Goal: Transaction & Acquisition: Purchase product/service

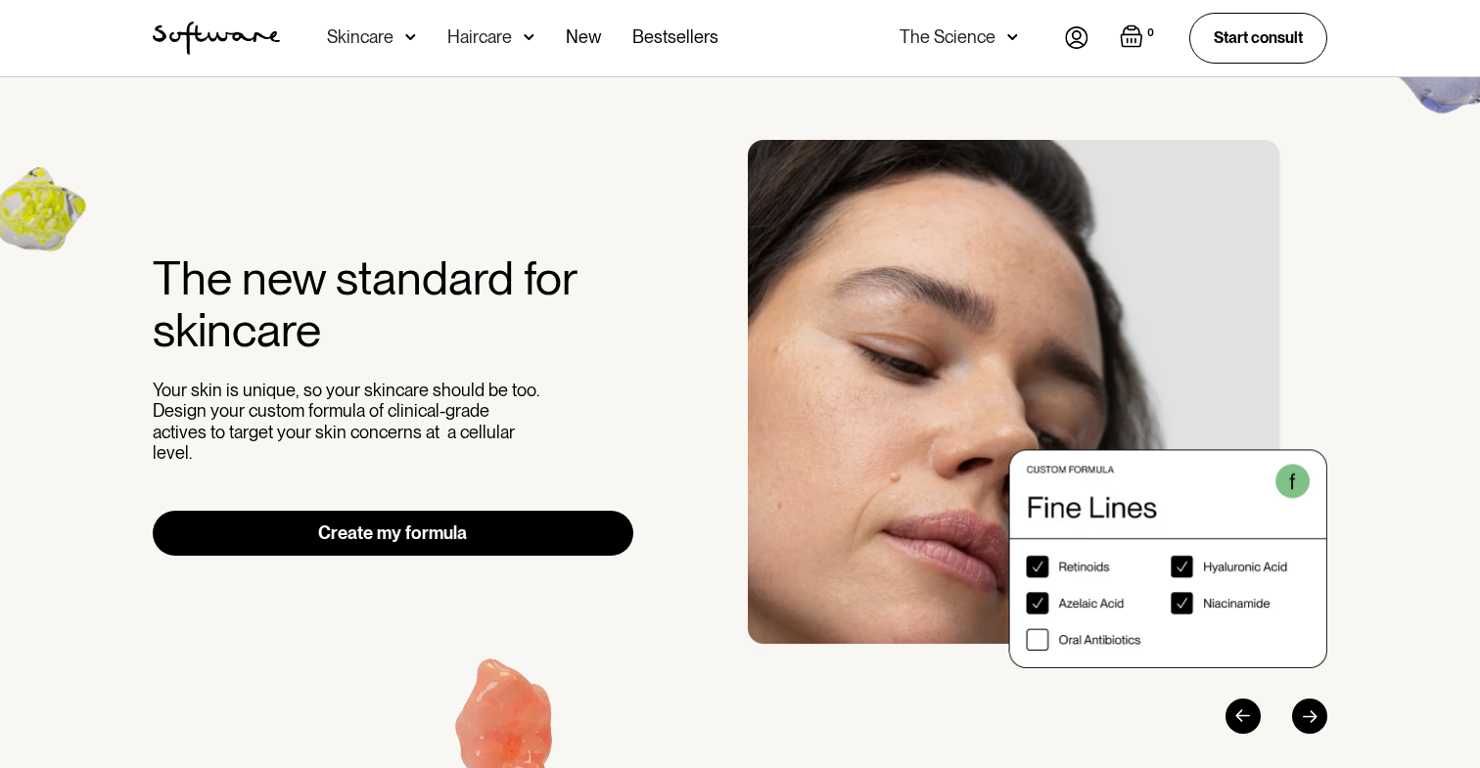
click at [536, 517] on link "Create my formula" at bounding box center [393, 533] width 481 height 45
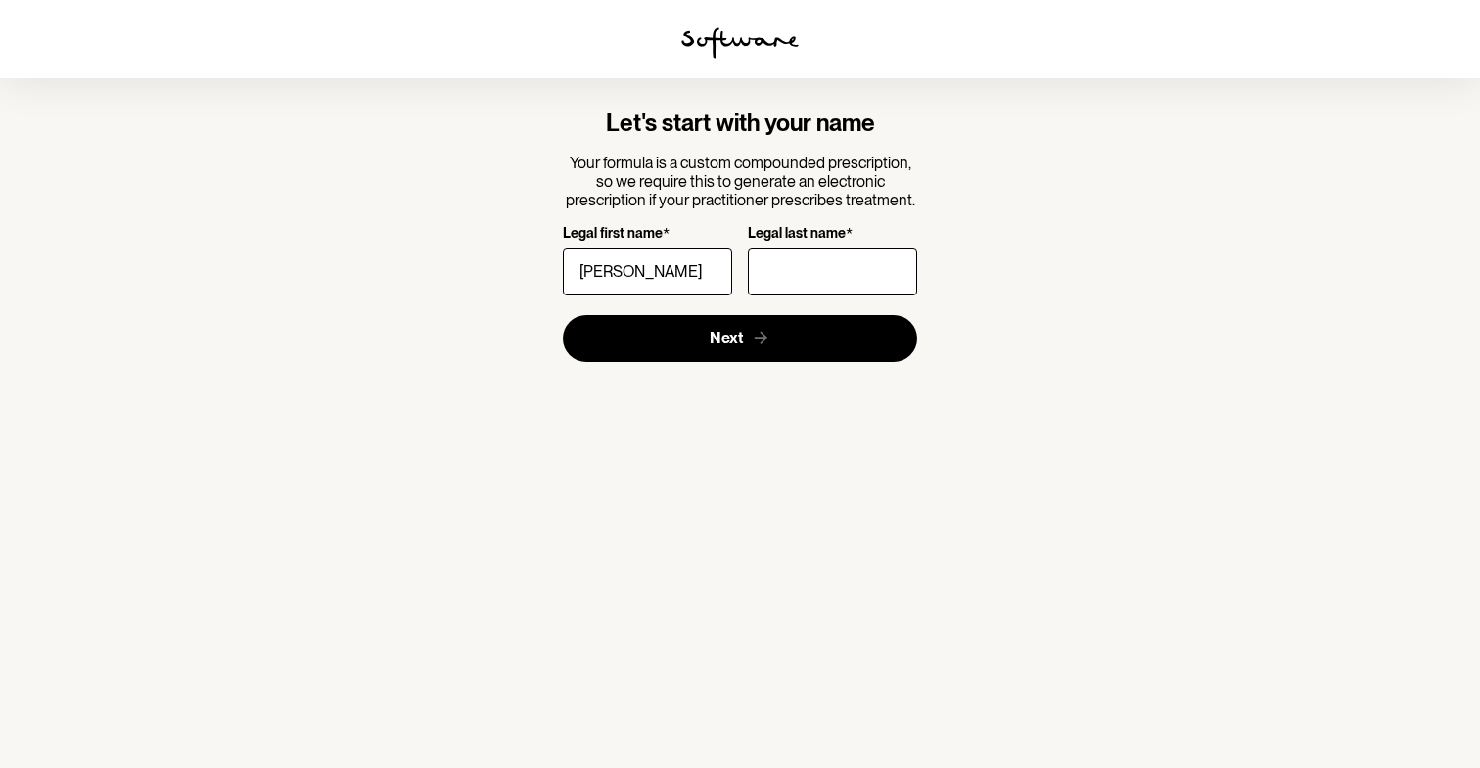
type input "[PERSON_NAME]"
type input "S"
click at [829, 260] on input "S" at bounding box center [832, 272] width 169 height 47
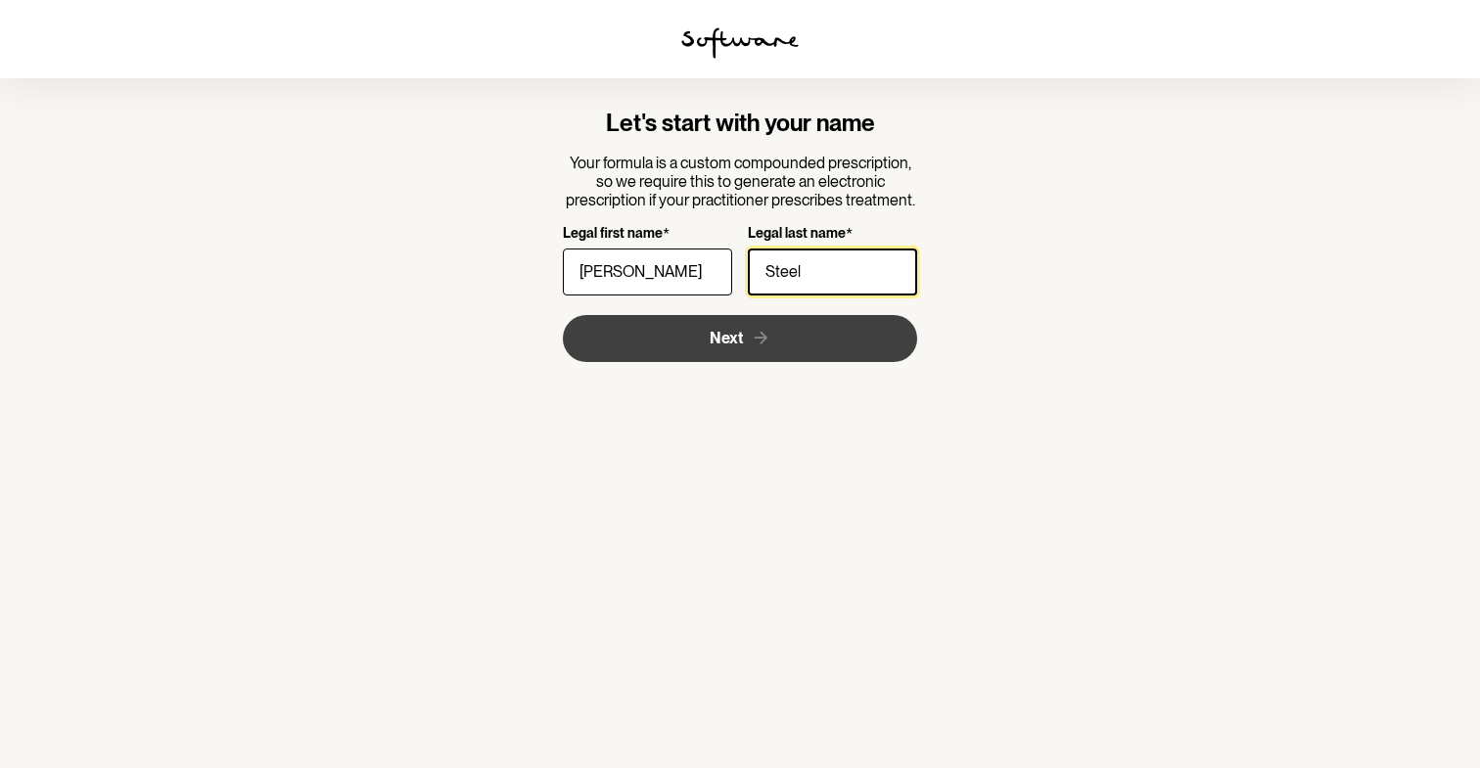
type input "Steel"
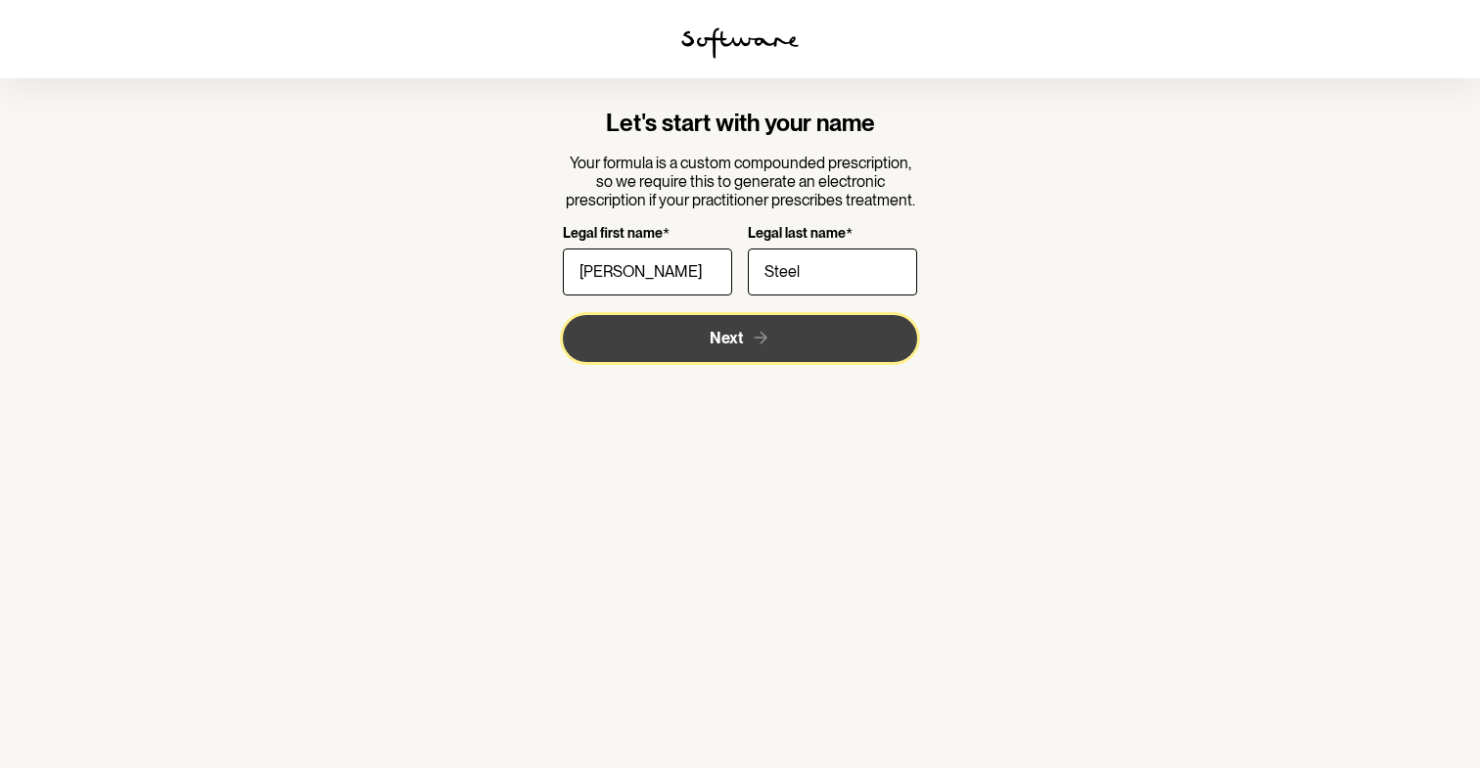
click at [793, 346] on button "Next" at bounding box center [740, 338] width 355 height 47
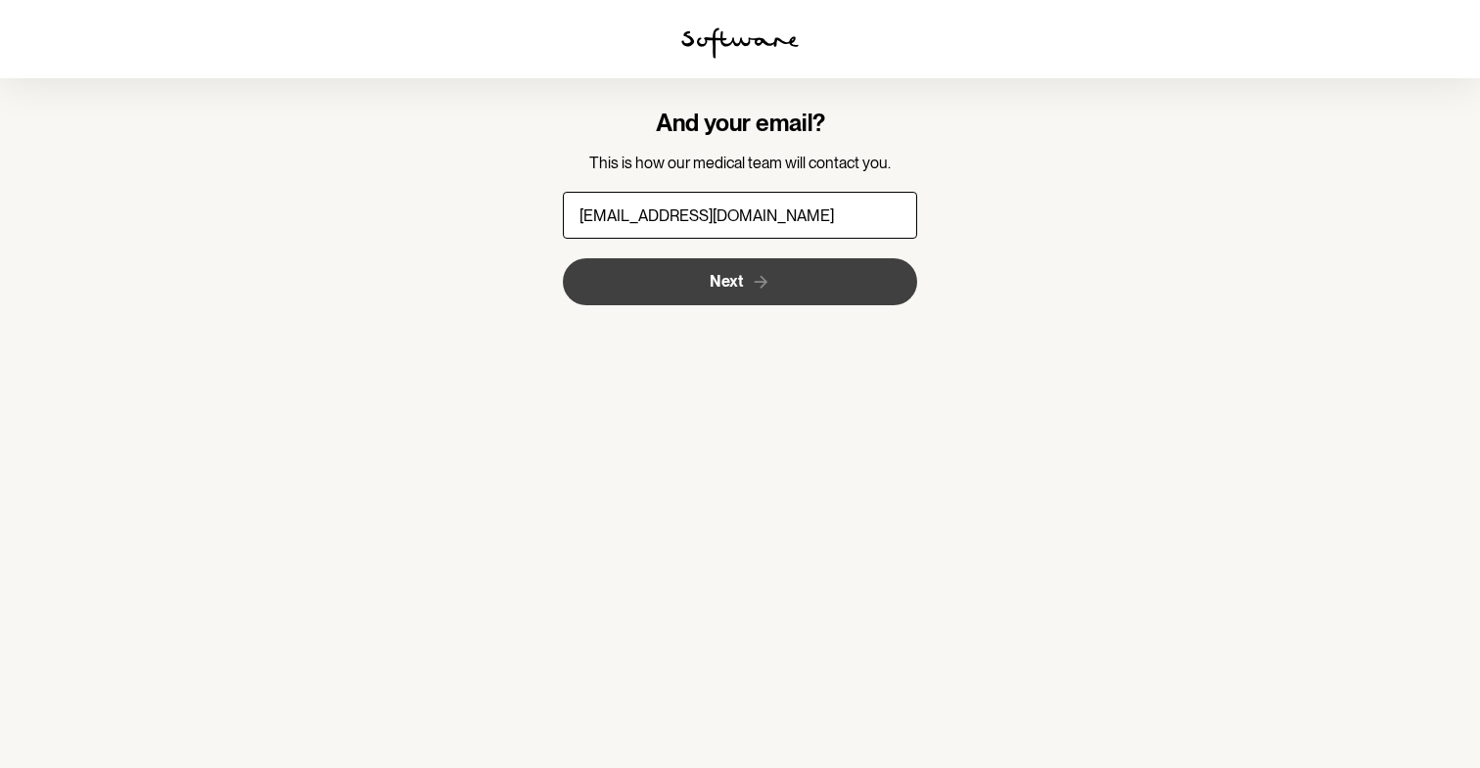
type input "[EMAIL_ADDRESS][DOMAIN_NAME]"
click at [785, 259] on button "Next" at bounding box center [740, 281] width 355 height 47
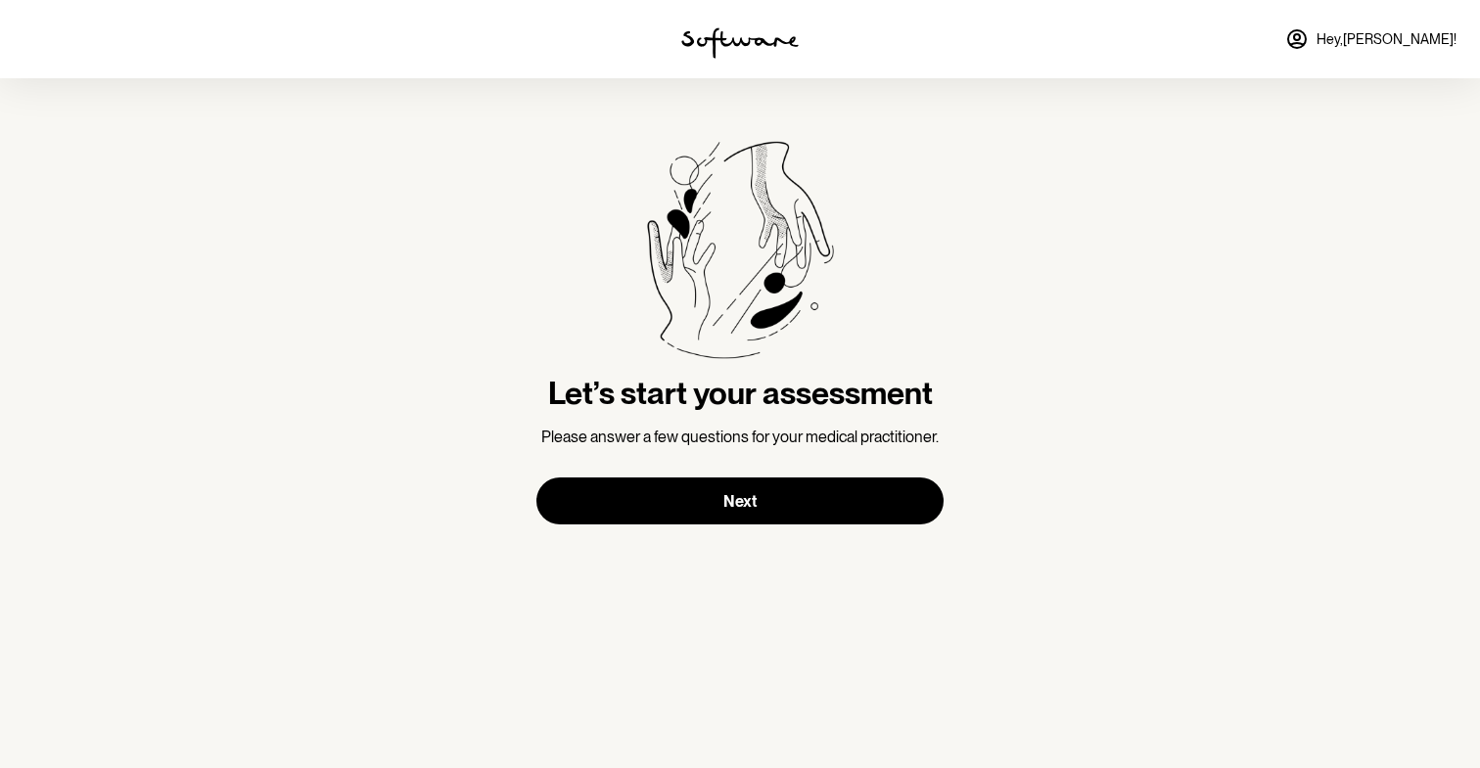
click at [758, 477] on div "Let’s start your assessment Please answer a few questions for your medical prac…" at bounding box center [739, 333] width 407 height 384
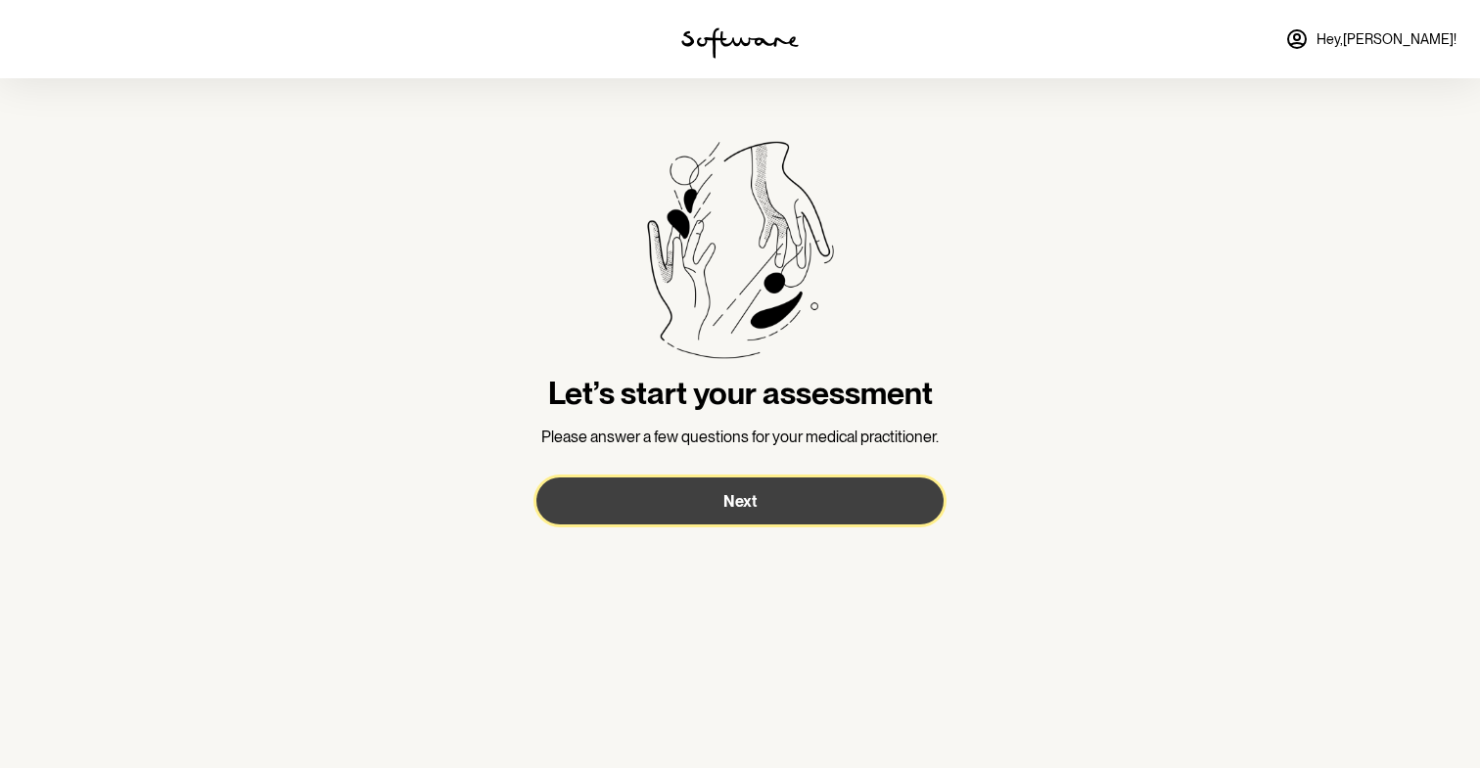
click at [753, 506] on span "Next" at bounding box center [739, 501] width 33 height 19
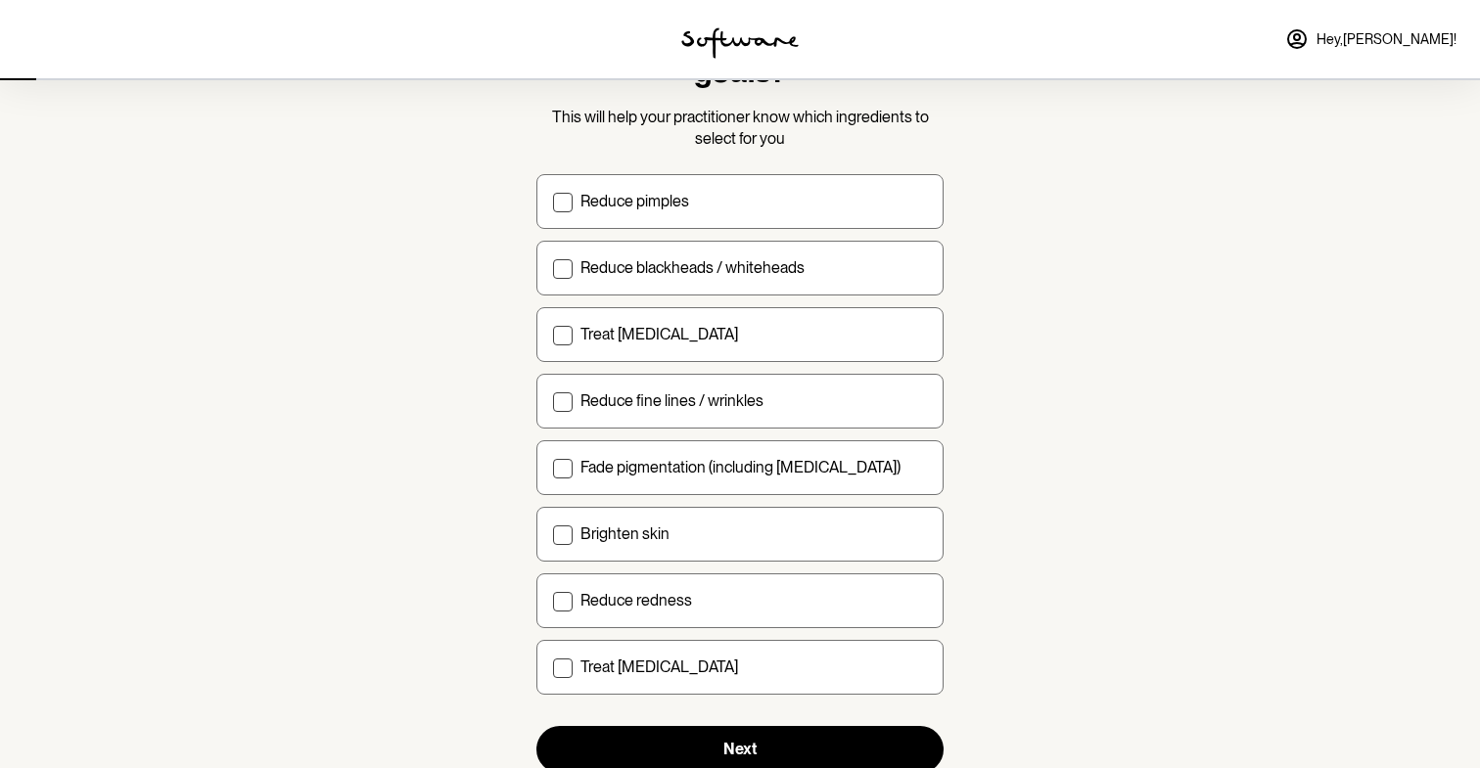
scroll to position [126, 0]
click at [796, 201] on div "Reduce pimples" at bounding box center [753, 200] width 346 height 19
click at [553, 201] on input "Reduce pimples" at bounding box center [552, 200] width 1 height 1
checkbox input "true"
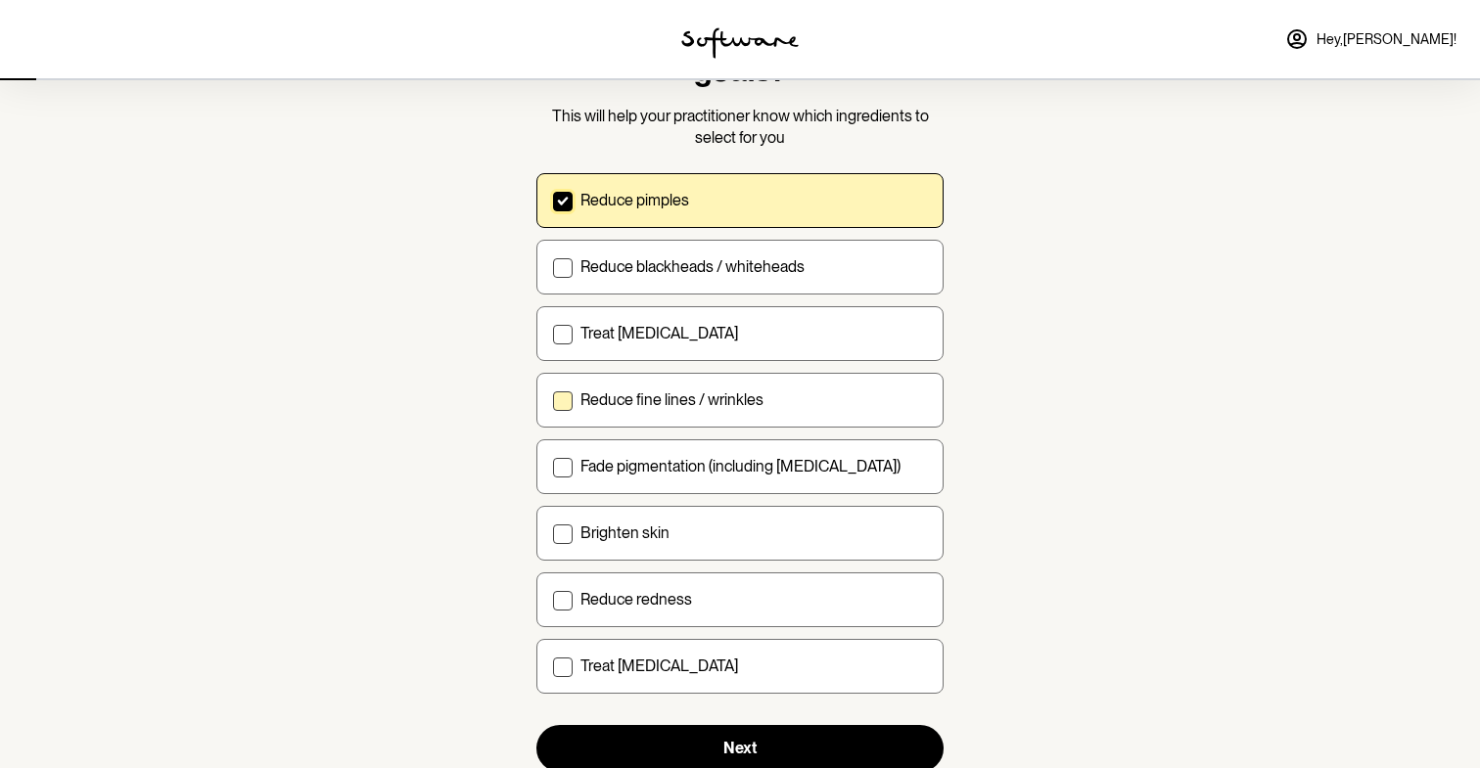
click at [734, 391] on p "Reduce fine lines / wrinkles" at bounding box center [671, 400] width 183 height 19
click at [553, 399] on input "Reduce fine lines / wrinkles" at bounding box center [552, 399] width 1 height 1
checkbox input "true"
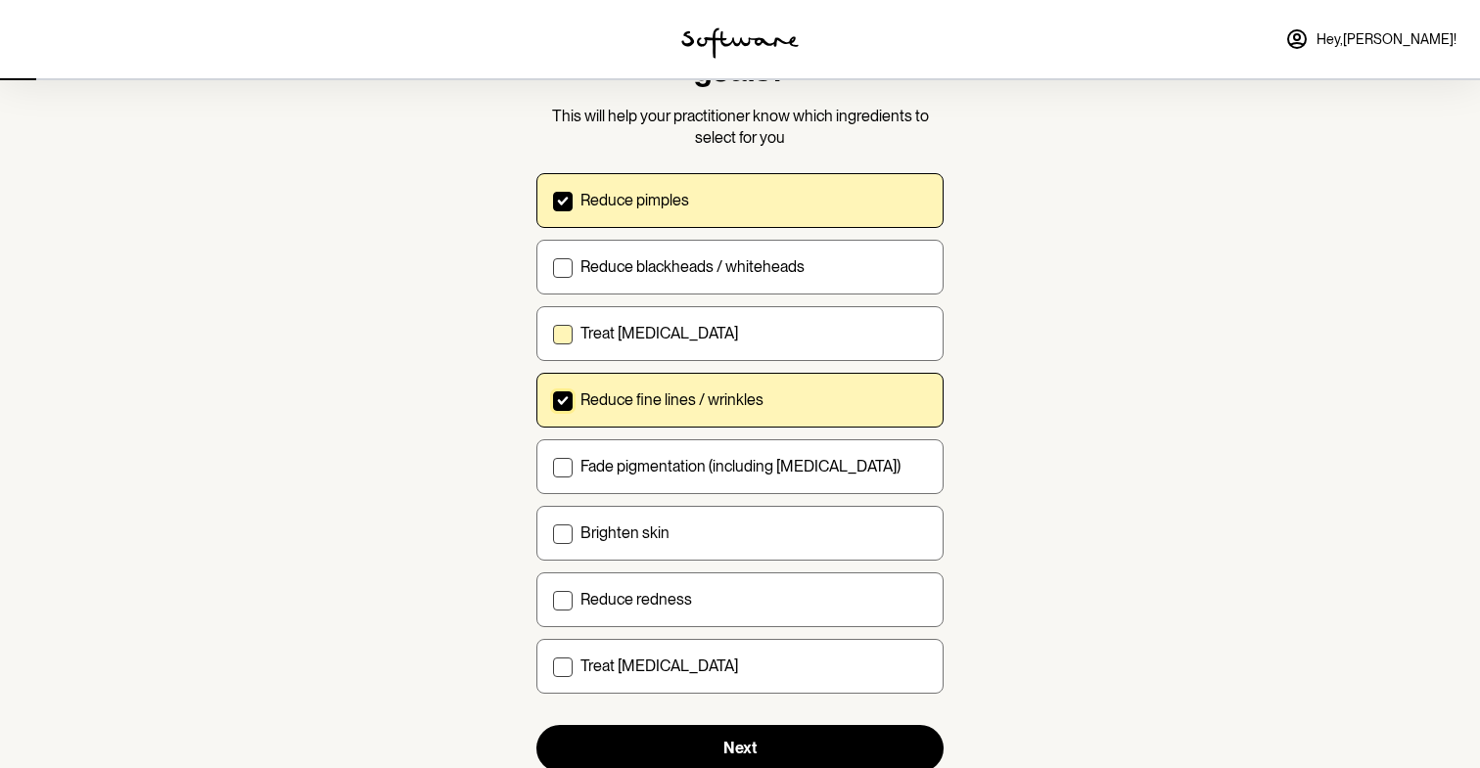
click at [719, 328] on div "Treat [MEDICAL_DATA]" at bounding box center [753, 333] width 346 height 19
click at [553, 333] on input "Treat [MEDICAL_DATA]" at bounding box center [552, 333] width 1 height 1
checkbox input "true"
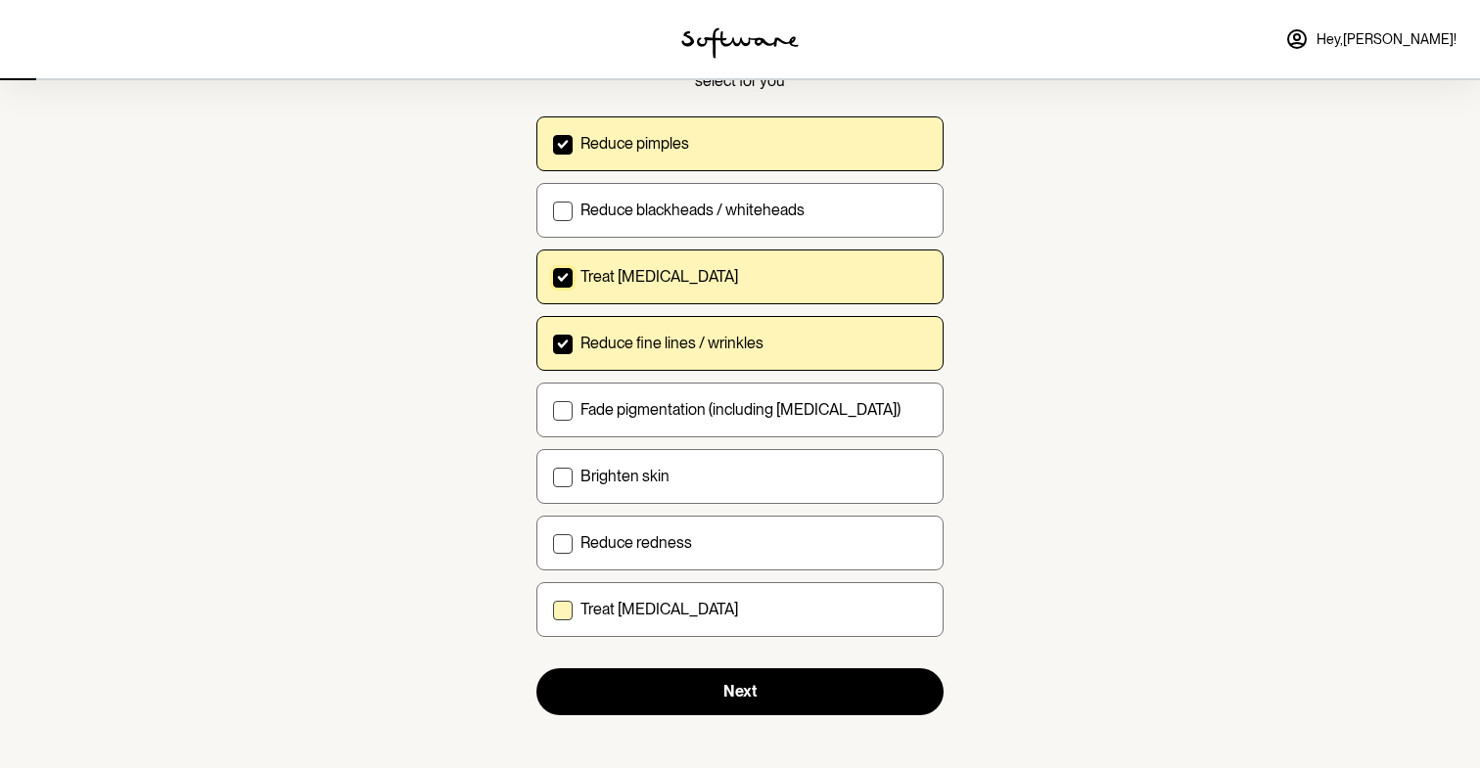
scroll to position [192, 0]
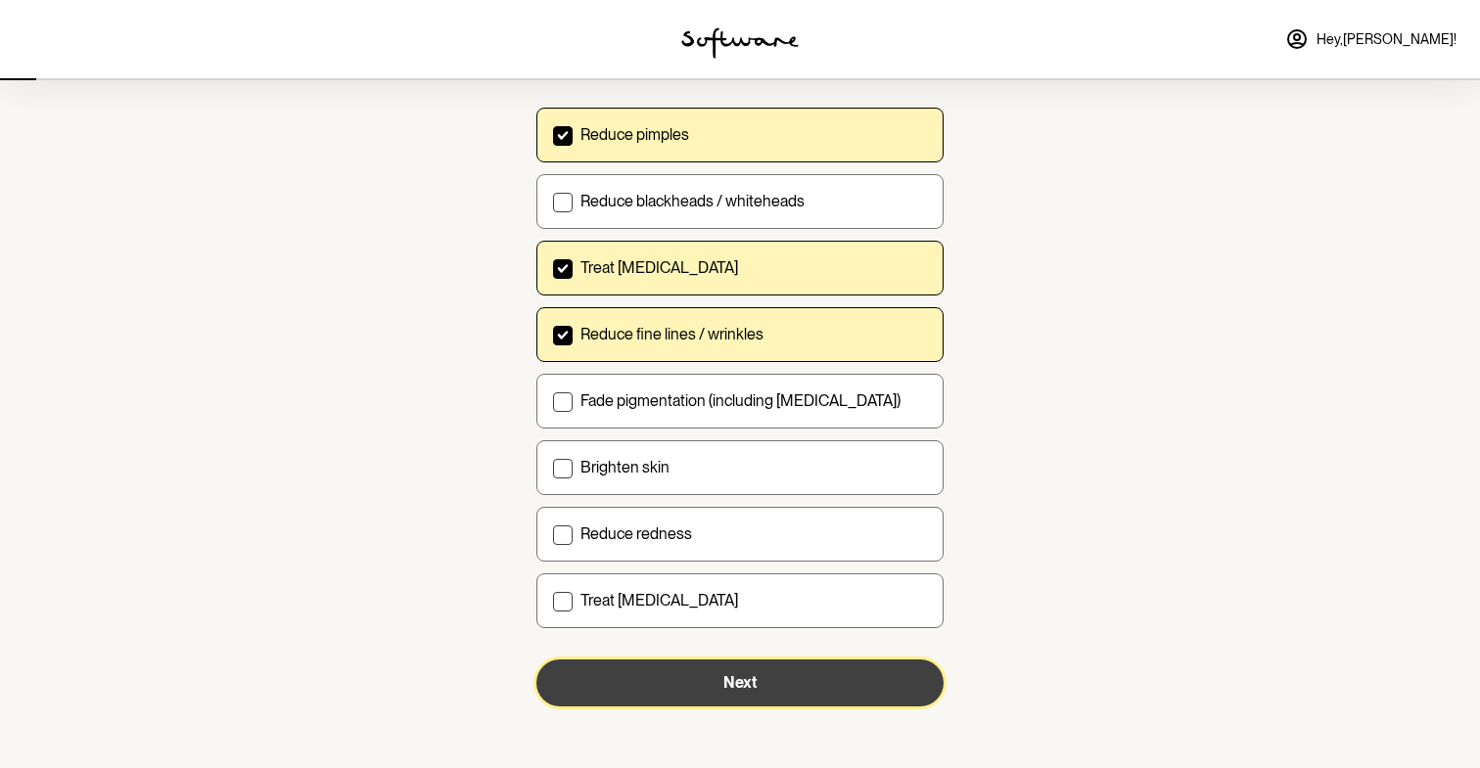
click at [717, 684] on button "Next" at bounding box center [739, 683] width 407 height 47
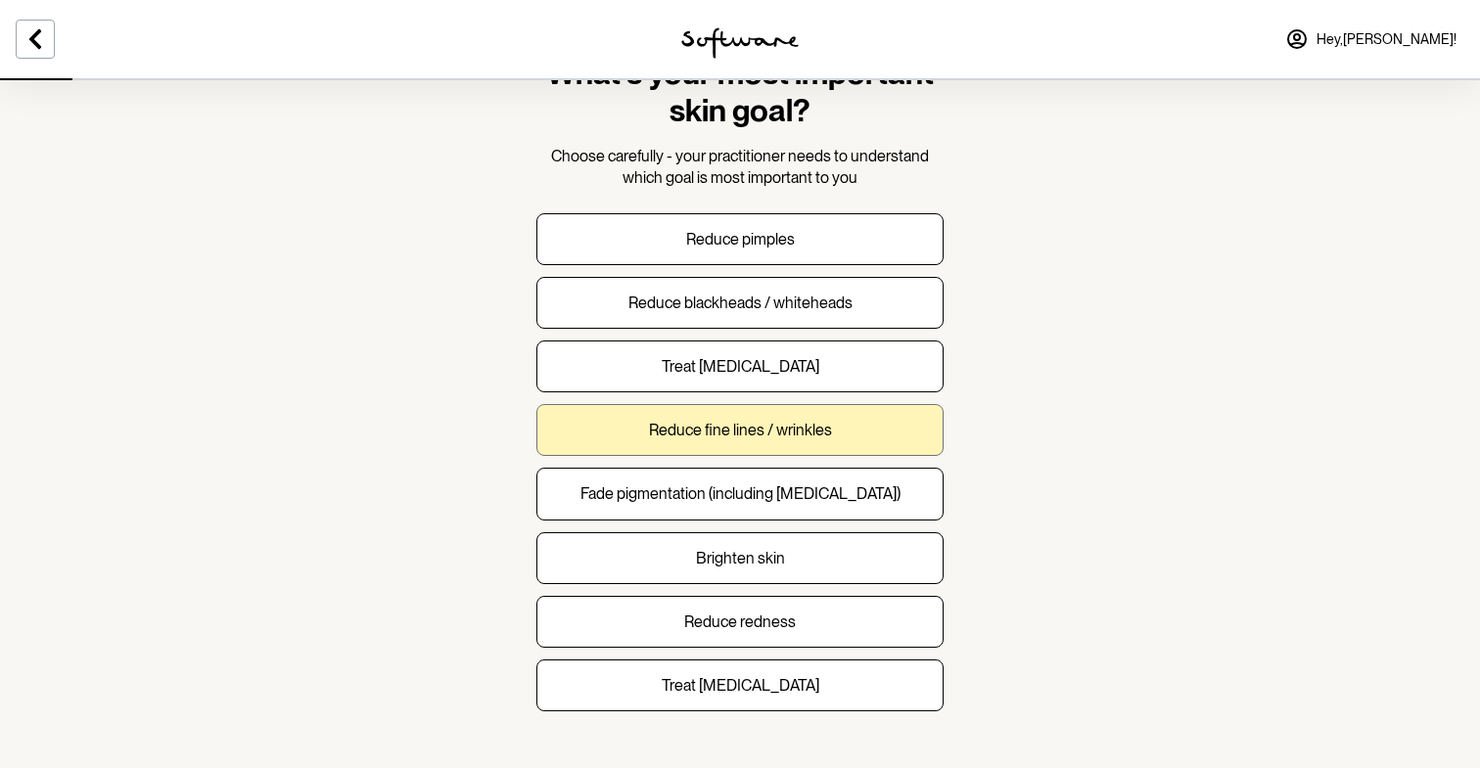
scroll to position [72, 0]
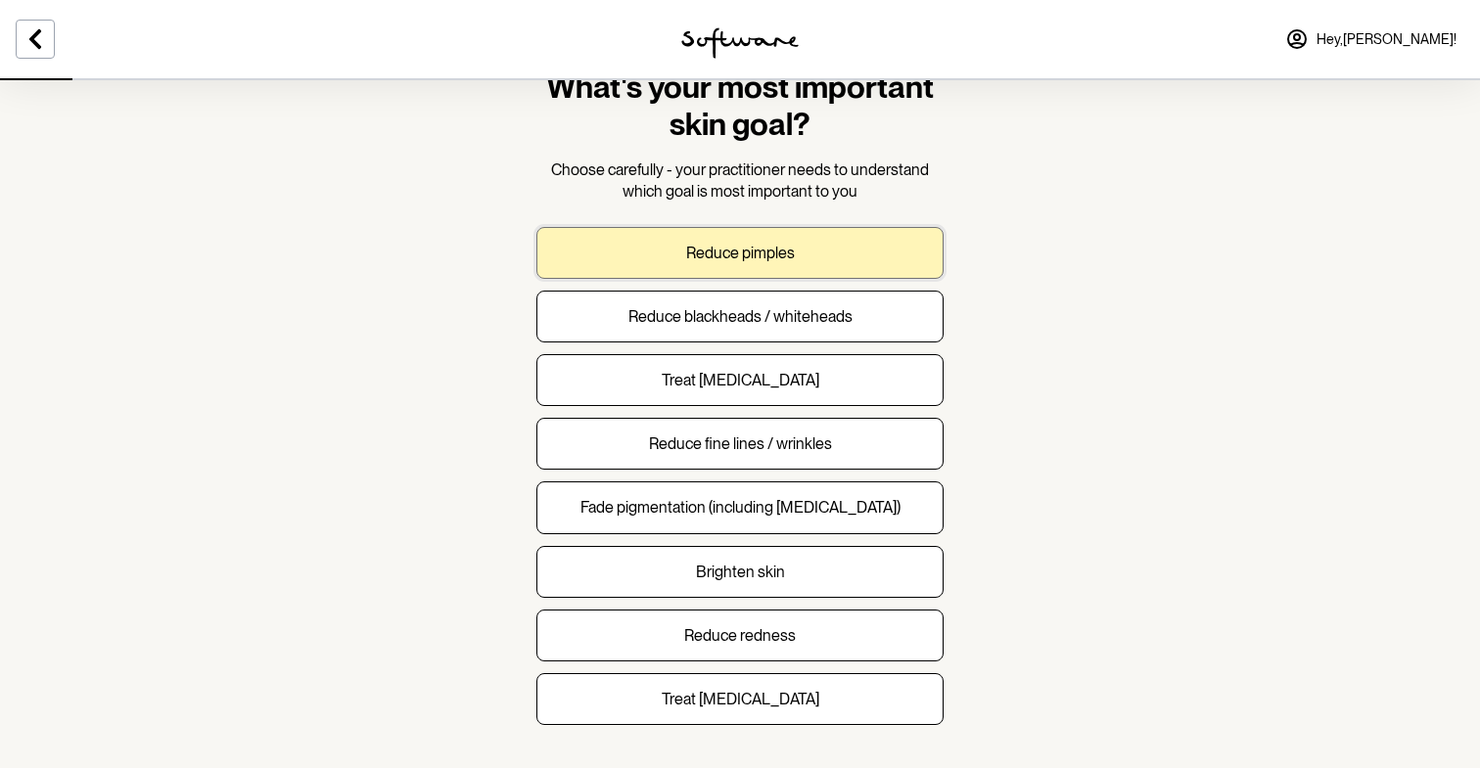
click at [865, 266] on button "Reduce pimples" at bounding box center [739, 253] width 407 height 52
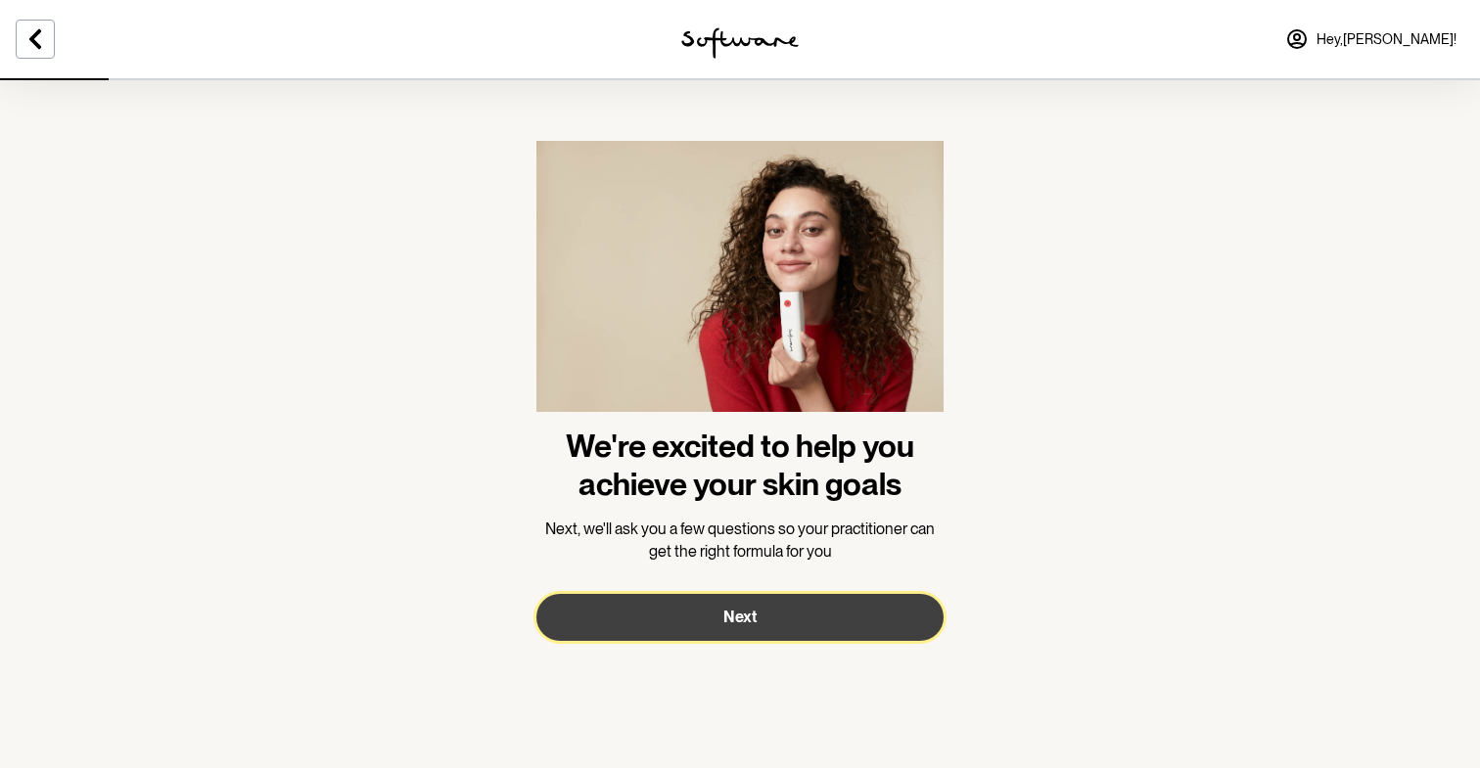
click at [715, 609] on button "Next" at bounding box center [739, 617] width 407 height 47
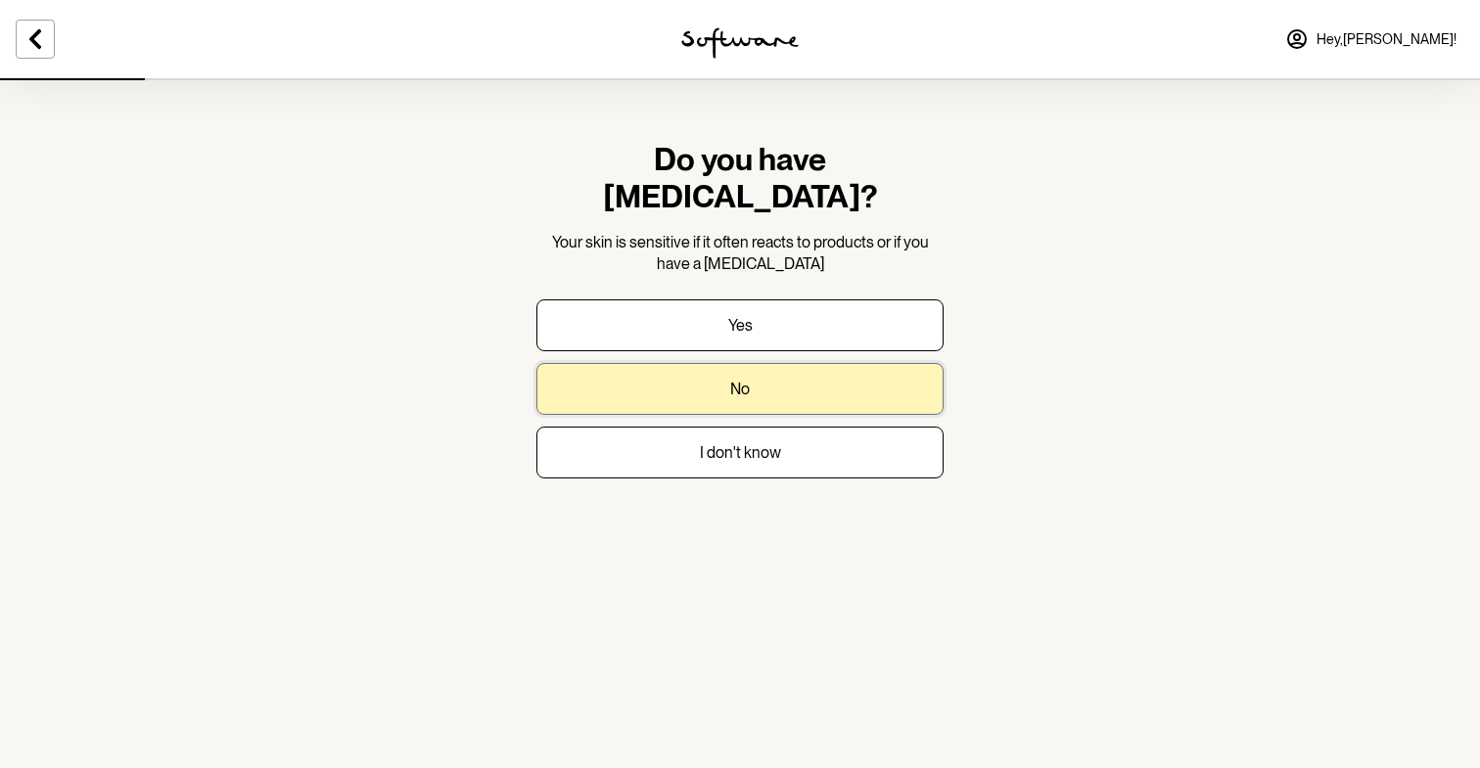
click at [770, 376] on button "No" at bounding box center [739, 389] width 407 height 52
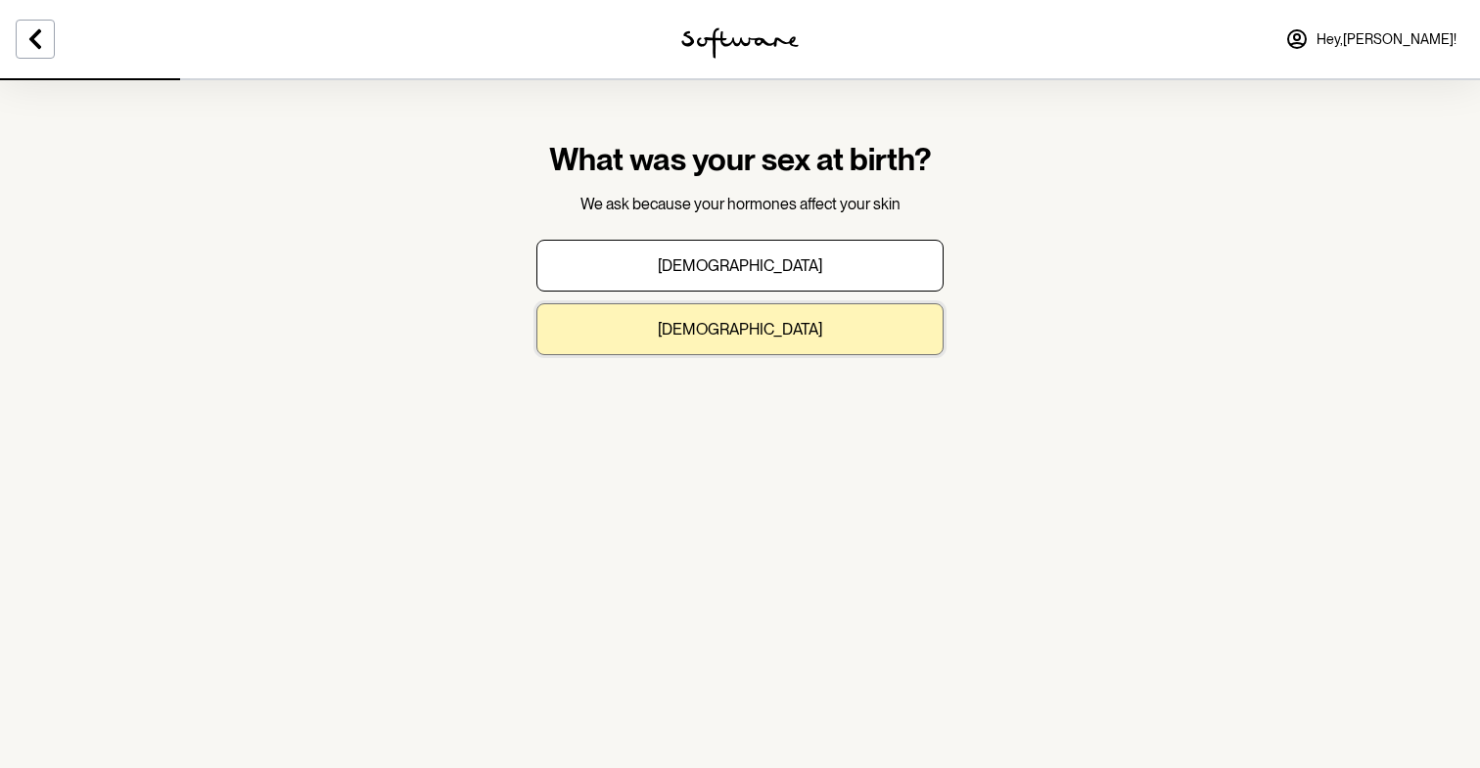
click at [786, 331] on button "[DEMOGRAPHIC_DATA]" at bounding box center [739, 329] width 407 height 52
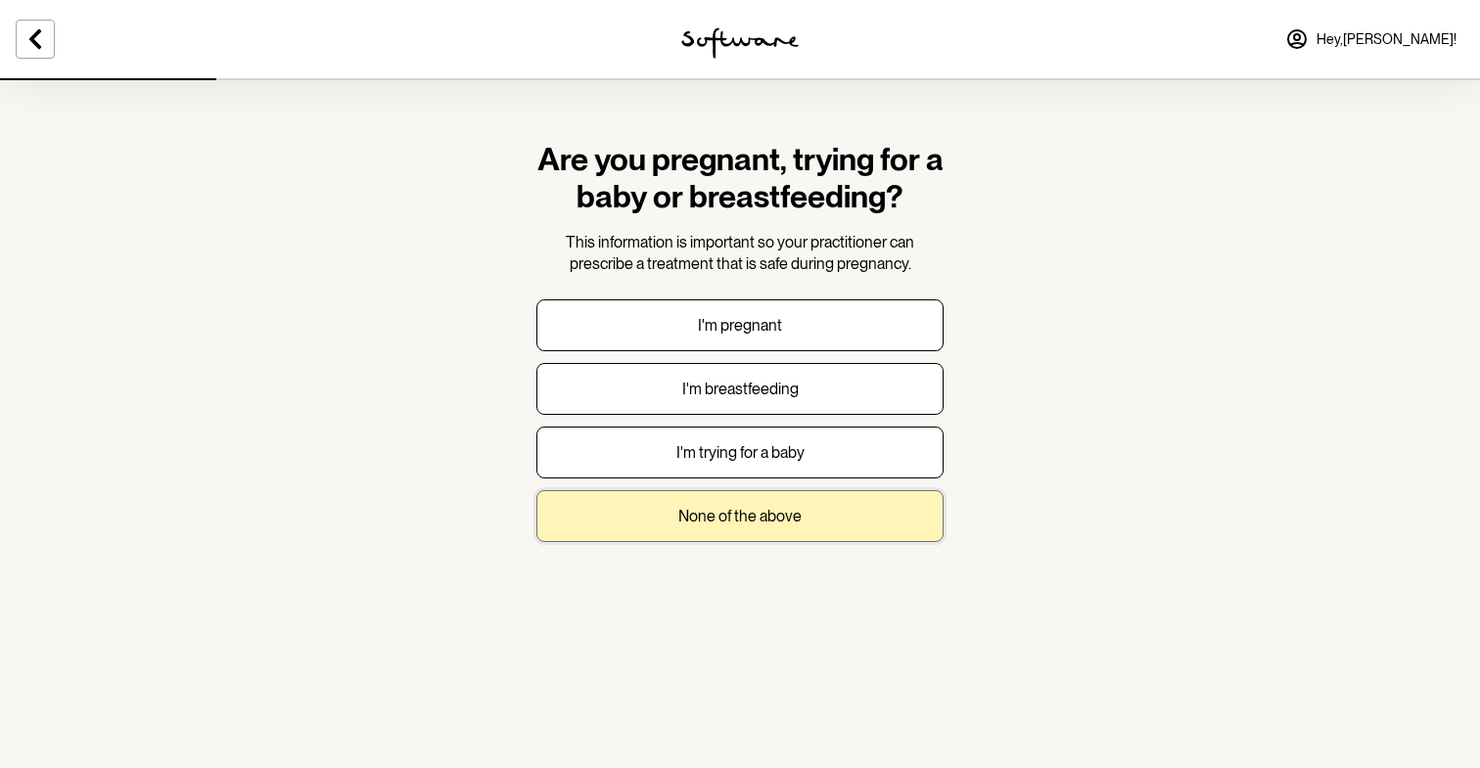
click at [733, 518] on p "None of the above" at bounding box center [739, 516] width 123 height 19
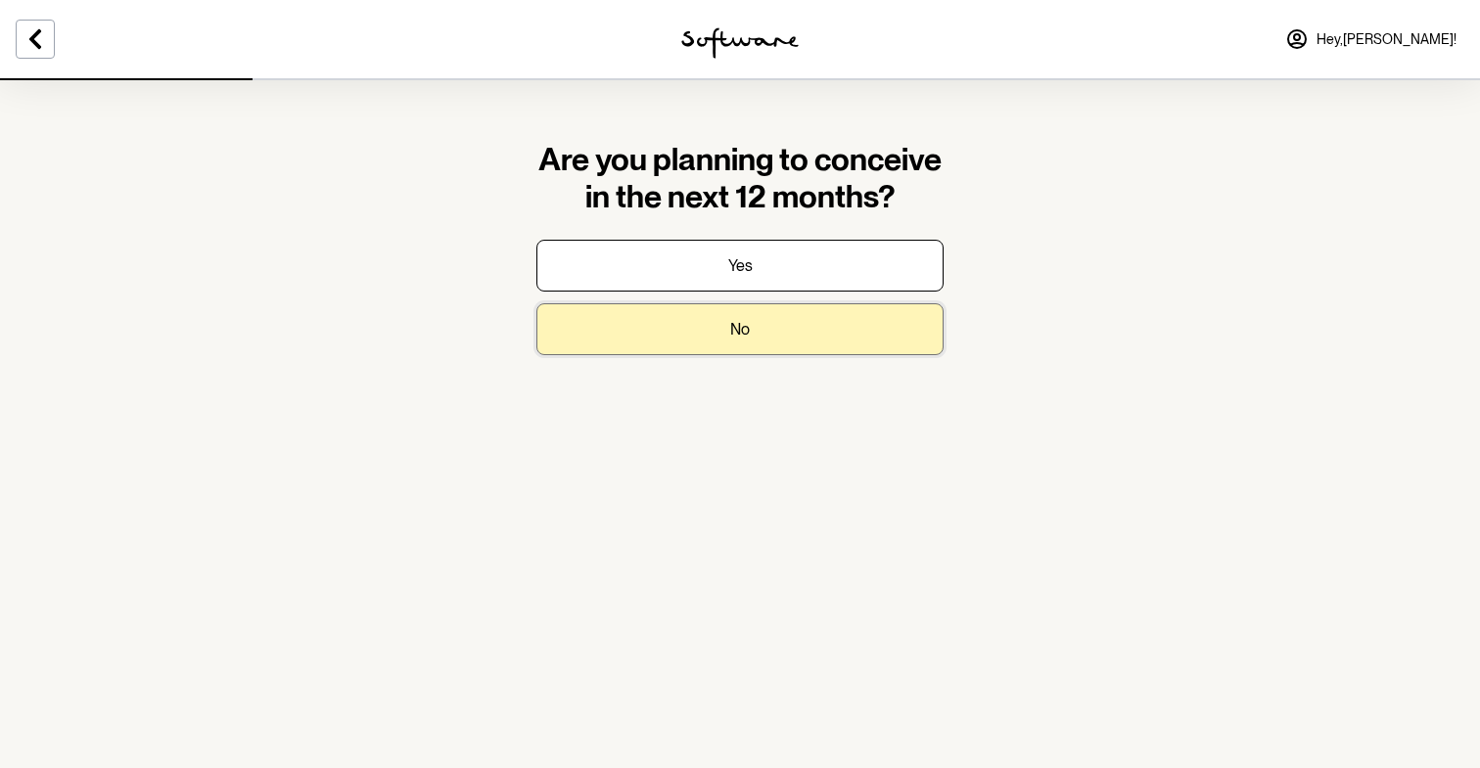
click at [805, 338] on button "No" at bounding box center [739, 329] width 407 height 52
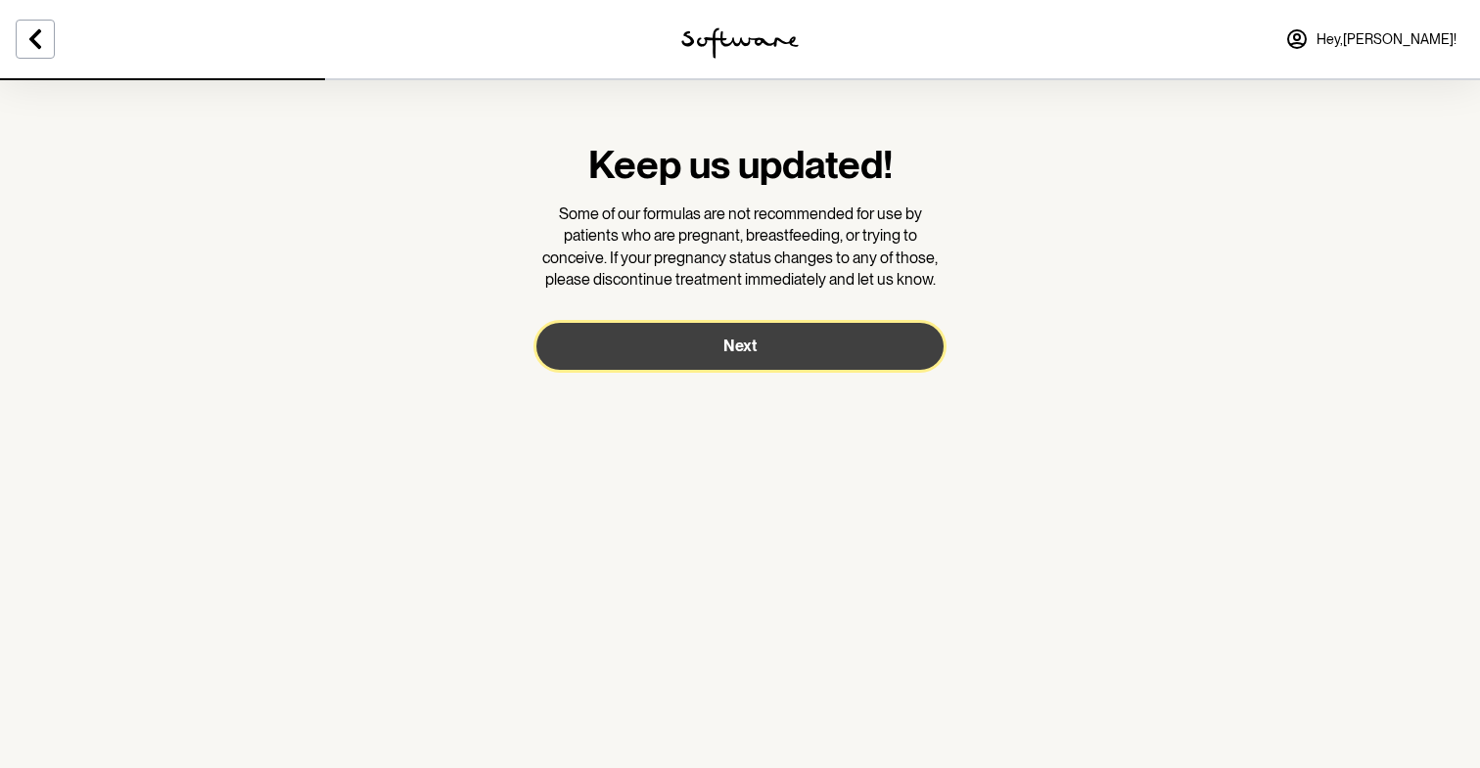
click at [792, 361] on button "Next" at bounding box center [739, 346] width 407 height 47
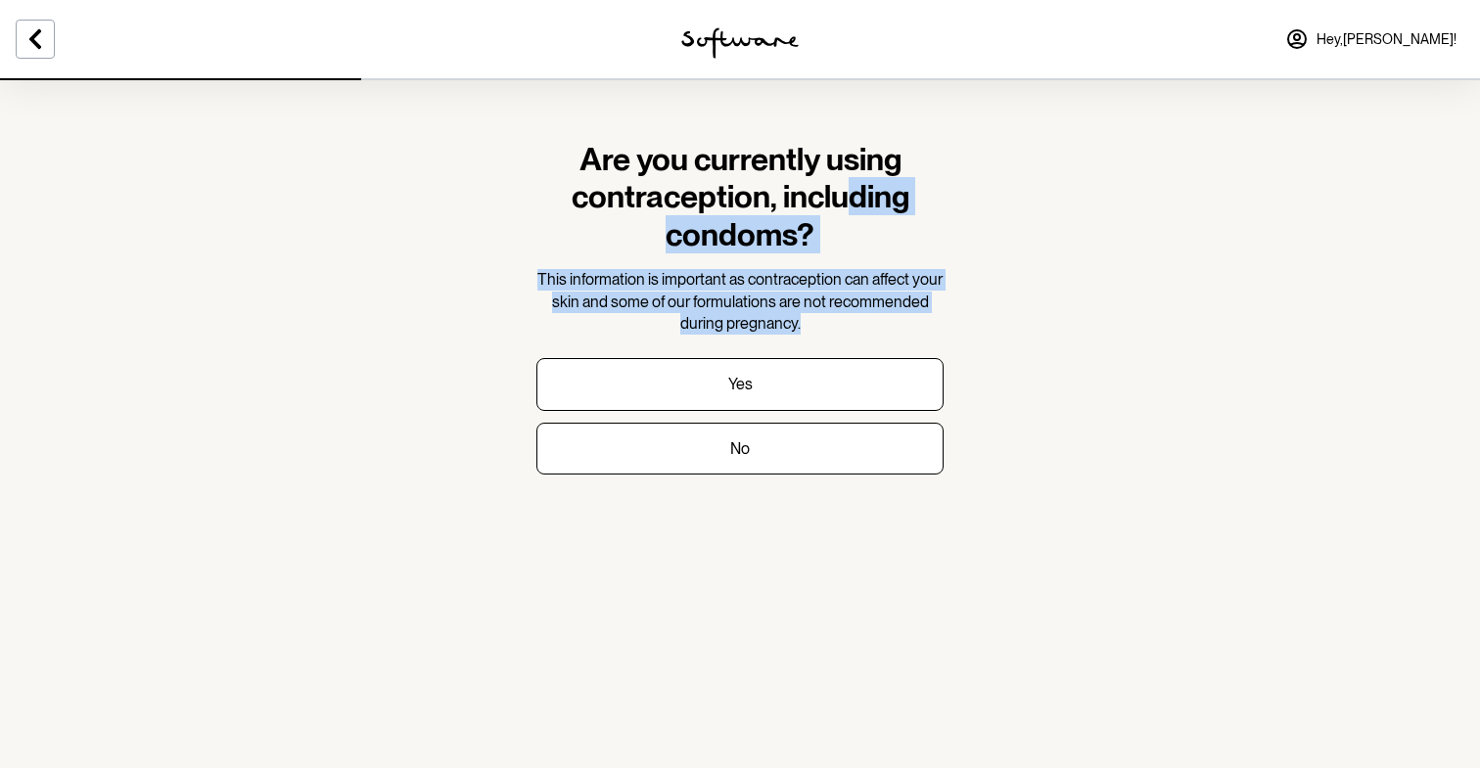
drag, startPoint x: 843, startPoint y: 205, endPoint x: 813, endPoint y: 315, distance: 114.4
click at [813, 315] on div "Are you currently using contraception, including condoms? This information is i…" at bounding box center [739, 238] width 407 height 194
click at [813, 315] on p "This information is important as contraception can affect your skin and some of…" at bounding box center [739, 302] width 407 height 66
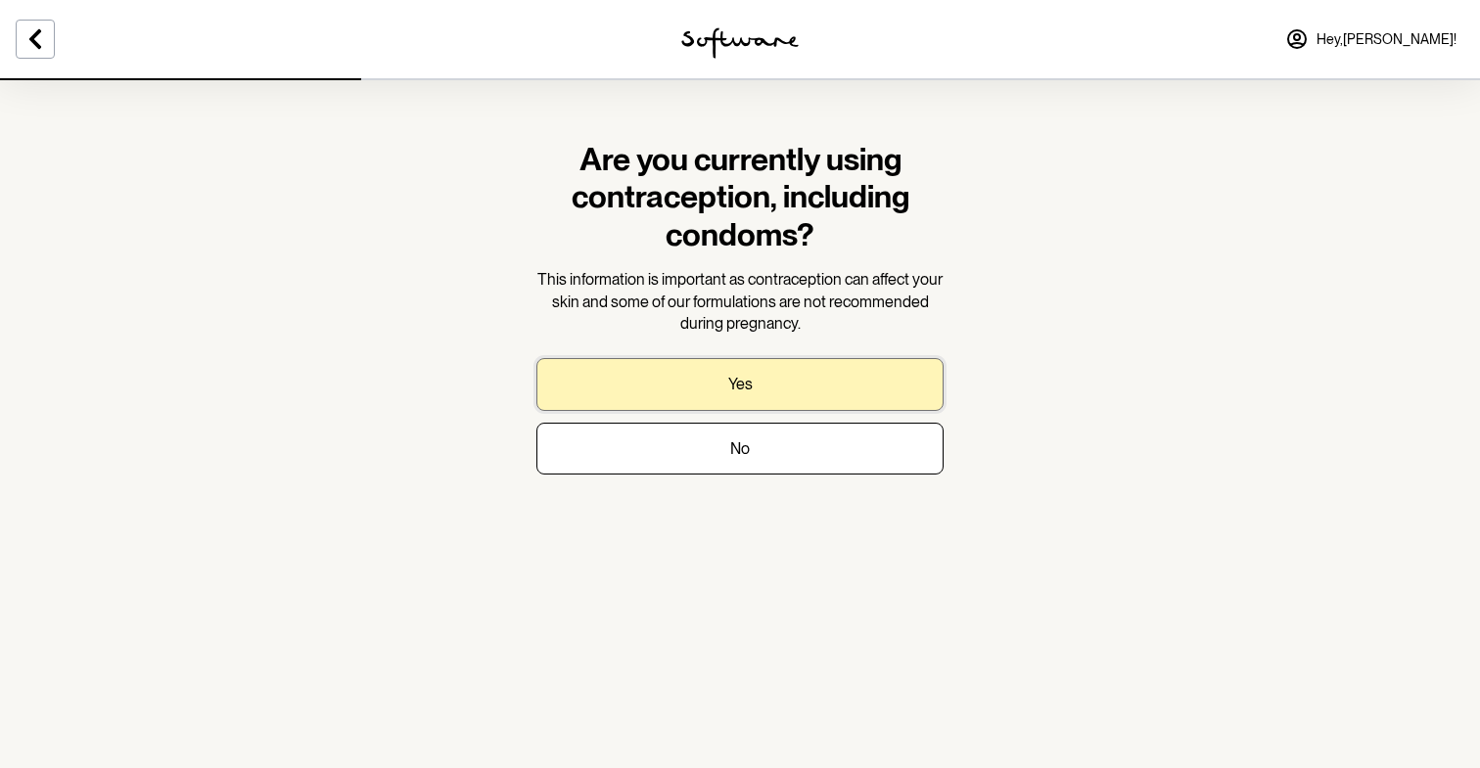
click at [791, 380] on button "Yes" at bounding box center [739, 384] width 407 height 52
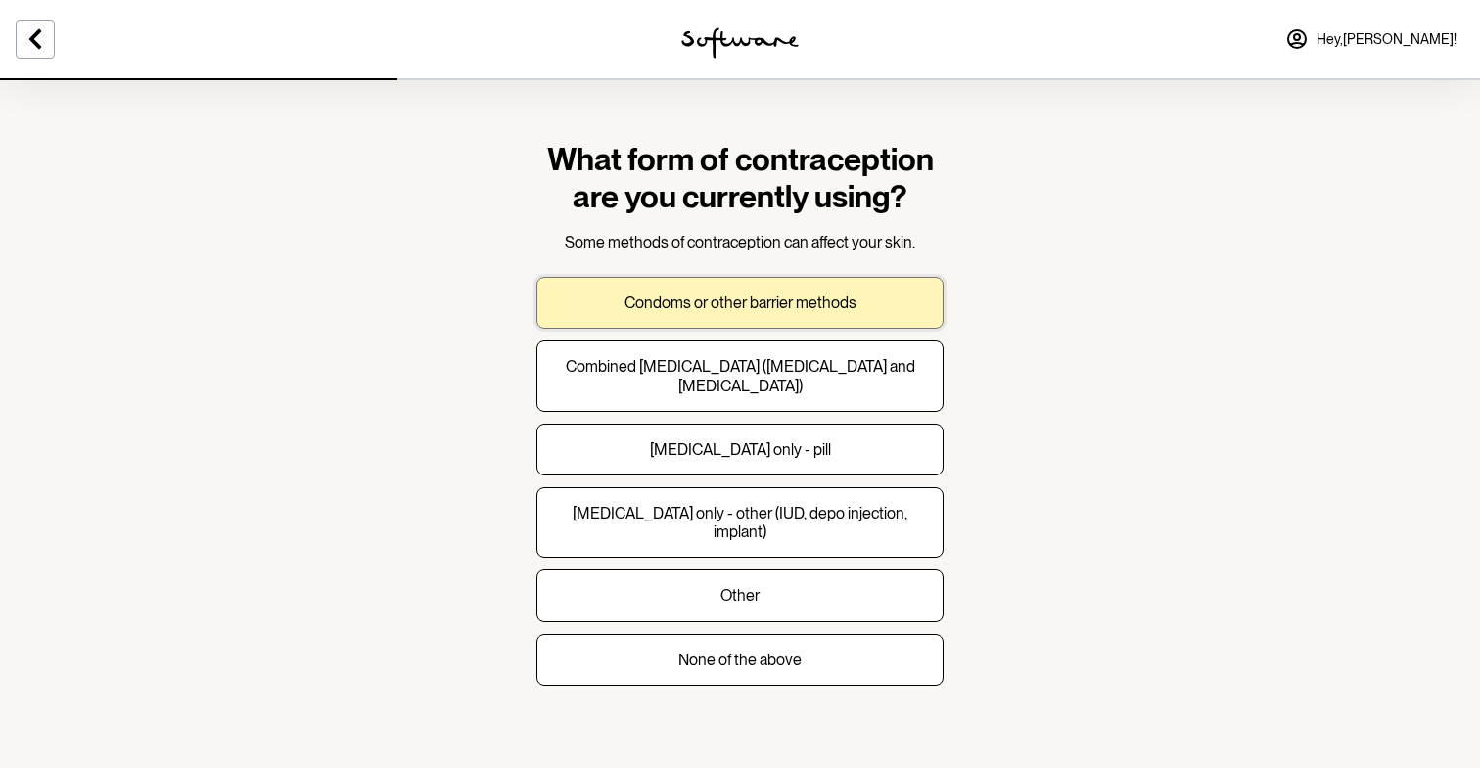
click at [797, 292] on button "Condoms or other barrier methods" at bounding box center [739, 303] width 407 height 52
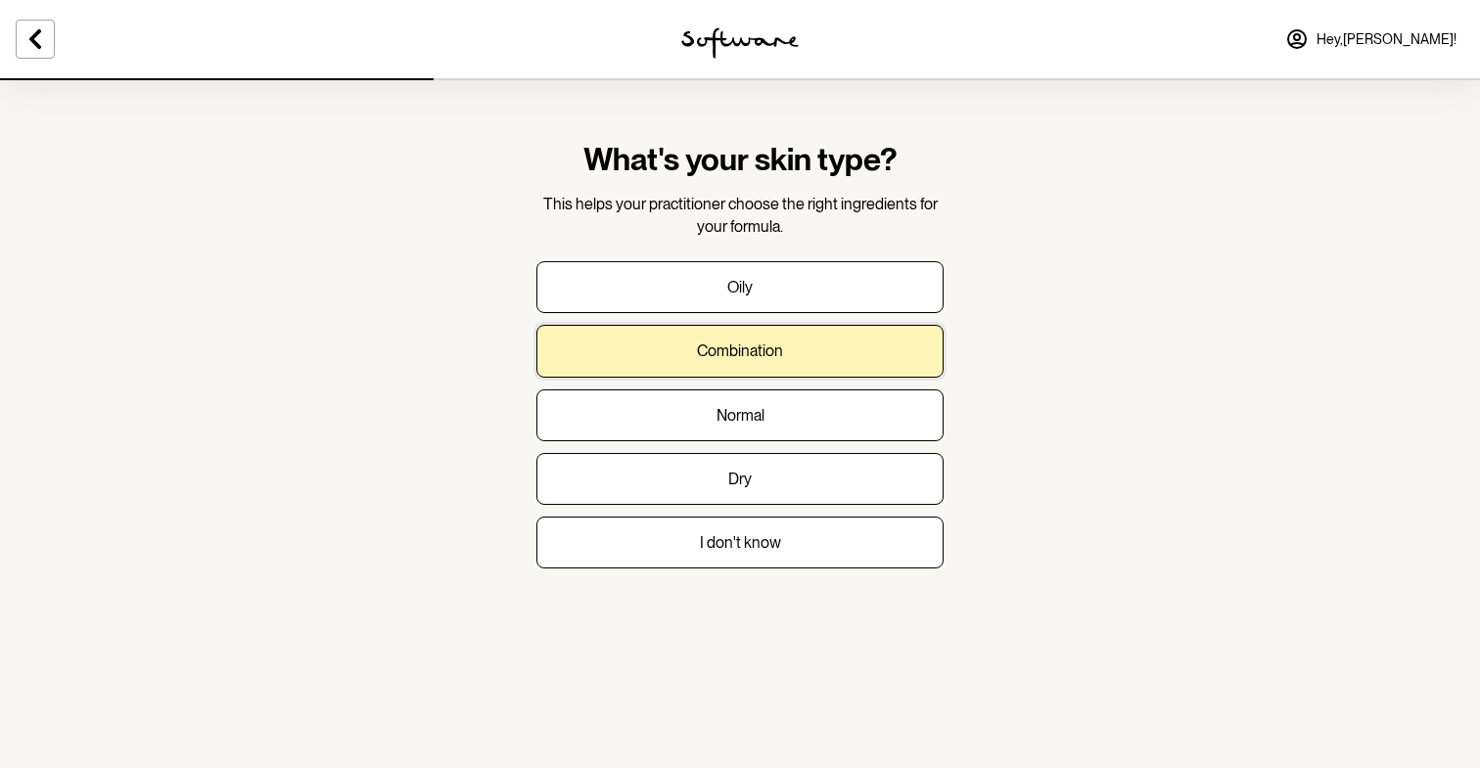
drag, startPoint x: 781, startPoint y: 342, endPoint x: 847, endPoint y: 145, distance: 207.4
click at [847, 145] on form "What's your skin type? This helps your practitioner choose the right ingredient…" at bounding box center [739, 355] width 407 height 428
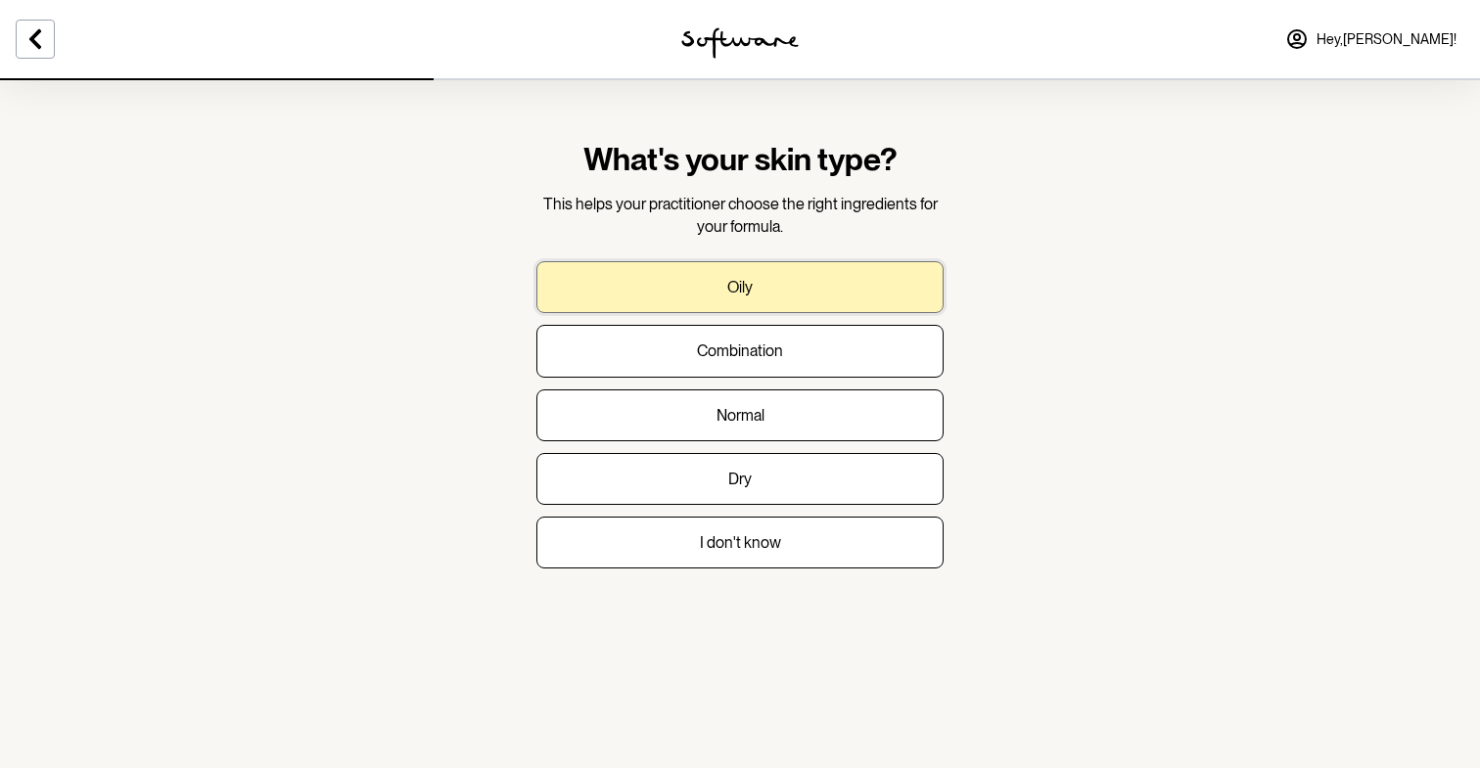
click at [810, 287] on button "Oily" at bounding box center [739, 287] width 407 height 52
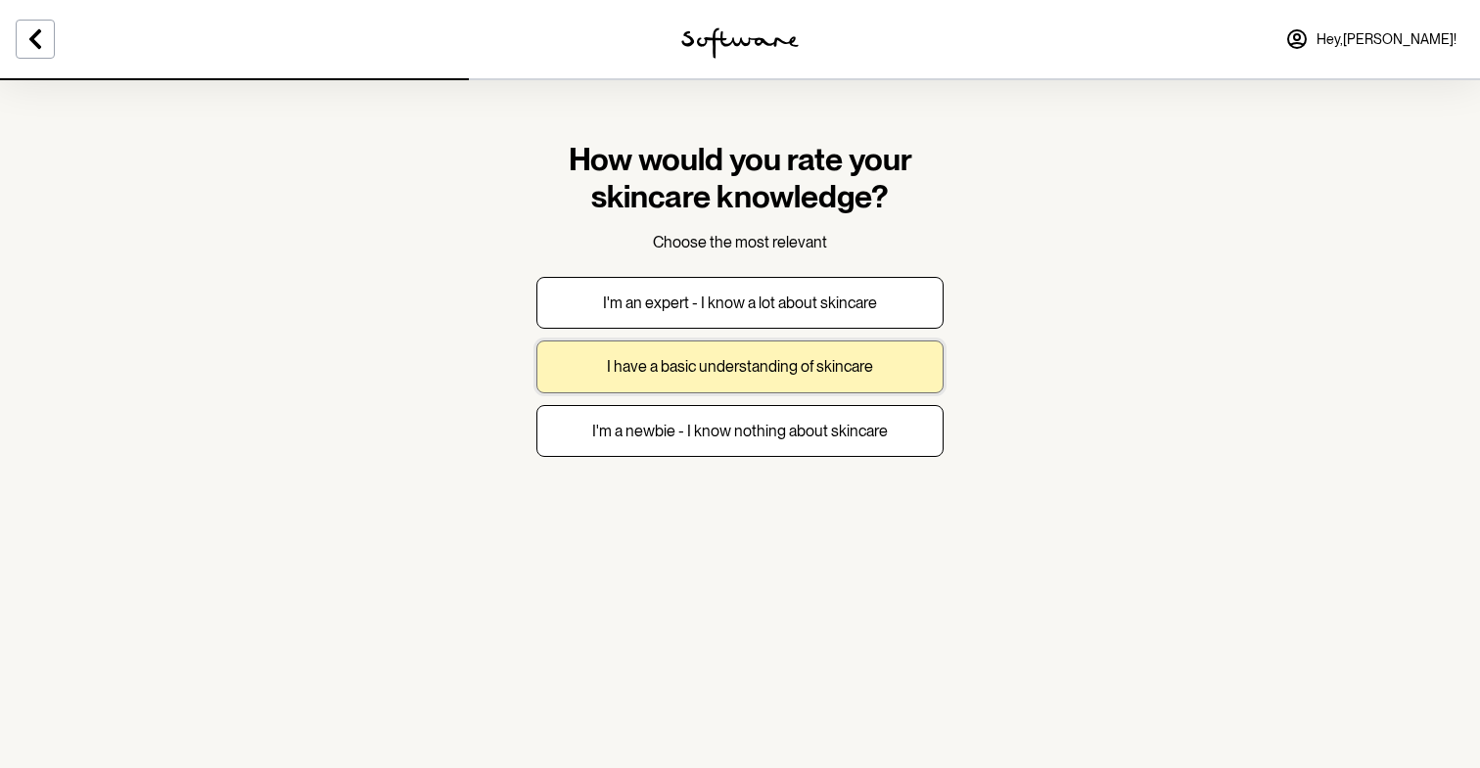
click at [770, 376] on p "I have a basic understanding of skincare" at bounding box center [740, 366] width 266 height 19
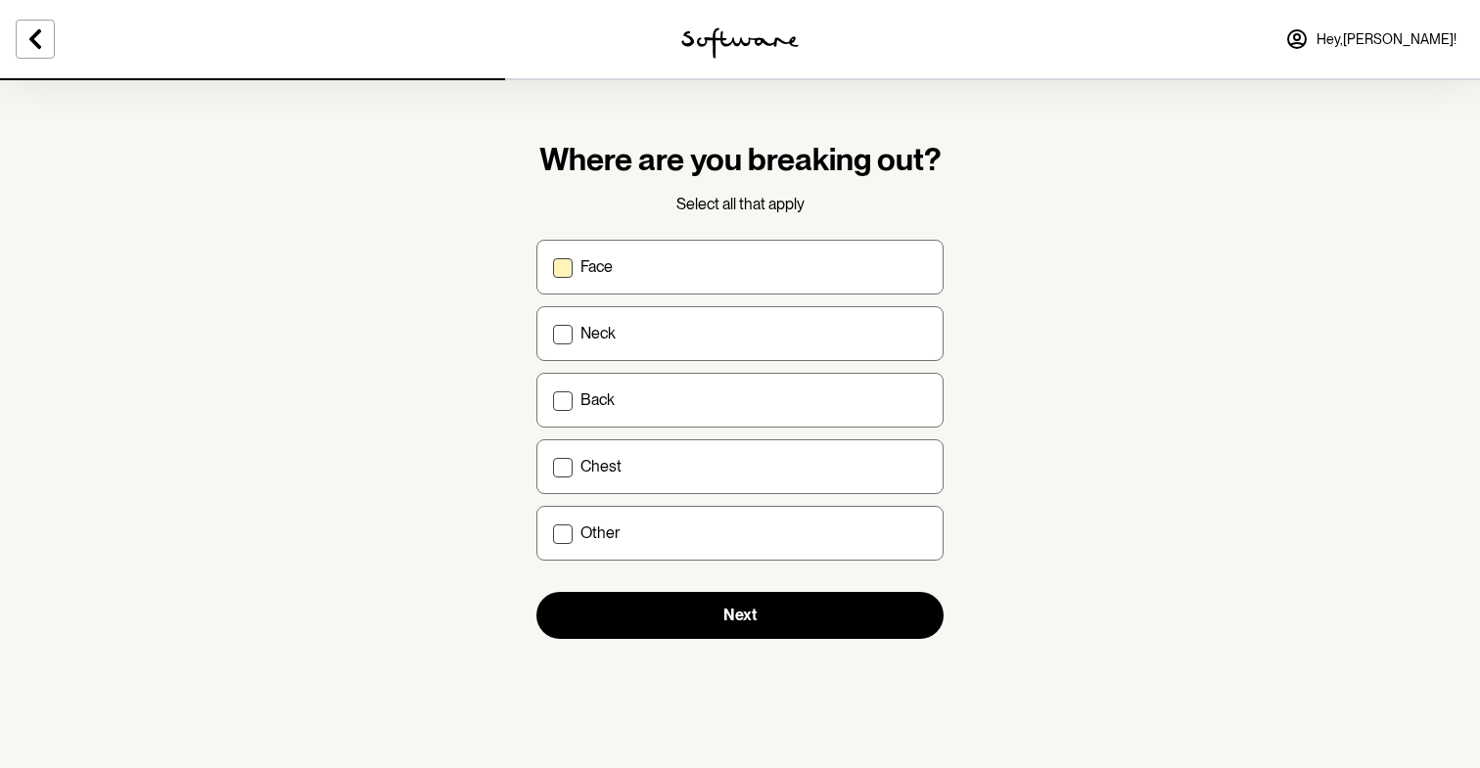
click at [784, 281] on label "Face" at bounding box center [739, 267] width 407 height 55
click at [553, 267] on input "Face" at bounding box center [552, 266] width 1 height 1
checkbox input "true"
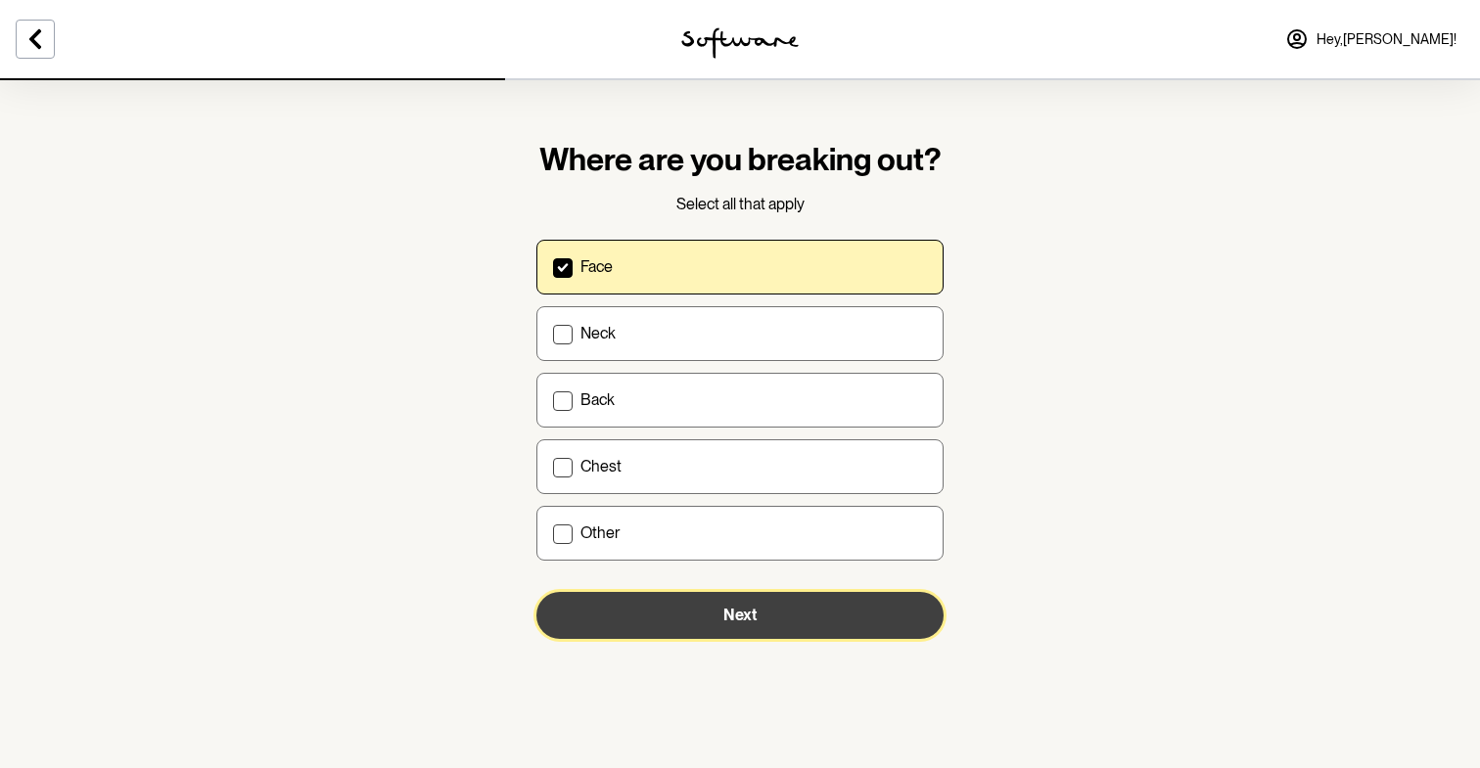
click at [699, 617] on button "Next" at bounding box center [739, 615] width 407 height 47
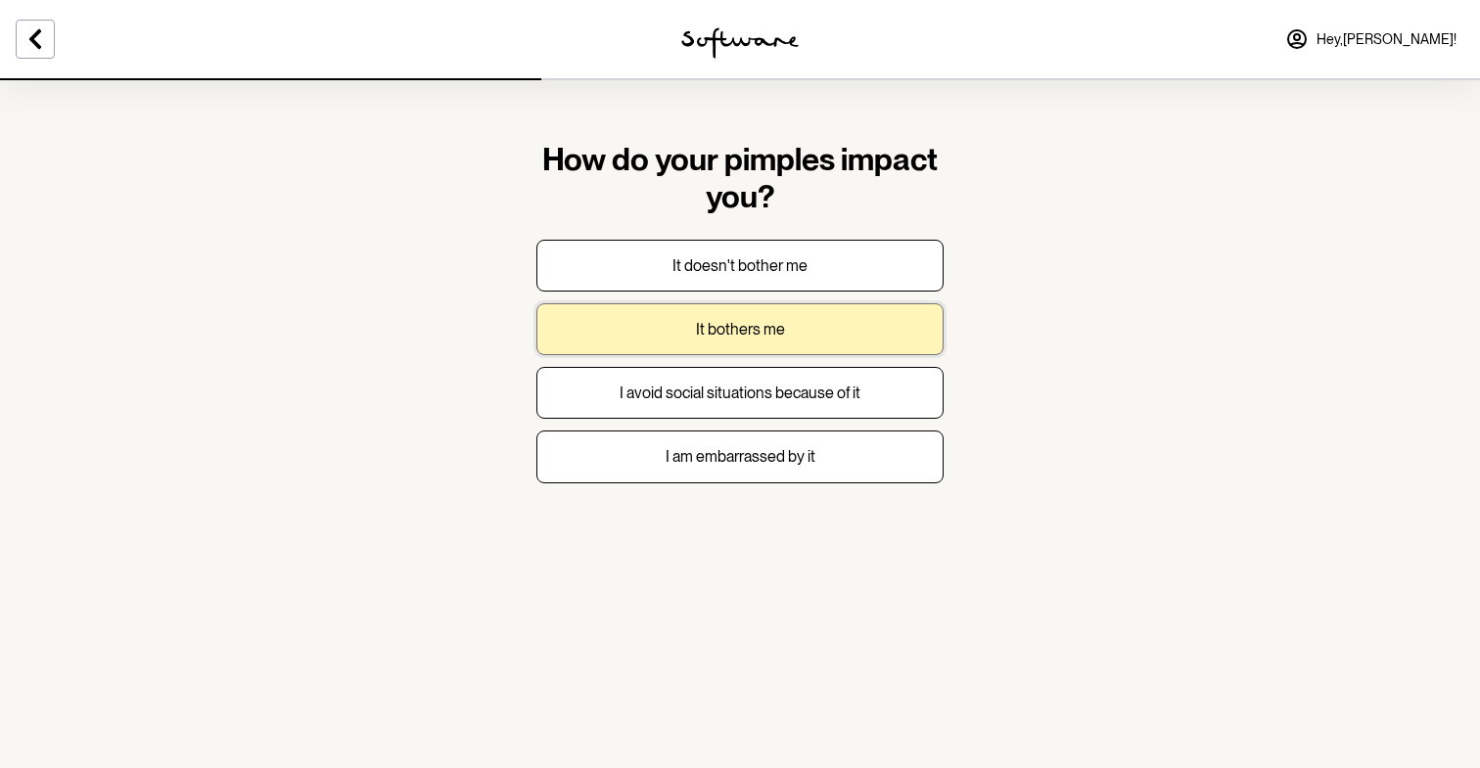
click at [782, 332] on p "It bothers me" at bounding box center [740, 329] width 89 height 19
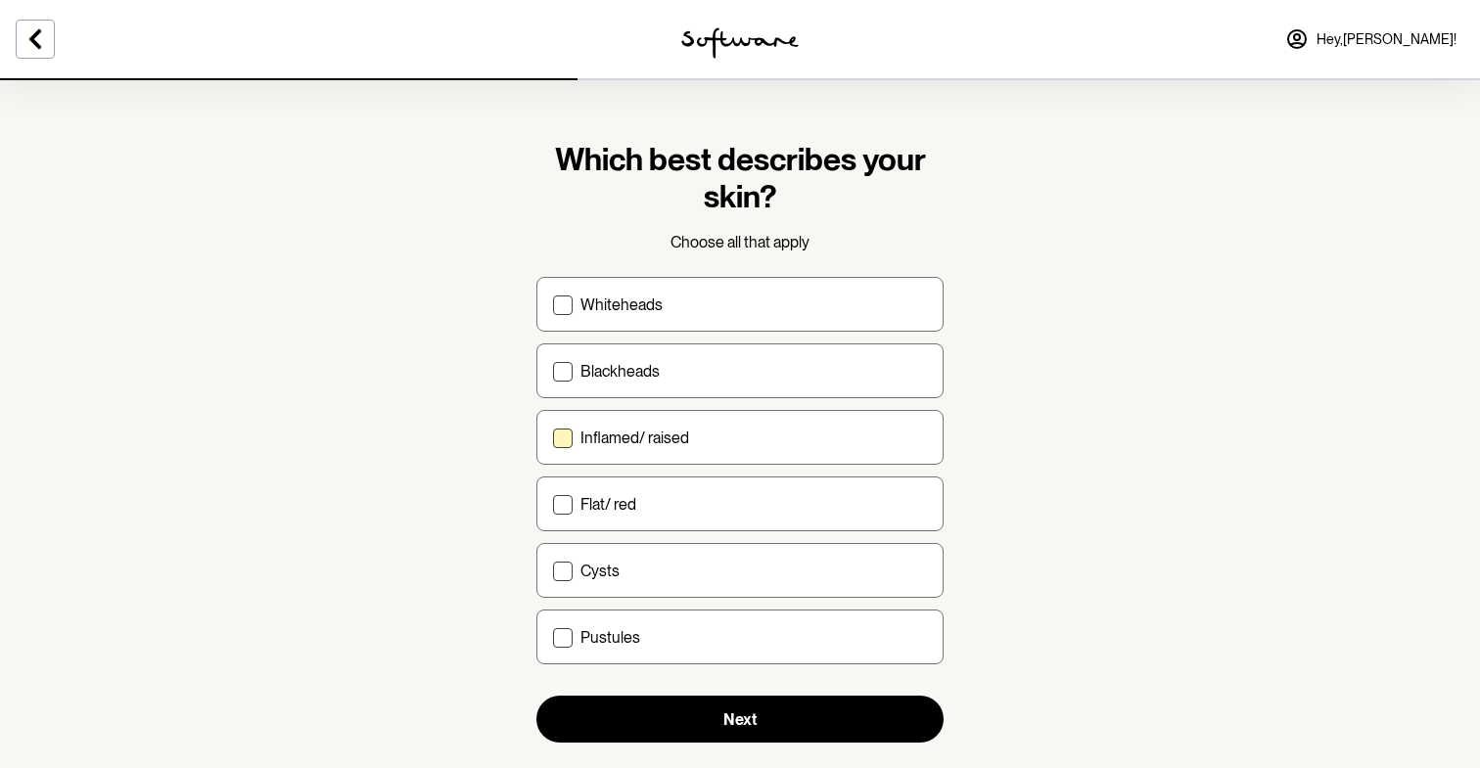
click at [702, 443] on div "Inflamed/ raised" at bounding box center [753, 438] width 346 height 19
click at [553, 438] on input "Inflamed/ raised" at bounding box center [552, 438] width 1 height 1
checkbox input "true"
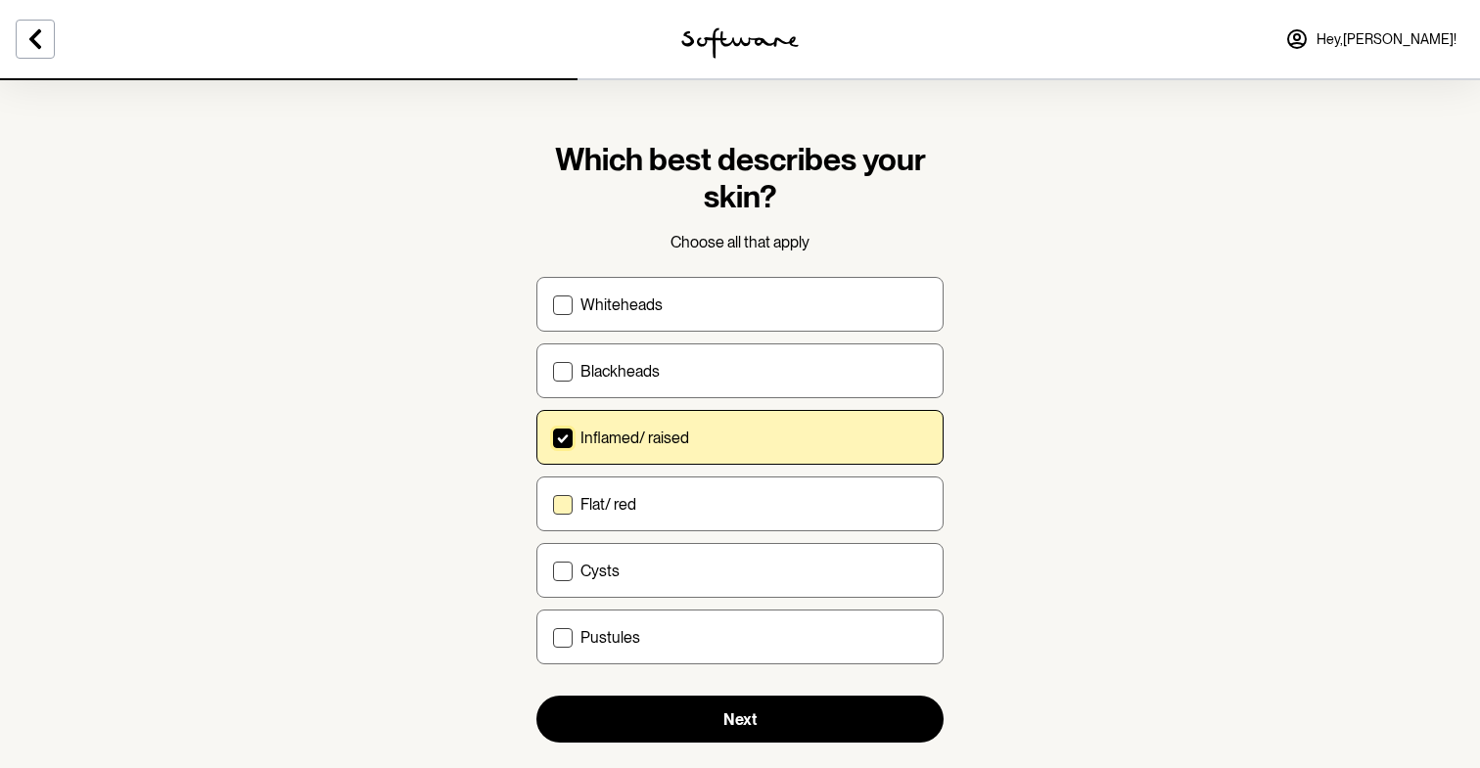
click at [677, 502] on div "Flat/ red" at bounding box center [753, 504] width 346 height 19
click at [553, 504] on input "Flat/ red" at bounding box center [552, 504] width 1 height 1
checkbox input "true"
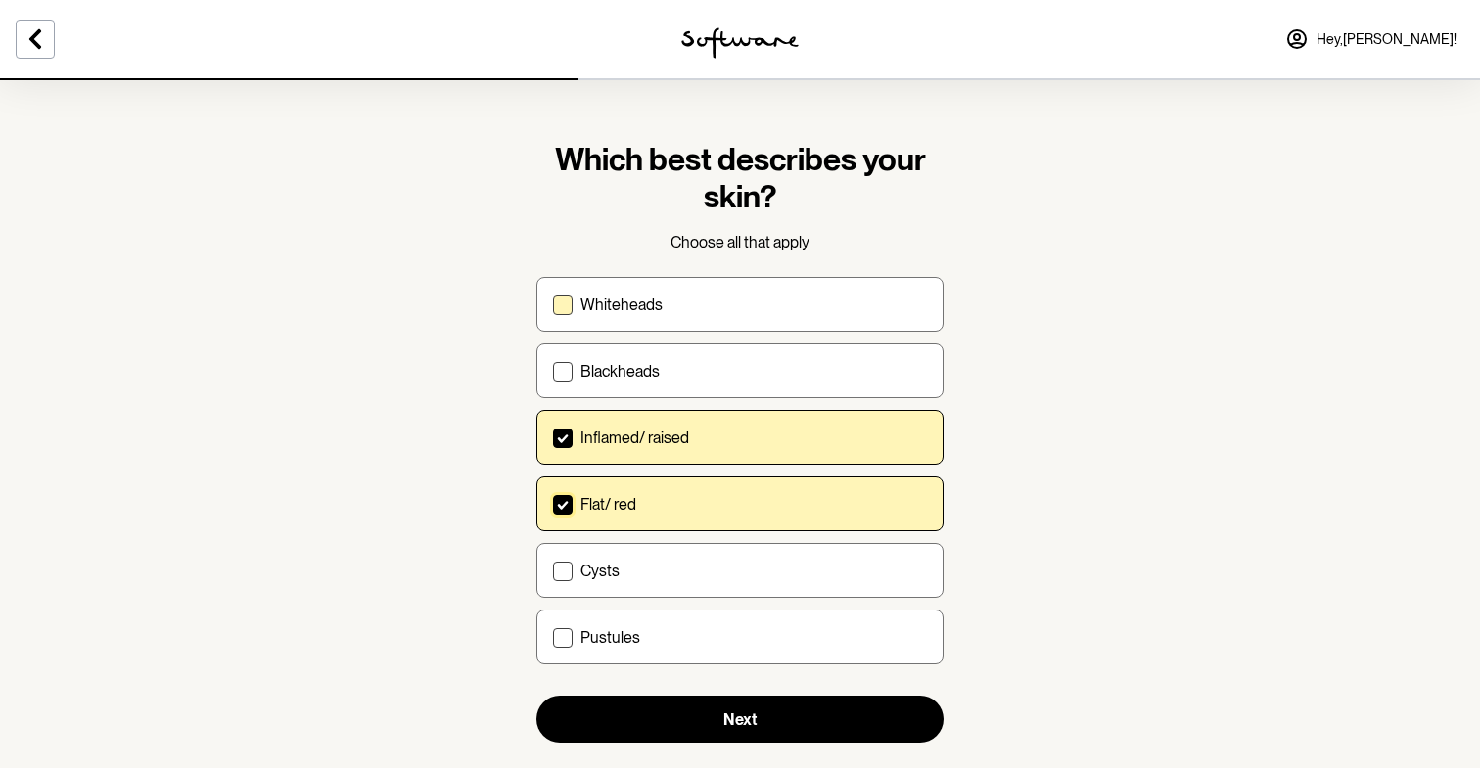
click at [738, 318] on label "Whiteheads" at bounding box center [739, 304] width 407 height 55
click at [553, 305] on input "Whiteheads" at bounding box center [552, 304] width 1 height 1
checkbox input "true"
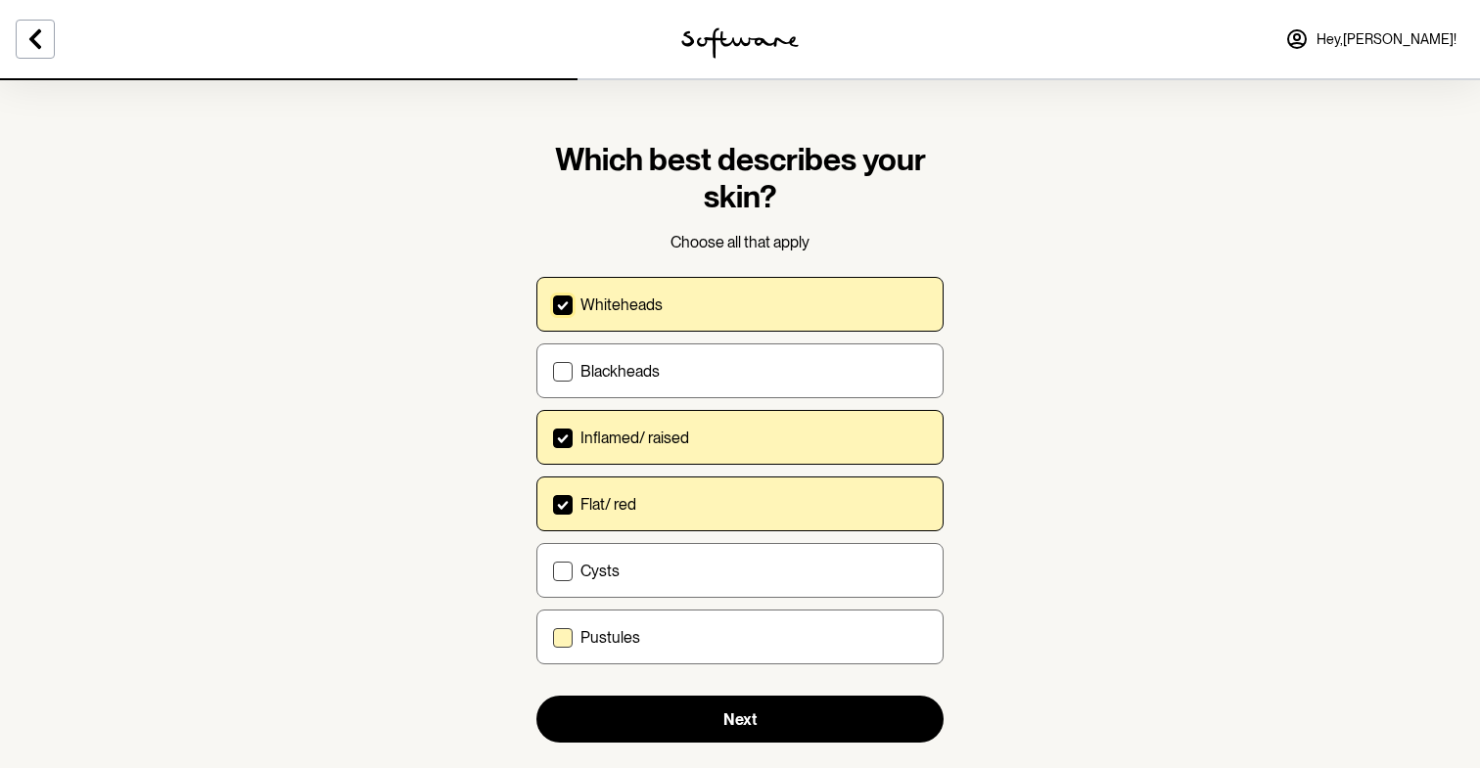
click at [613, 629] on p "Pustules" at bounding box center [610, 637] width 60 height 19
click at [553, 637] on input "Pustules" at bounding box center [552, 637] width 1 height 1
checkbox input "true"
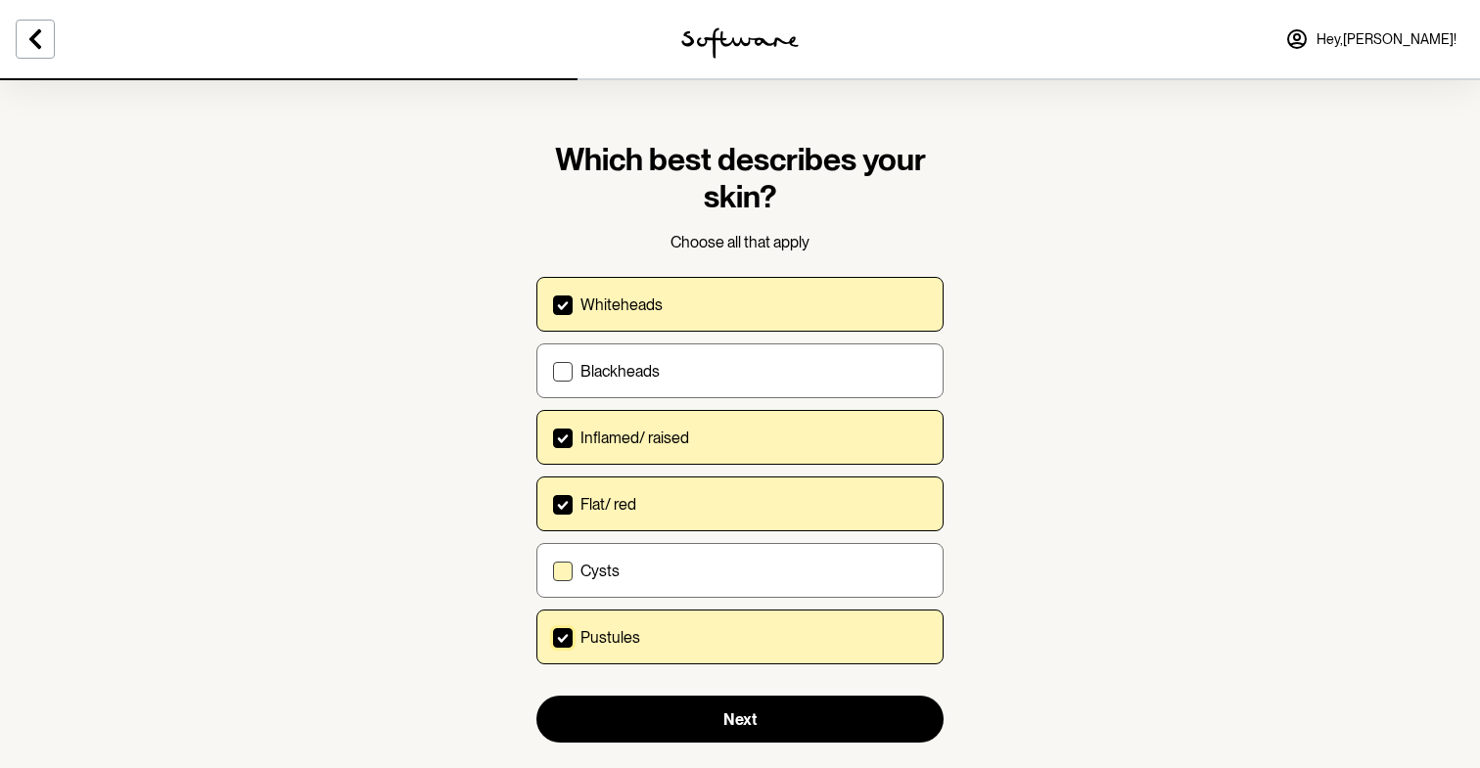
click at [623, 581] on label "Cysts" at bounding box center [739, 570] width 407 height 55
click at [553, 572] on input "Cysts" at bounding box center [552, 571] width 1 height 1
checkbox input "true"
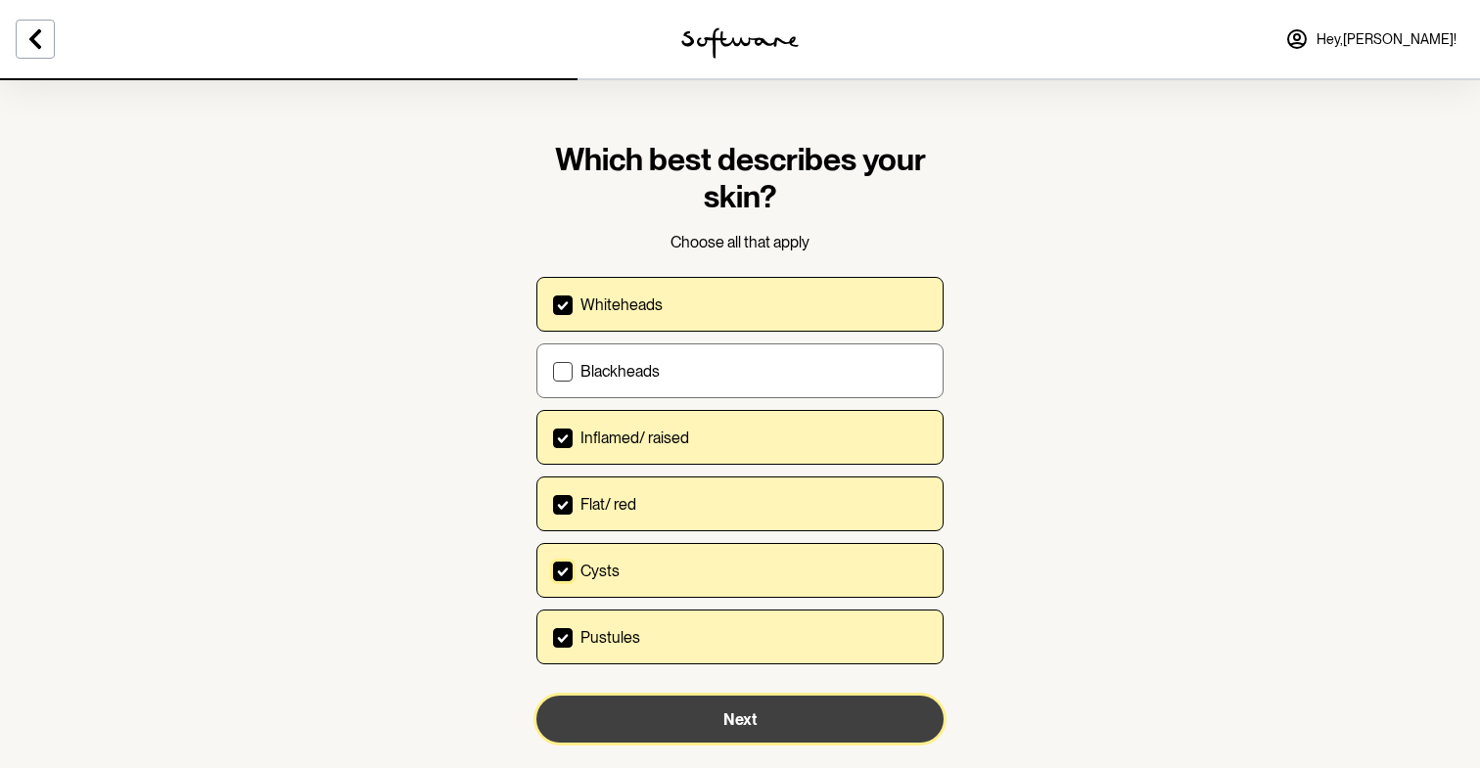
click at [684, 714] on button "Next" at bounding box center [739, 719] width 407 height 47
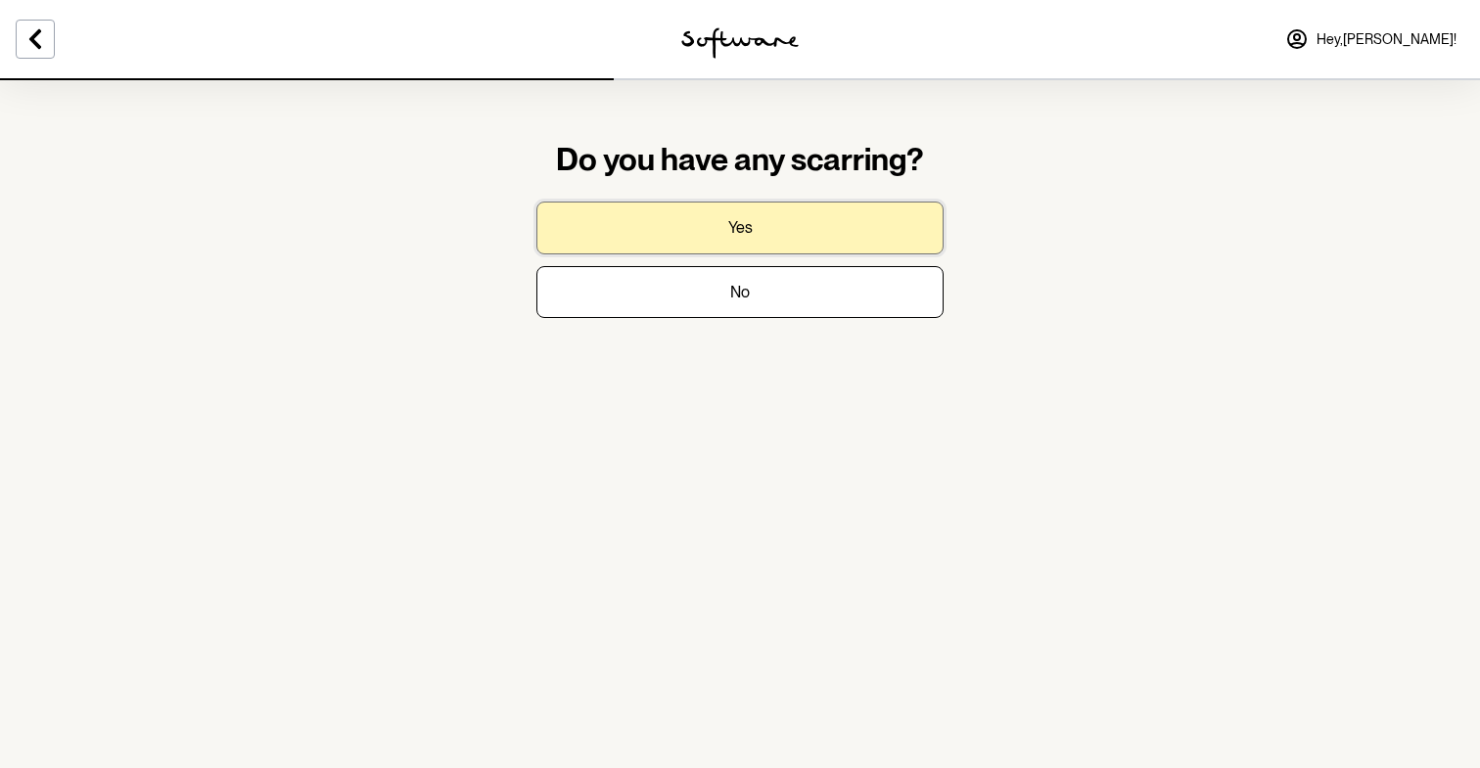
click at [804, 227] on button "Yes" at bounding box center [739, 228] width 407 height 52
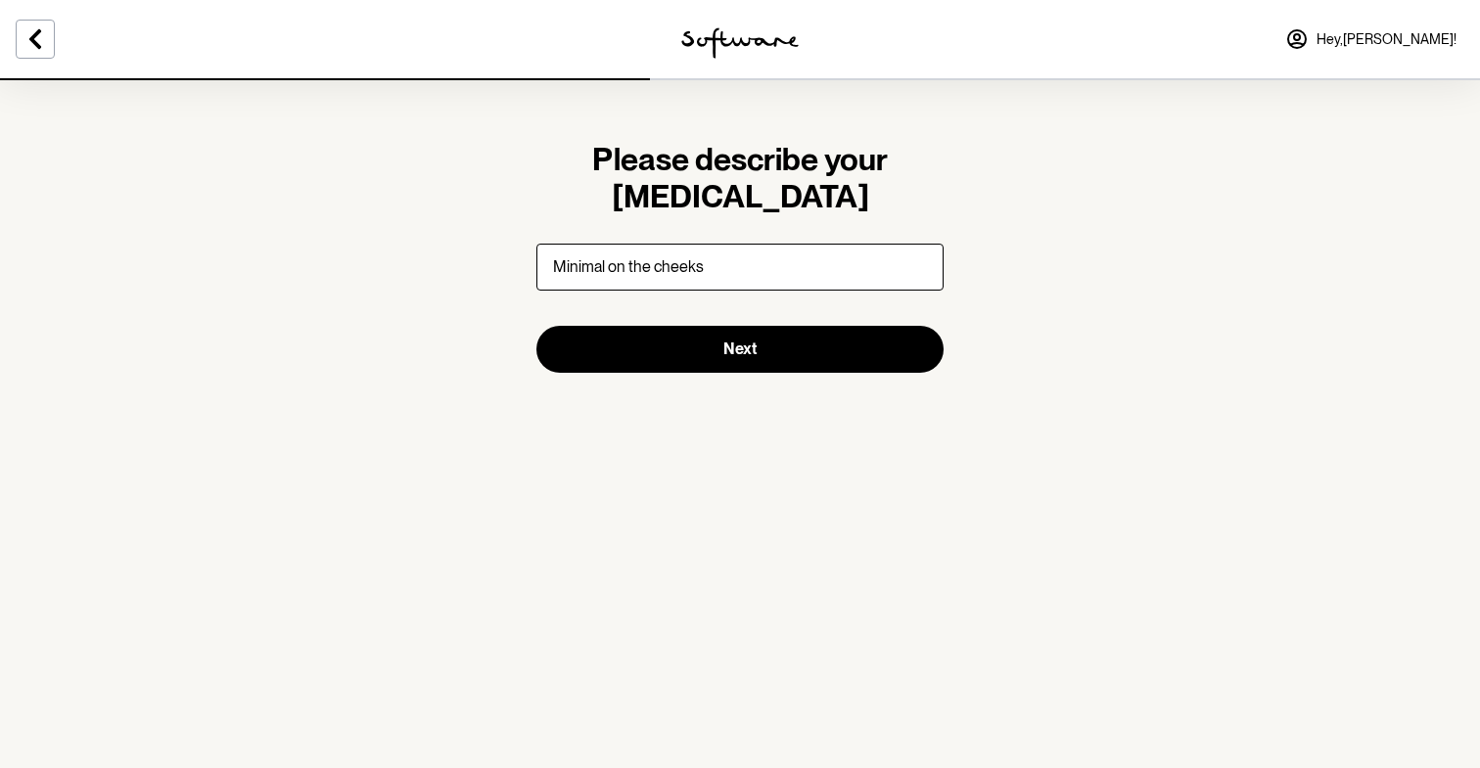
type input "Minimal on the cheeks"
click at [536, 326] on button "Next" at bounding box center [739, 349] width 407 height 47
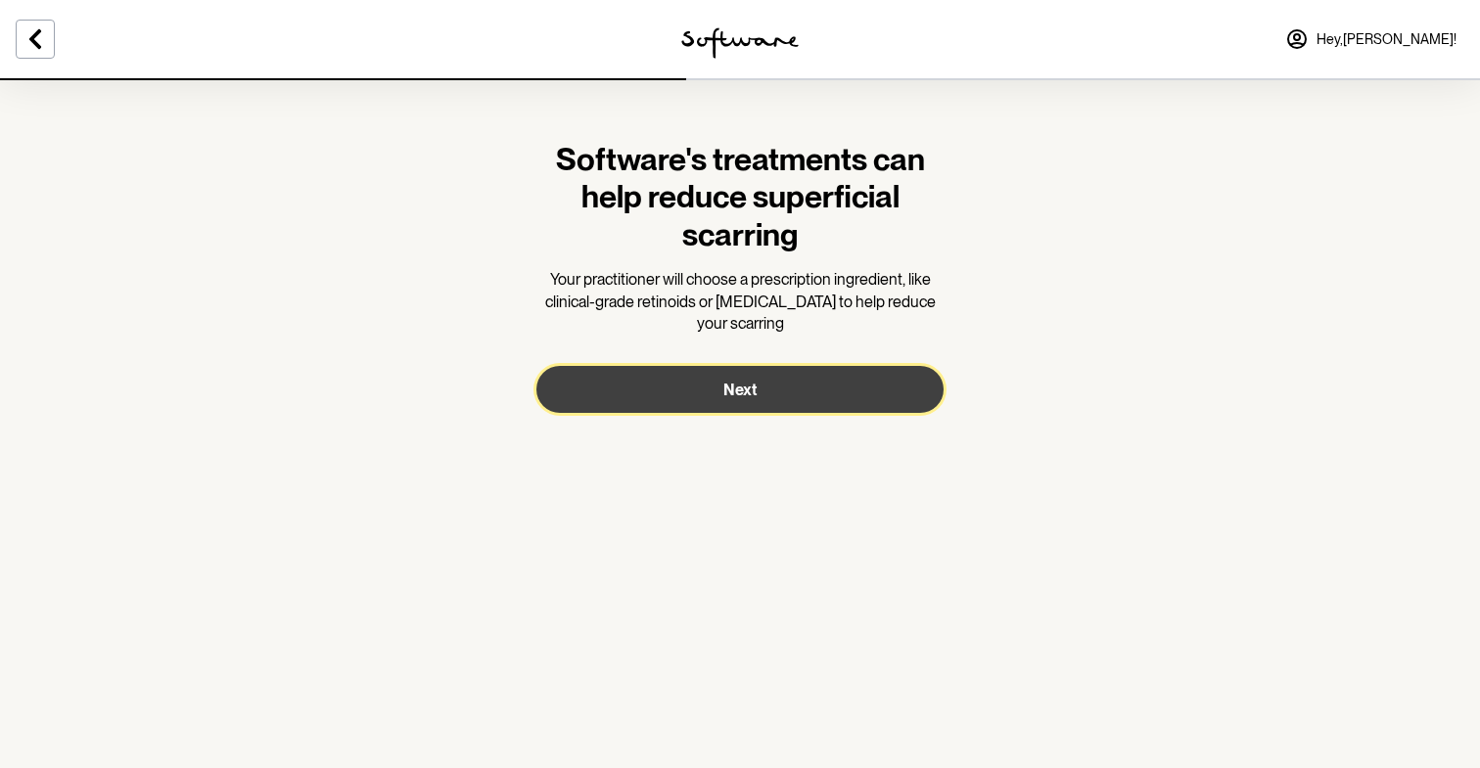
click at [677, 387] on button "Next" at bounding box center [739, 389] width 407 height 47
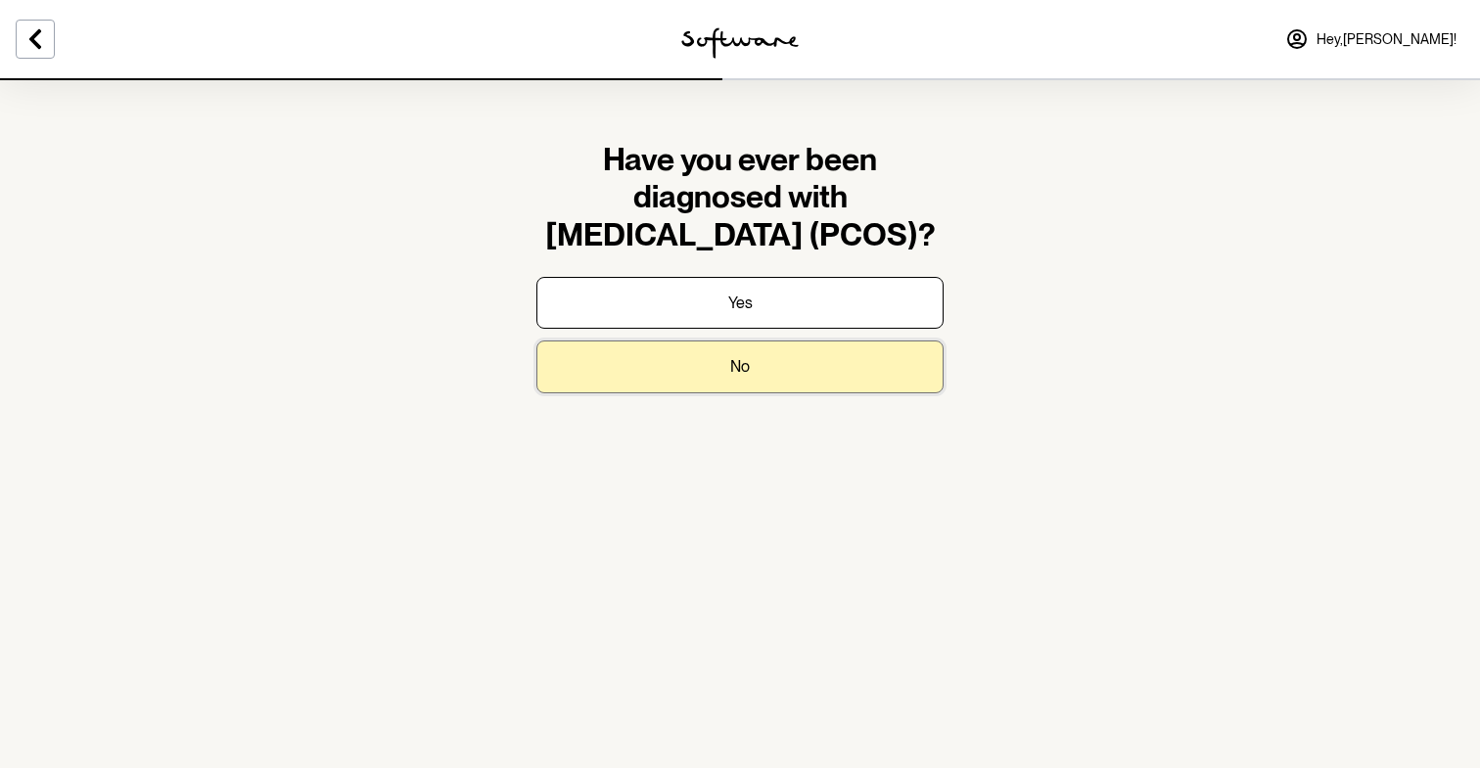
click at [676, 381] on button "No" at bounding box center [739, 367] width 407 height 52
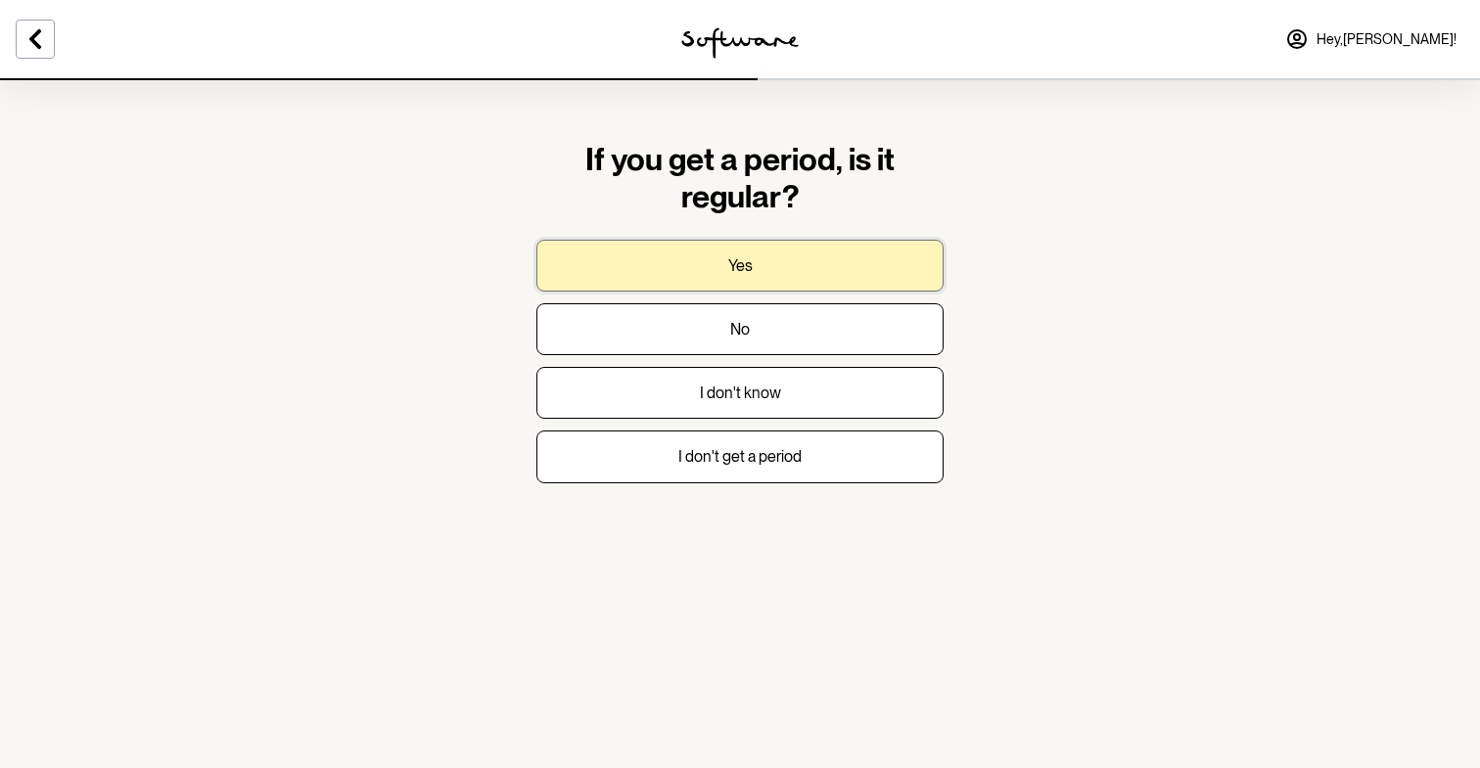
click at [743, 256] on p "Yes" at bounding box center [740, 265] width 24 height 19
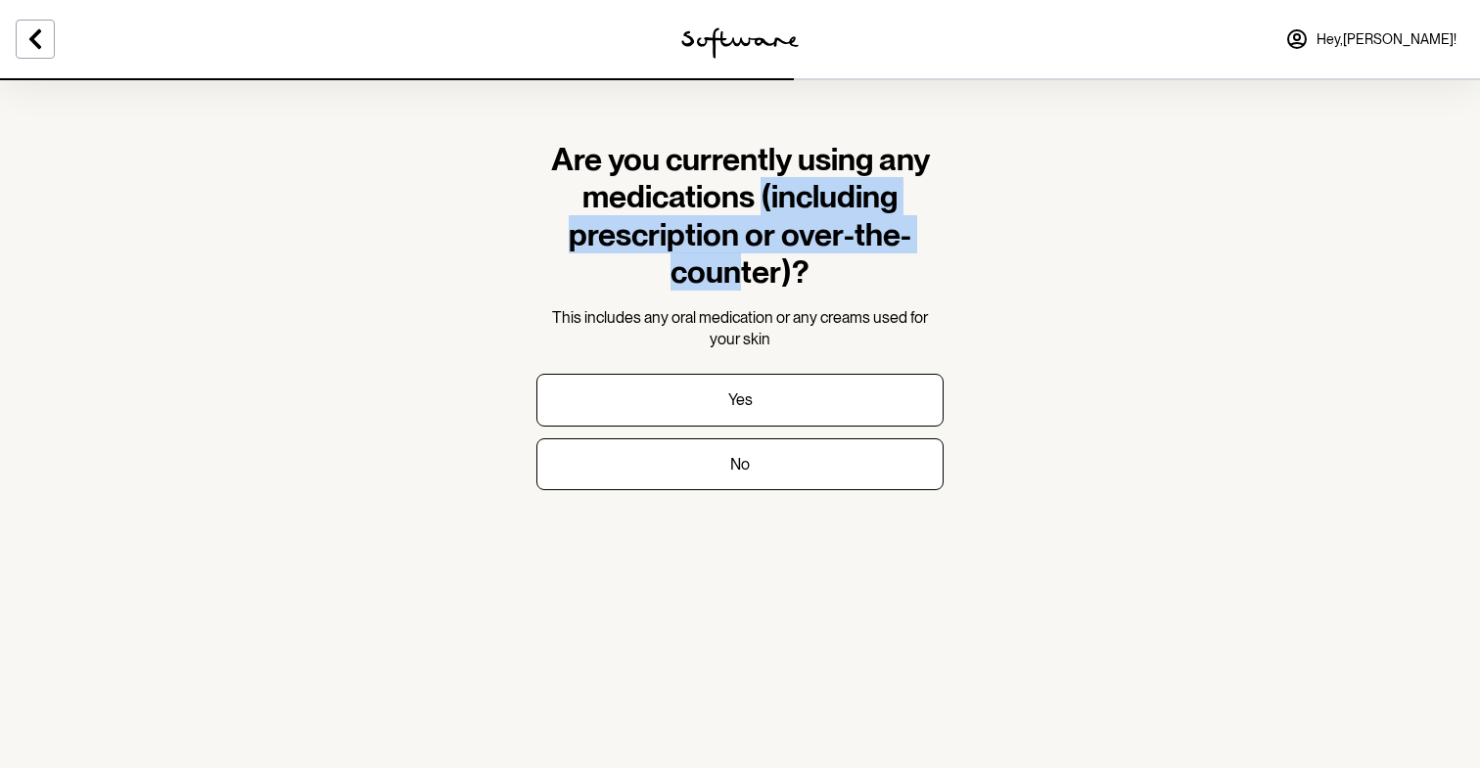
drag, startPoint x: 743, startPoint y: 255, endPoint x: 760, endPoint y: 185, distance: 72.4
click at [760, 185] on h1 "Are you currently using any medications (including prescription or over-the-cou…" at bounding box center [739, 216] width 407 height 151
drag, startPoint x: 760, startPoint y: 184, endPoint x: 761, endPoint y: 321, distance: 137.0
click at [761, 321] on div "Are you currently using any medications (including prescription or over-the-cou…" at bounding box center [739, 245] width 407 height 209
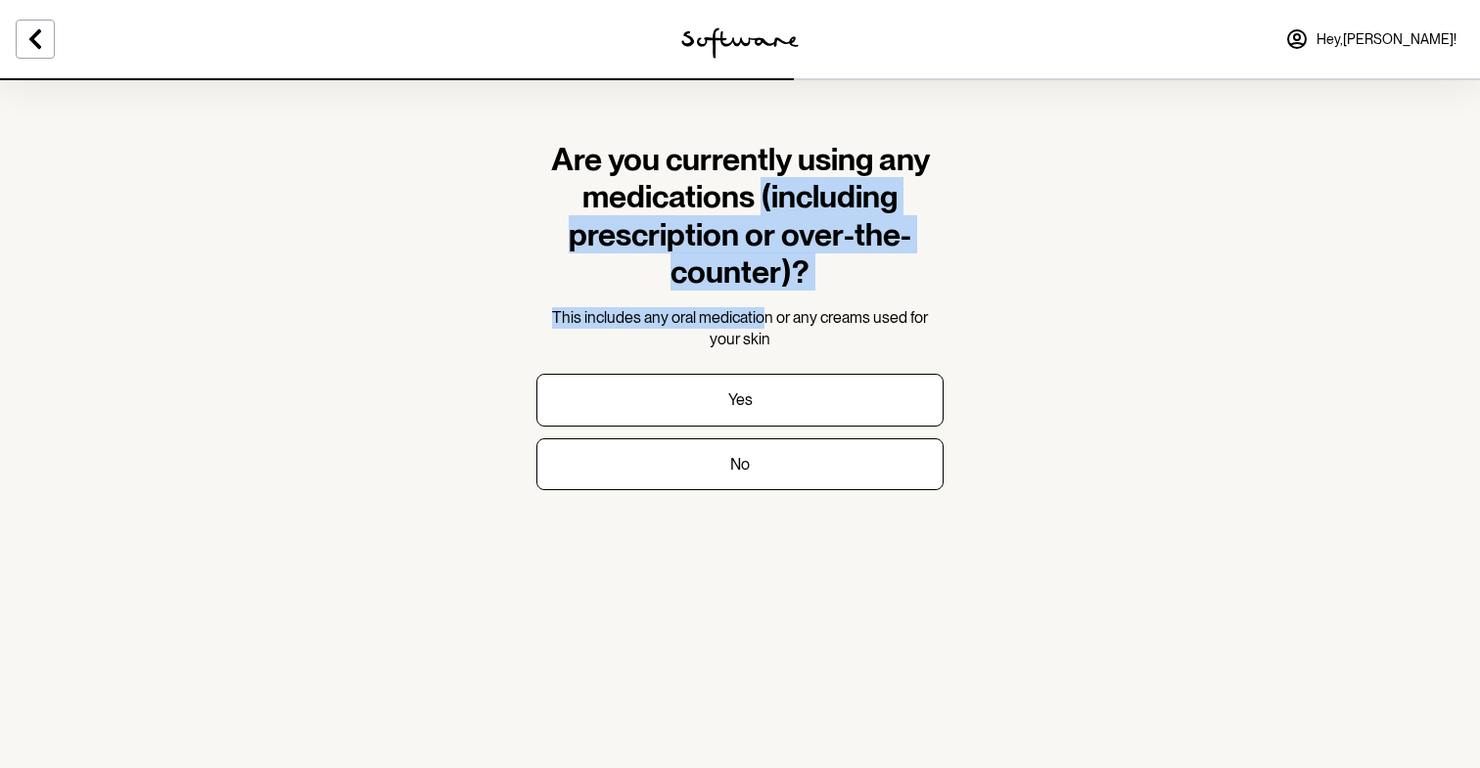
click at [761, 321] on span "This includes any oral medication or any creams used for your skin" at bounding box center [740, 328] width 376 height 40
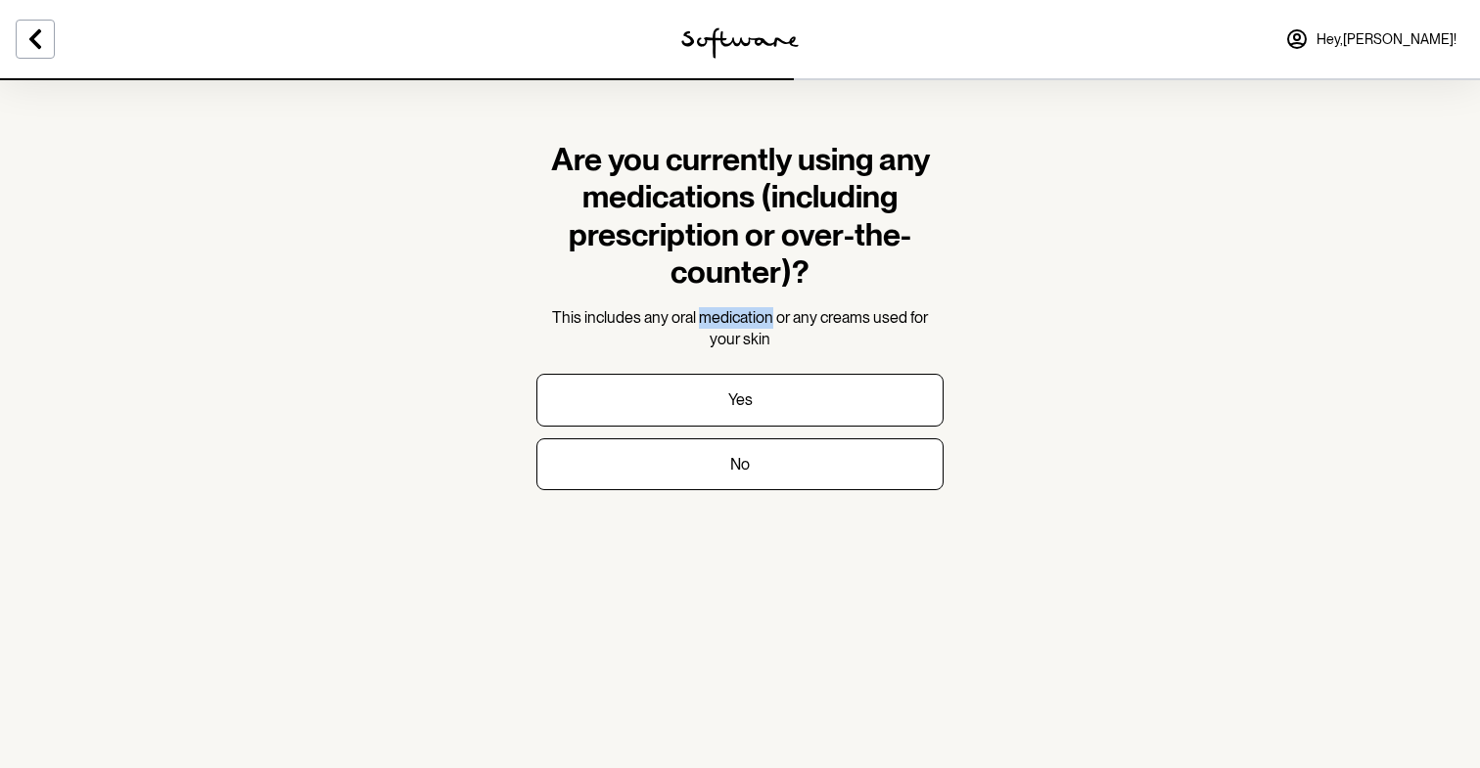
click at [761, 321] on span "This includes any oral medication or any creams used for your skin" at bounding box center [740, 328] width 376 height 40
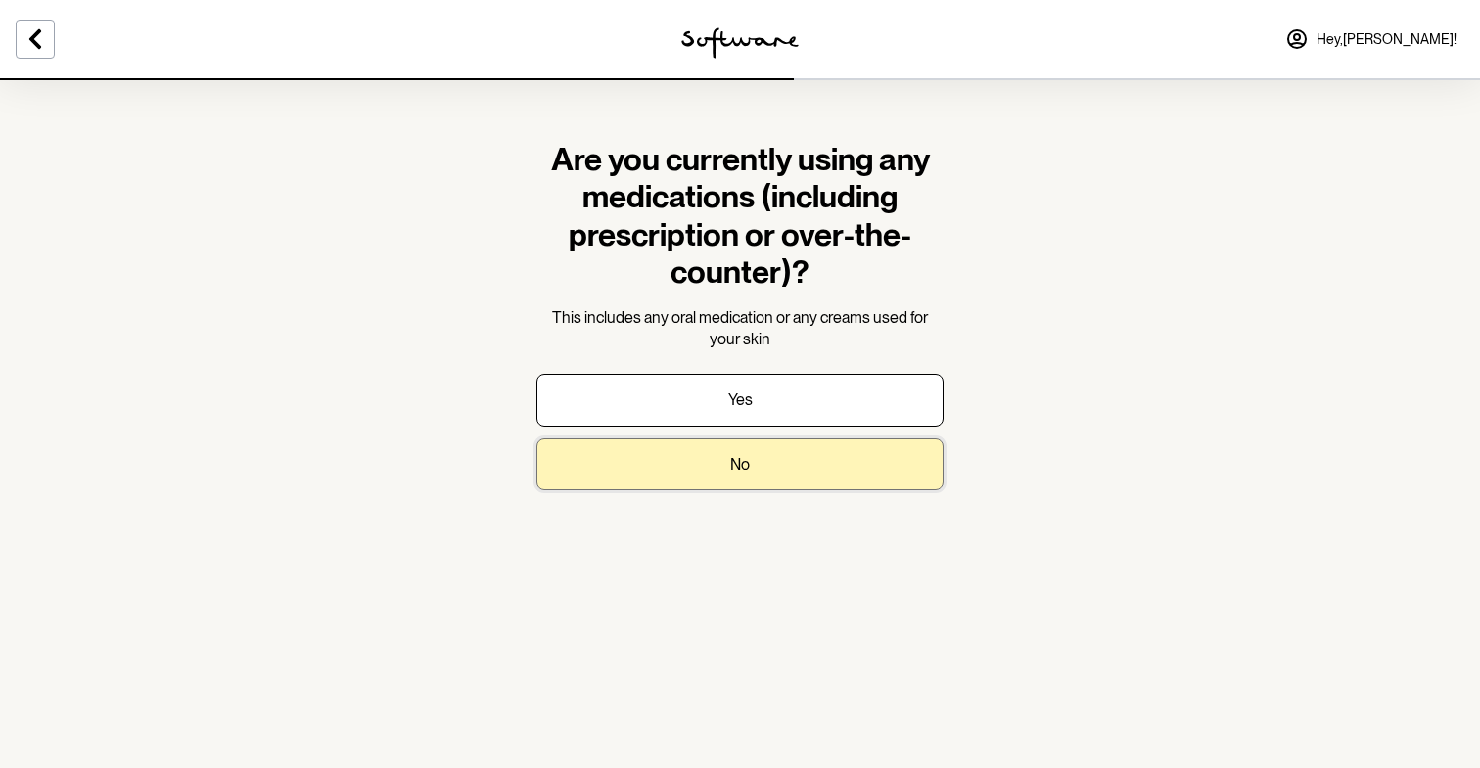
click at [705, 476] on button "No" at bounding box center [739, 464] width 407 height 52
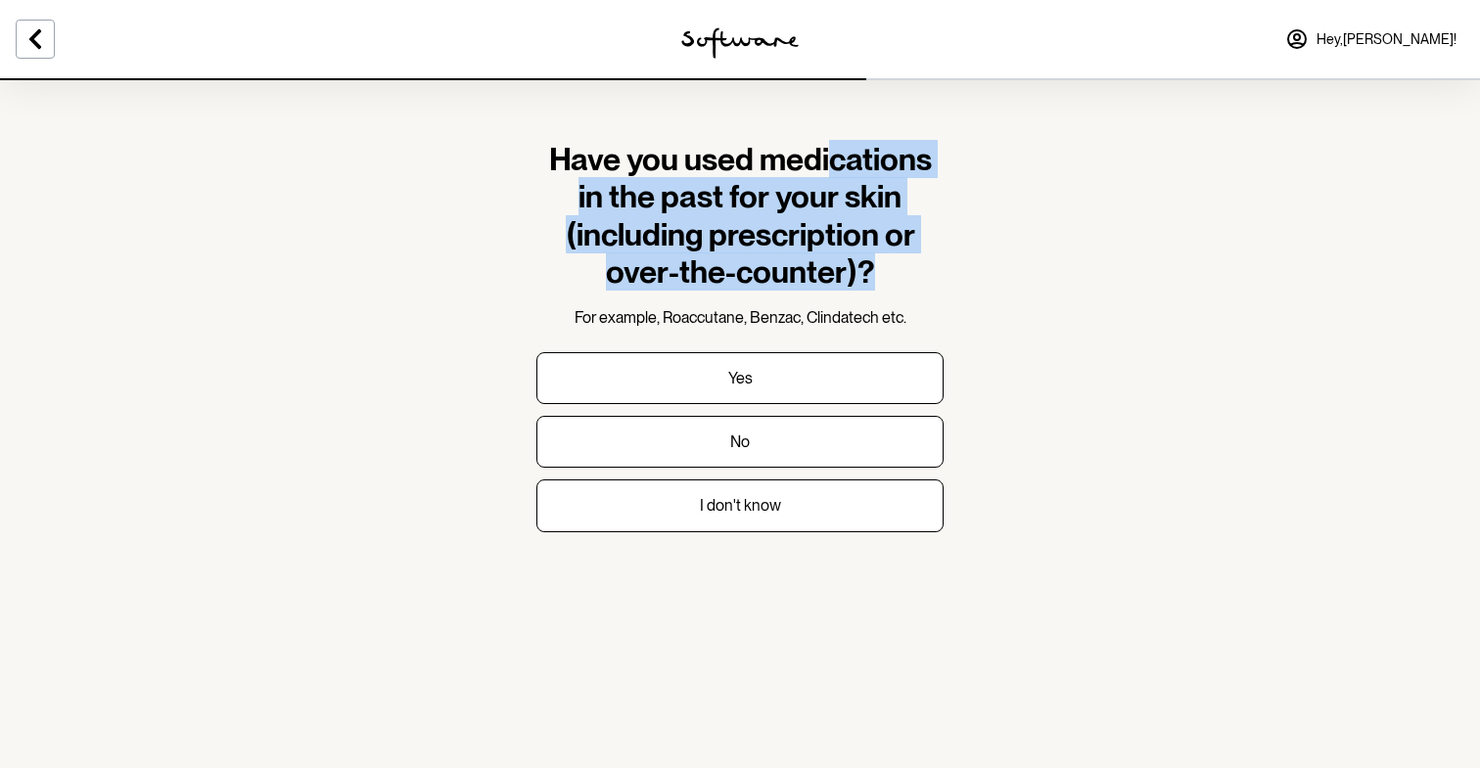
drag, startPoint x: 837, startPoint y: 167, endPoint x: 822, endPoint y: 293, distance: 126.1
click at [822, 293] on div "Have you used medications in the past for your skin (including prescription or …" at bounding box center [739, 235] width 407 height 188
click at [820, 291] on div "Have you used medications in the past for your skin (including prescription or …" at bounding box center [739, 235] width 407 height 188
drag, startPoint x: 820, startPoint y: 291, endPoint x: 835, endPoint y: 157, distance: 134.9
click at [835, 157] on div "Have you used medications in the past for your skin (including prescription or …" at bounding box center [739, 235] width 407 height 188
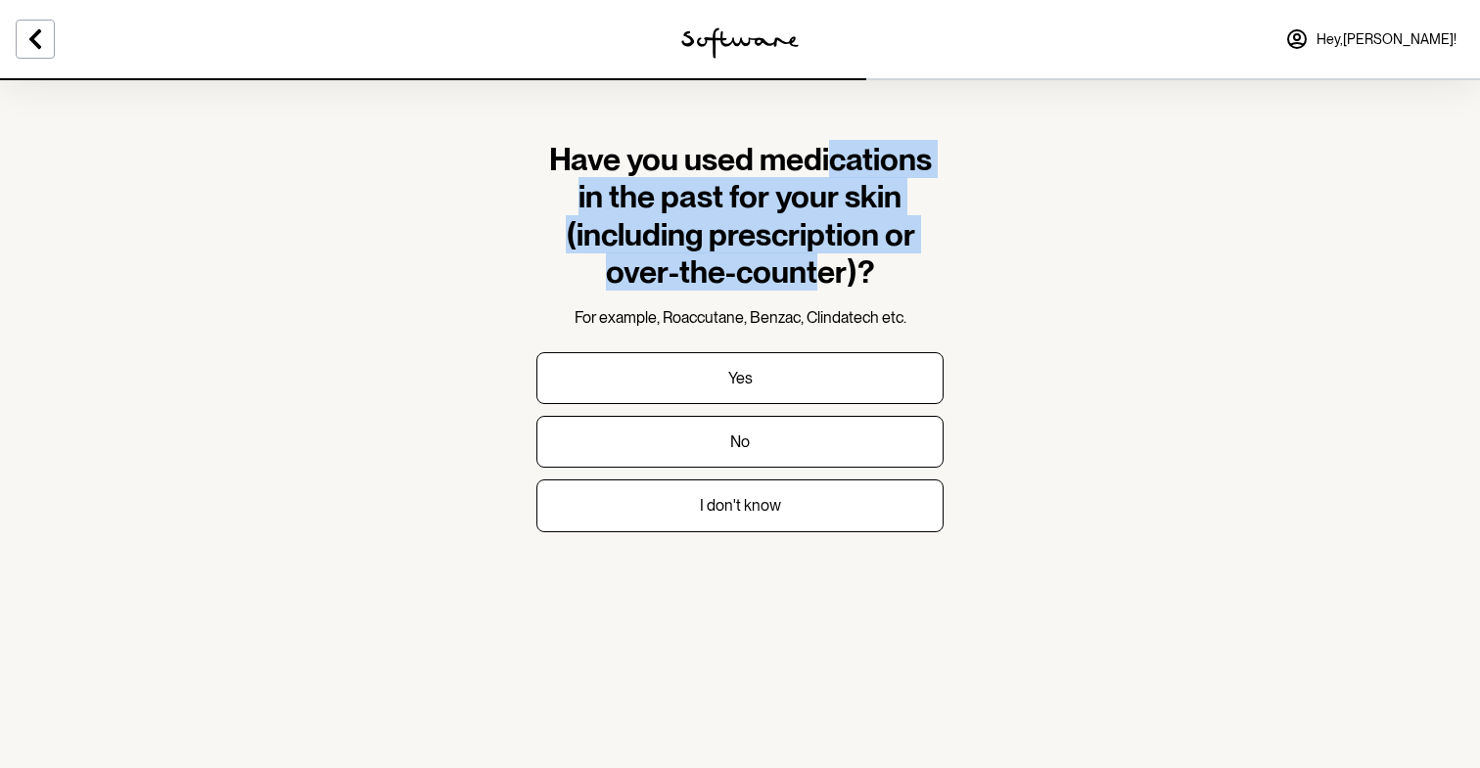
click at [835, 157] on h1 "Have you used medications in the past for your skin (including prescription or …" at bounding box center [739, 216] width 407 height 151
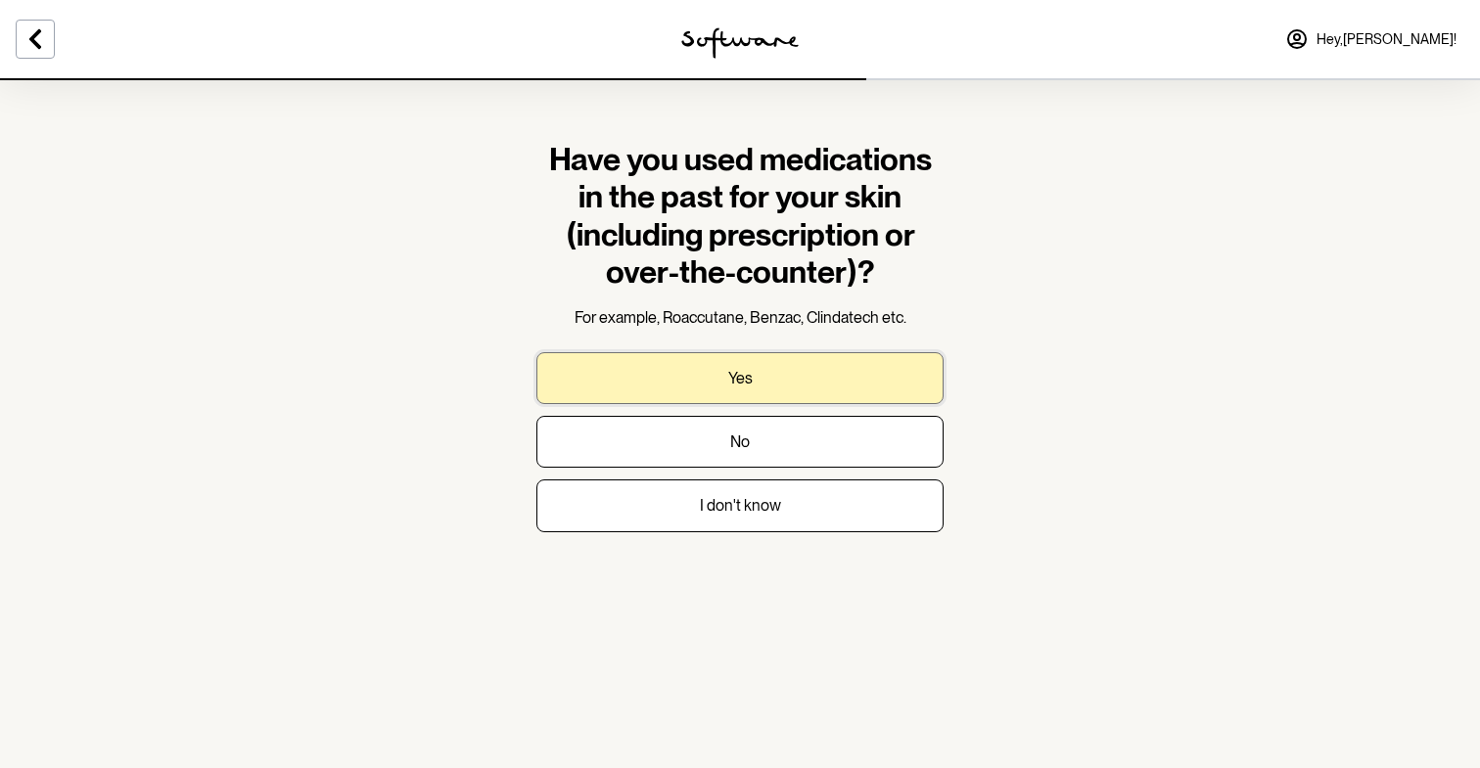
click at [744, 372] on p "Yes" at bounding box center [740, 378] width 24 height 19
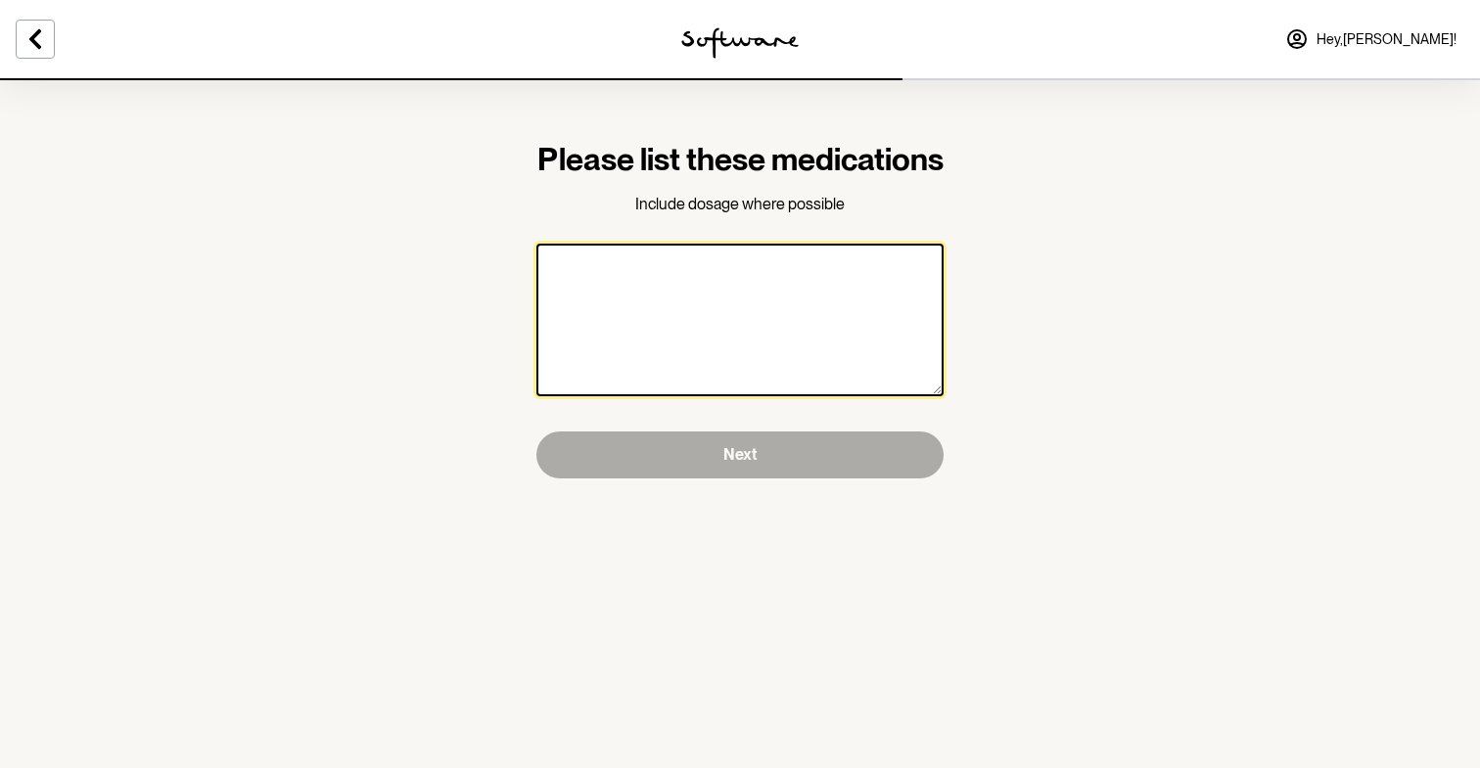
click at [744, 372] on textarea at bounding box center [739, 320] width 407 height 153
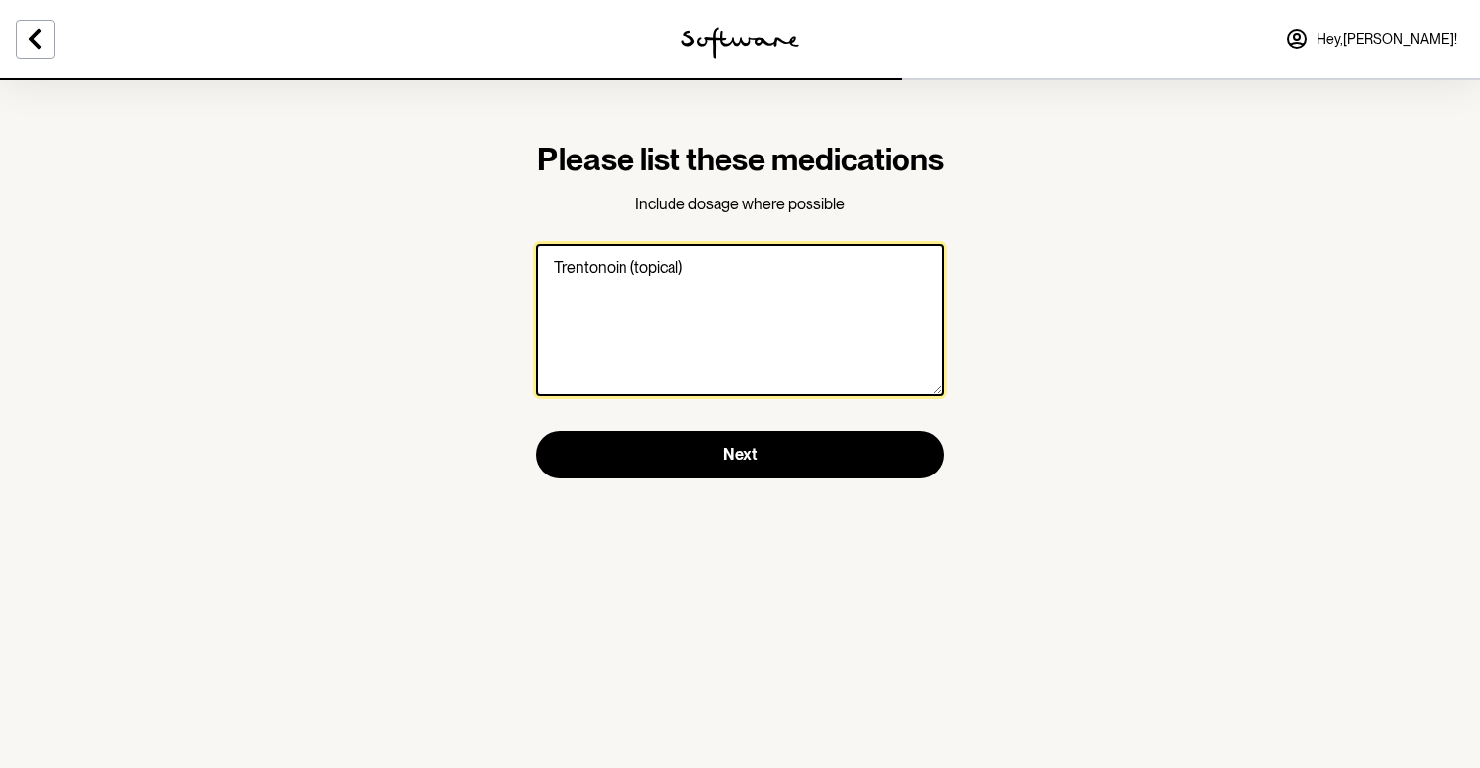
click at [607, 296] on textarea "Trentonoin (topical)" at bounding box center [739, 320] width 407 height 153
click at [595, 311] on textarea "Trentonoin (topical)" at bounding box center [739, 320] width 407 height 153
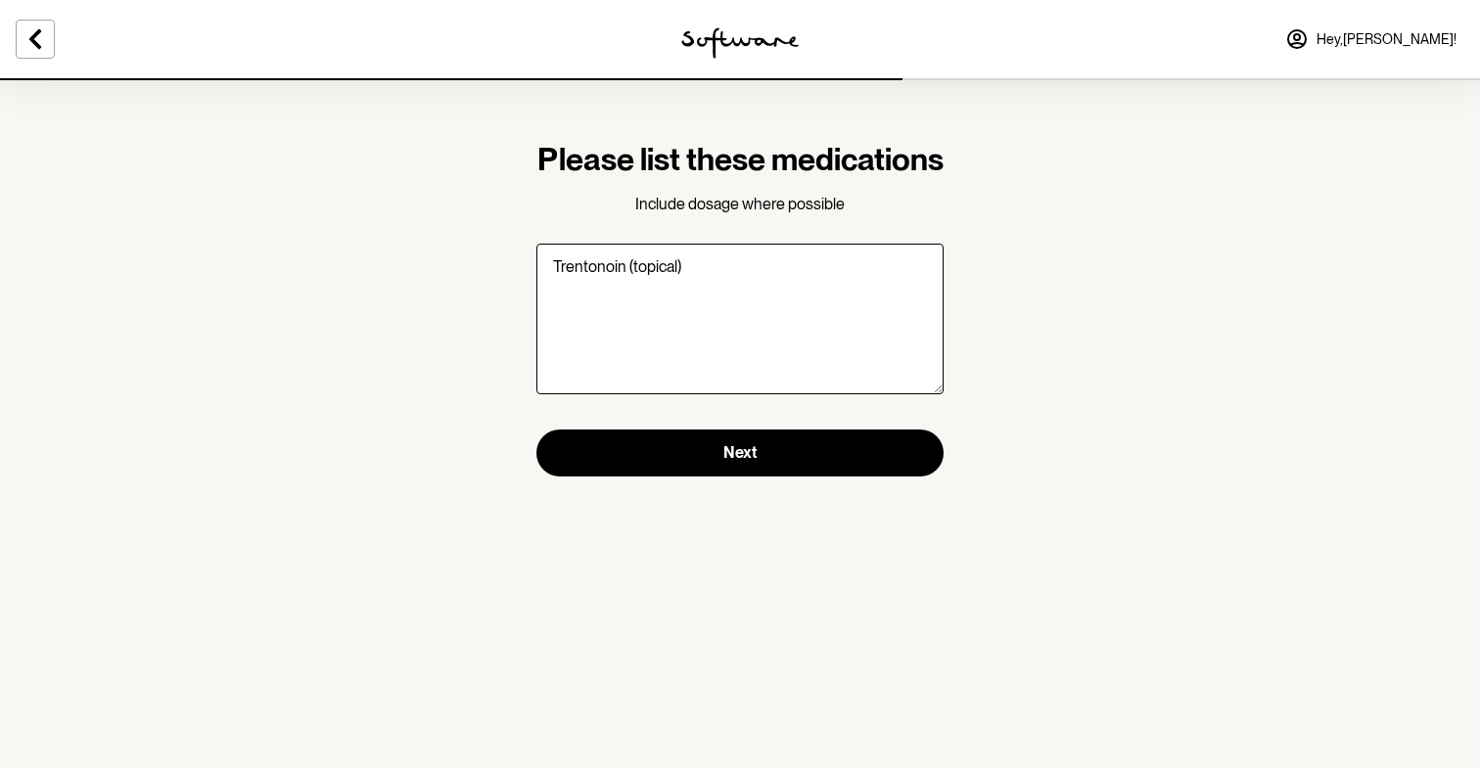
drag, startPoint x: 593, startPoint y: 308, endPoint x: 1399, endPoint y: 0, distance: 862.5
click at [0, 0] on div "Please list these medications Include dosage where possible Trentonoin (topical…" at bounding box center [740, 0] width 1480 height 0
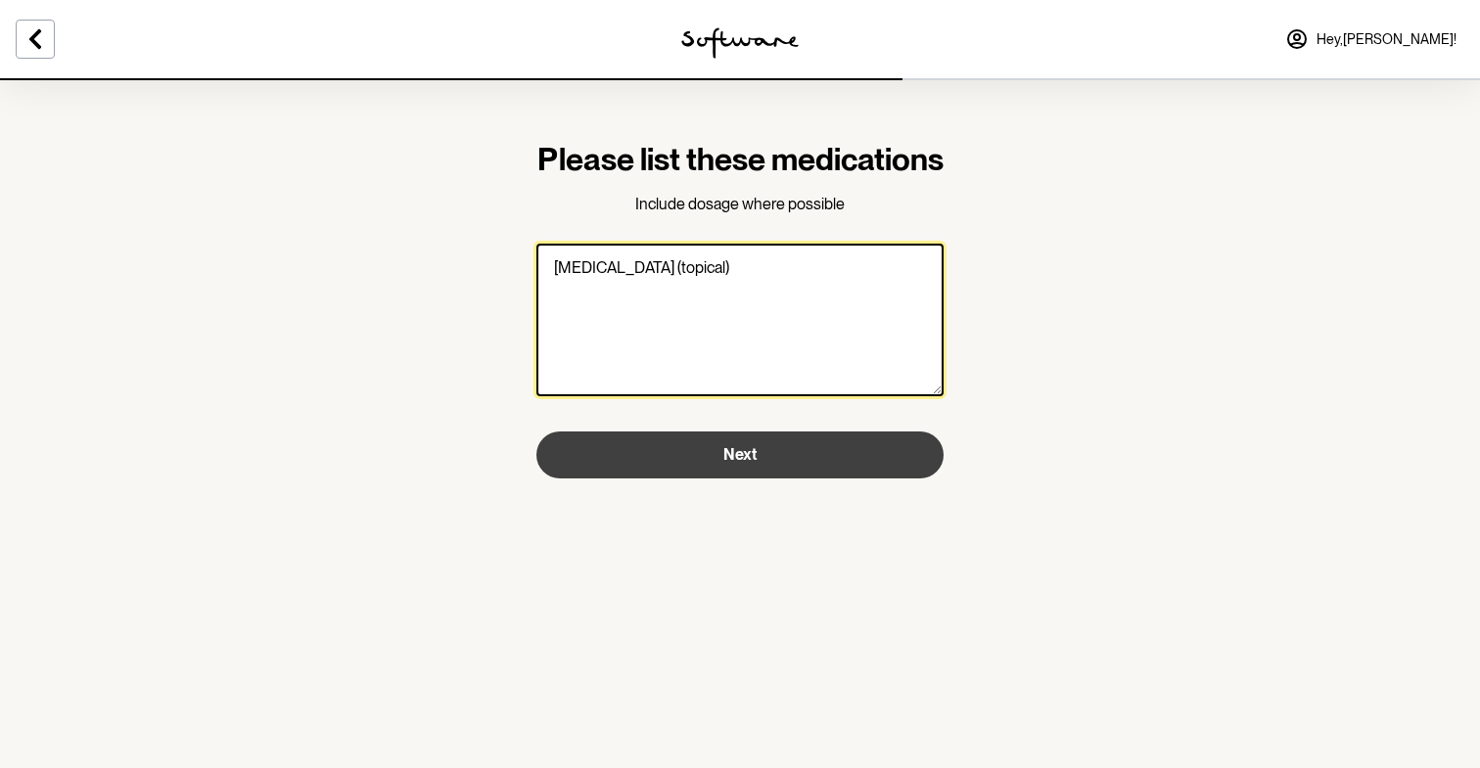
type textarea "[MEDICAL_DATA] (topical)"
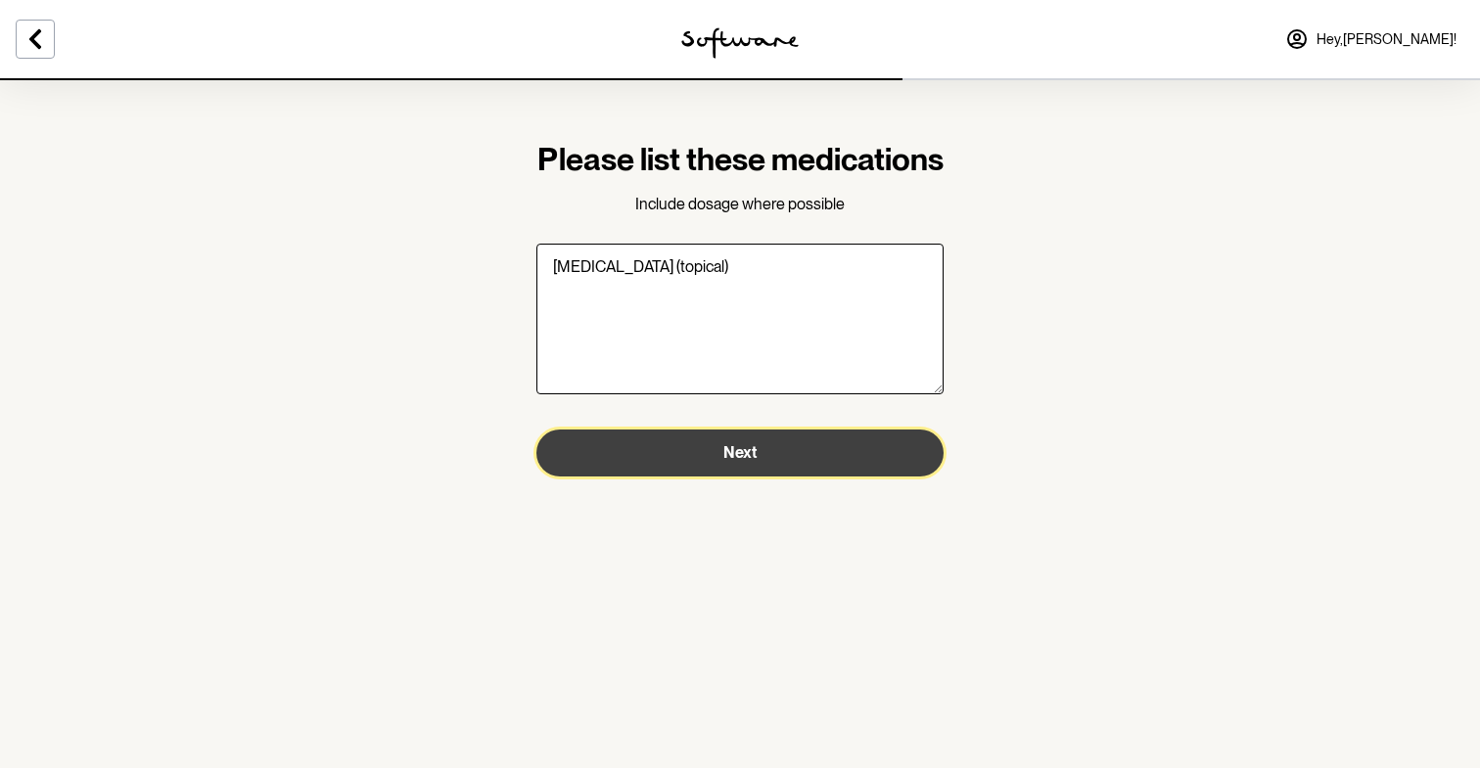
click at [705, 477] on button "Next" at bounding box center [739, 453] width 407 height 47
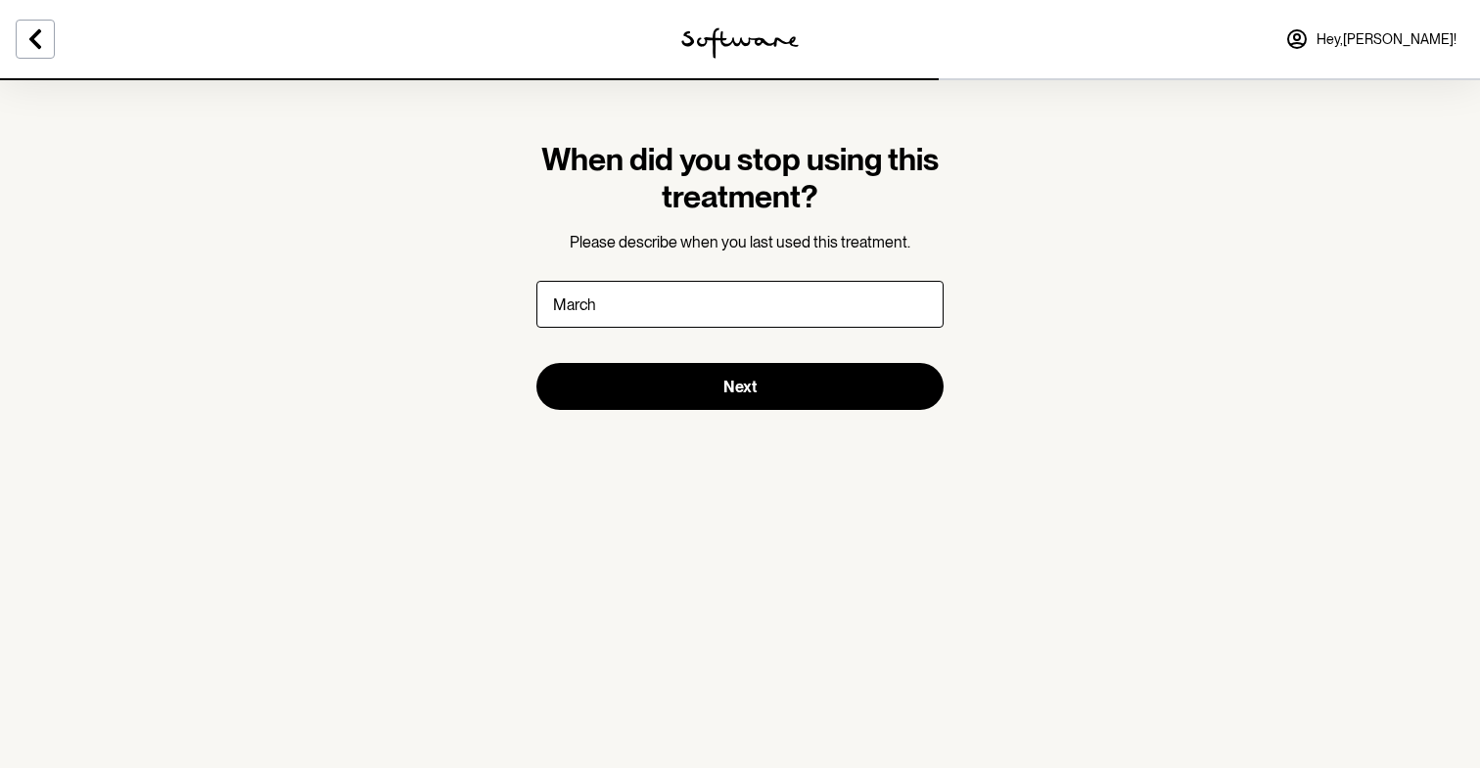
type input "March"
click at [536, 363] on button "Next" at bounding box center [739, 386] width 407 height 47
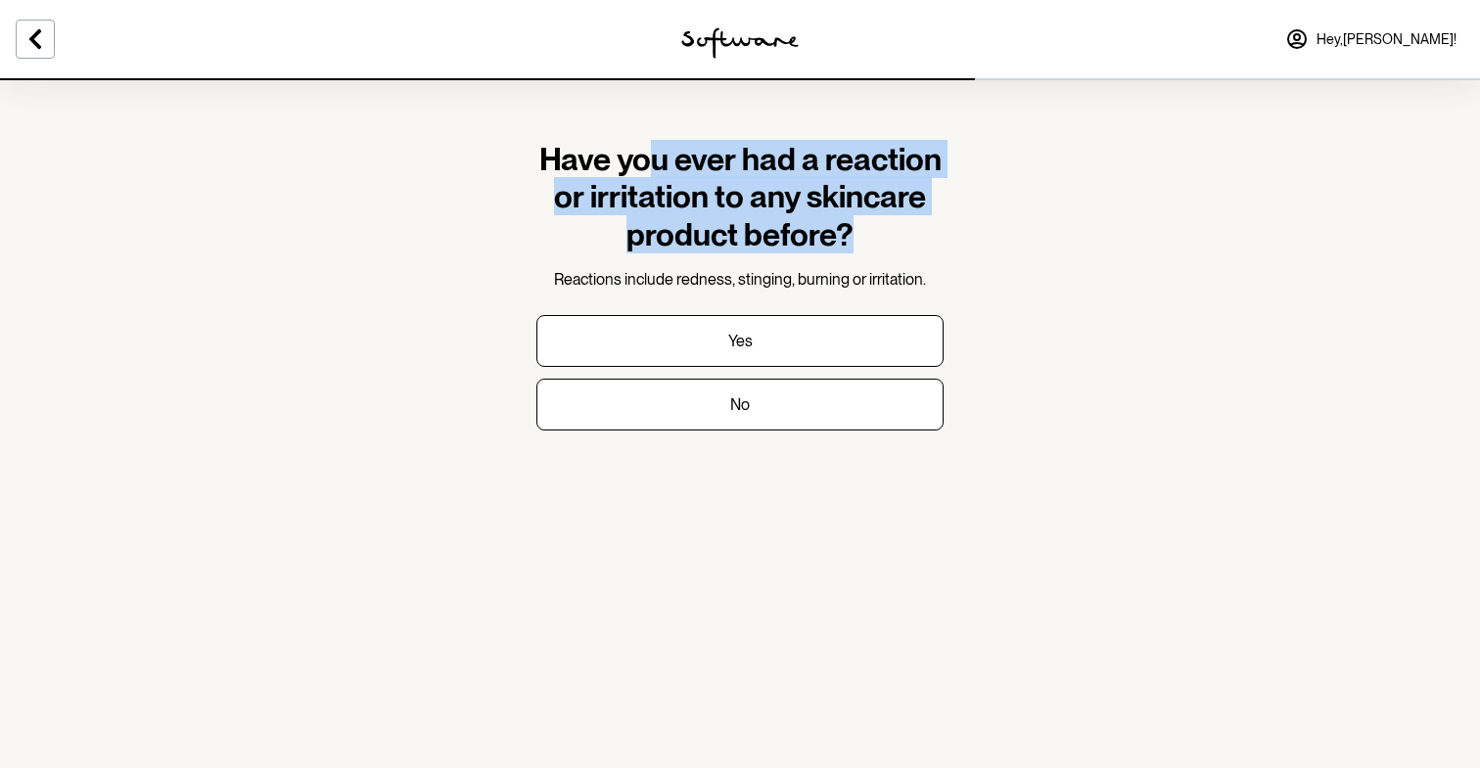
drag, startPoint x: 651, startPoint y: 177, endPoint x: 636, endPoint y: 261, distance: 85.4
click at [637, 262] on div "Have you ever had a reaction or irritation to any skincare product before? Reac…" at bounding box center [739, 216] width 407 height 151
click at [636, 261] on div "Have you ever had a reaction or irritation to any skincare product before? Reac…" at bounding box center [739, 216] width 407 height 151
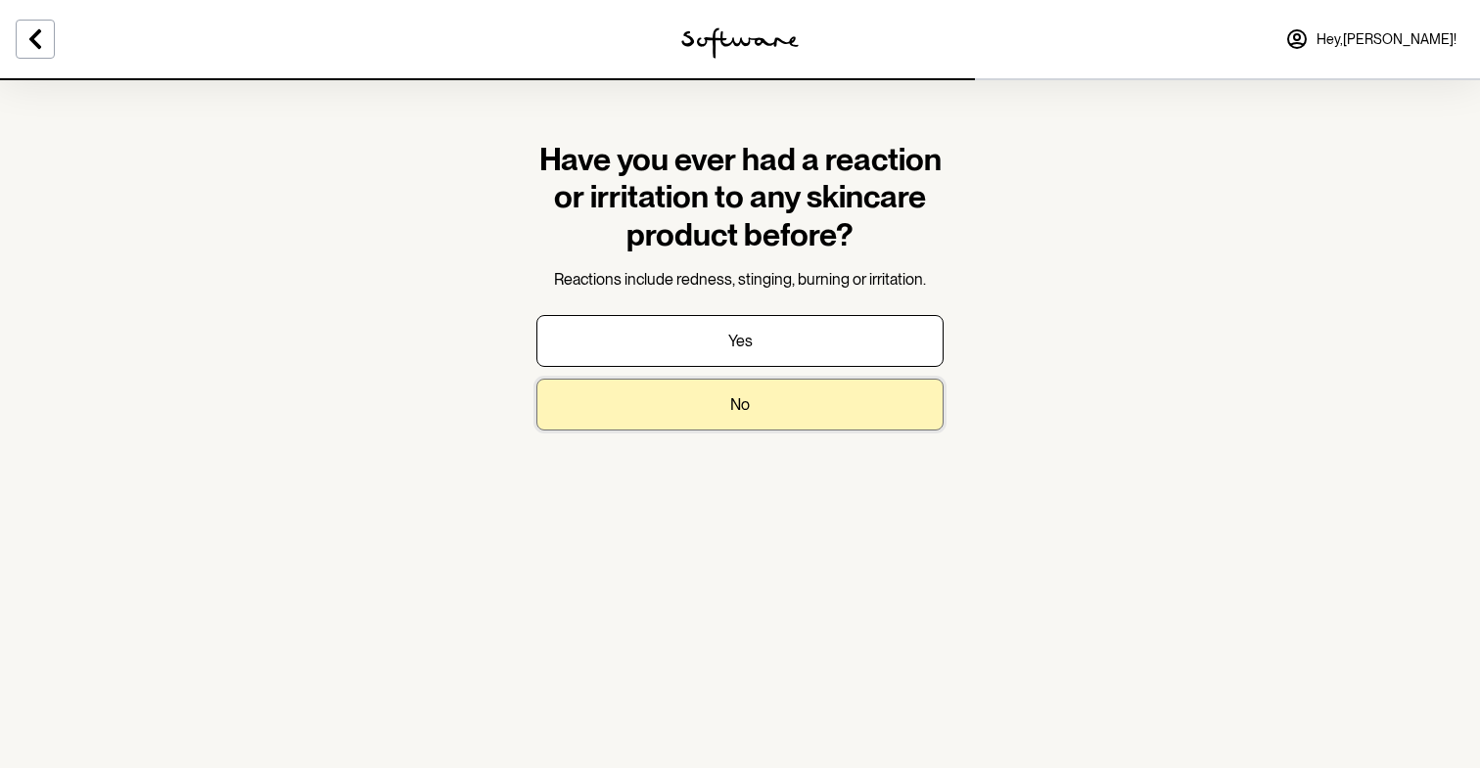
click at [621, 384] on button "No" at bounding box center [739, 405] width 407 height 52
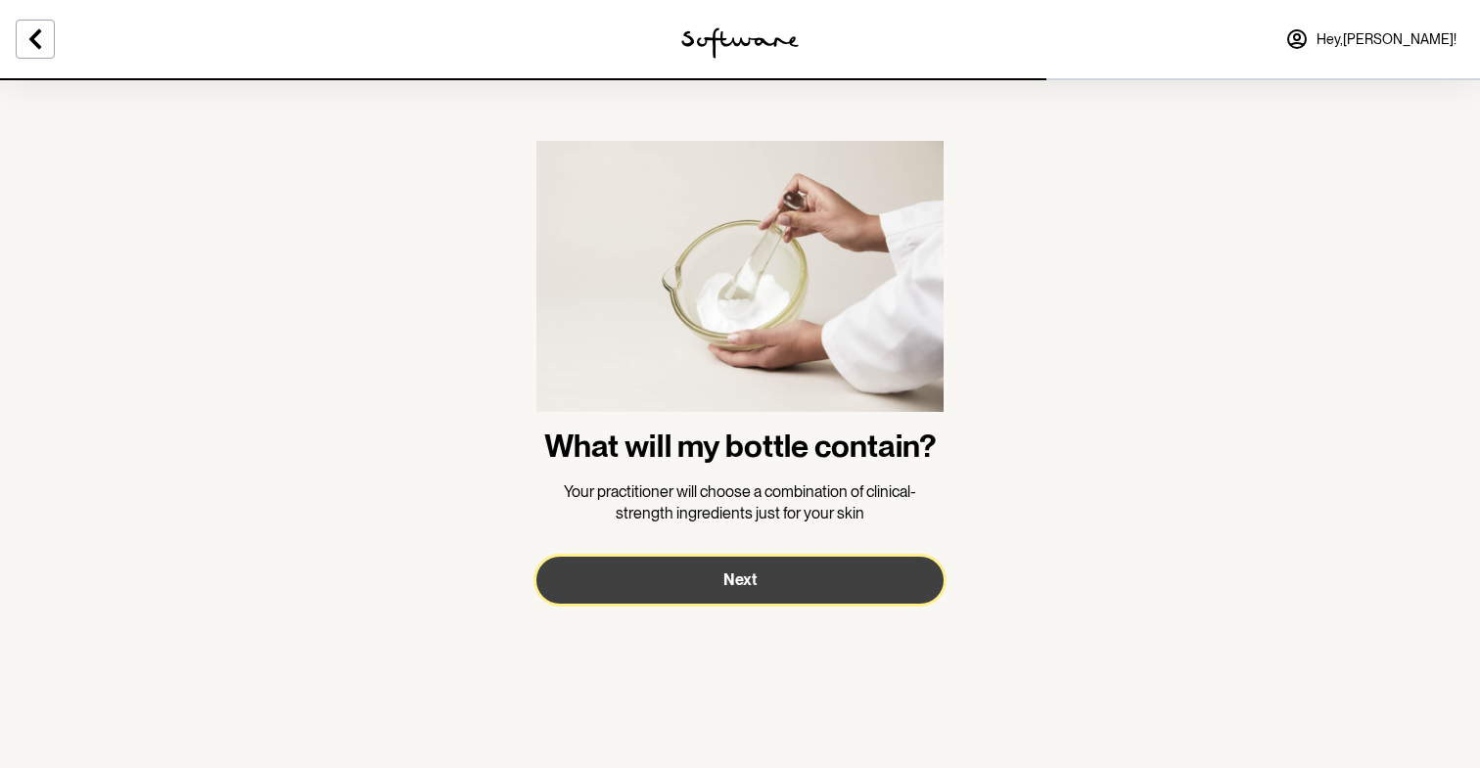
click at [577, 590] on button "Next" at bounding box center [739, 580] width 407 height 47
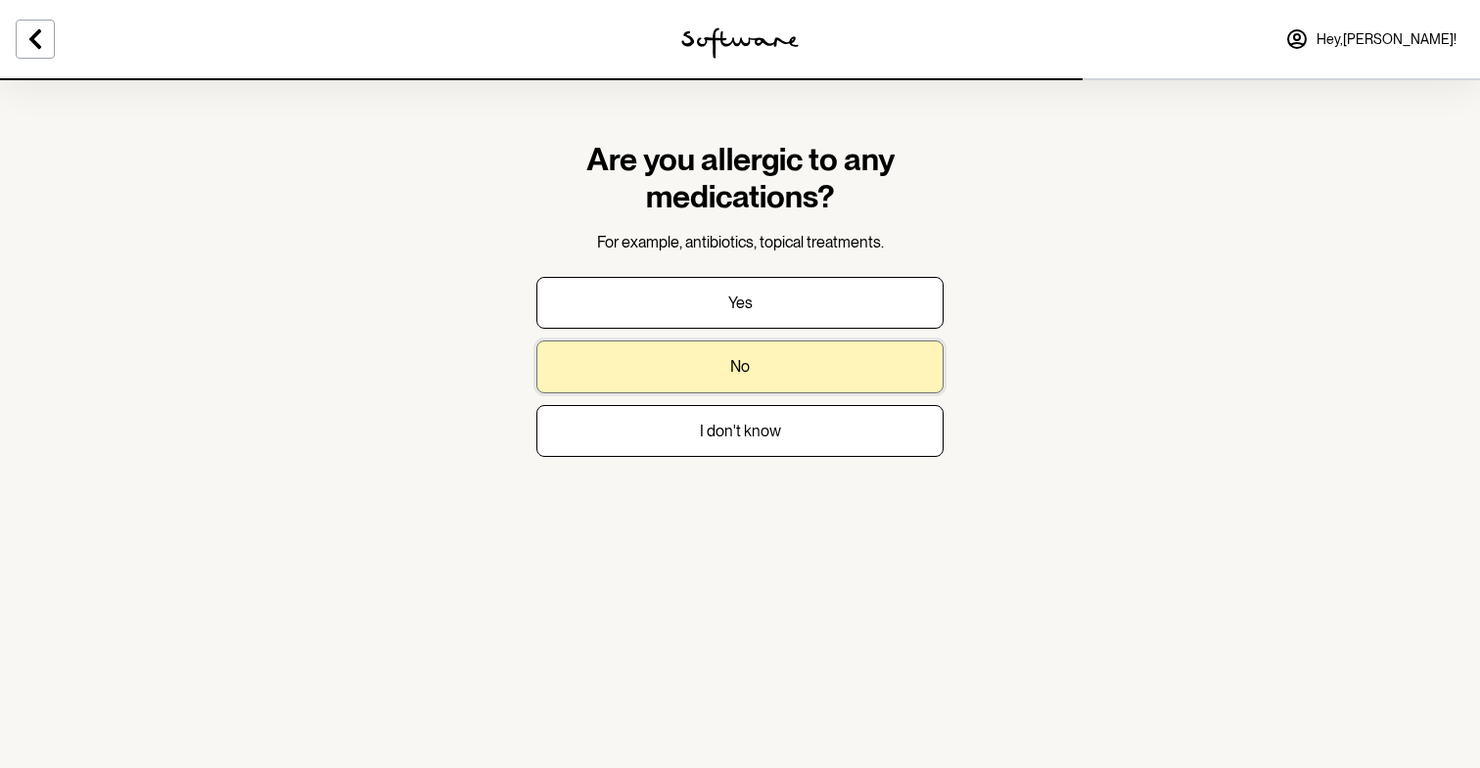
click at [654, 385] on button "No" at bounding box center [739, 367] width 407 height 52
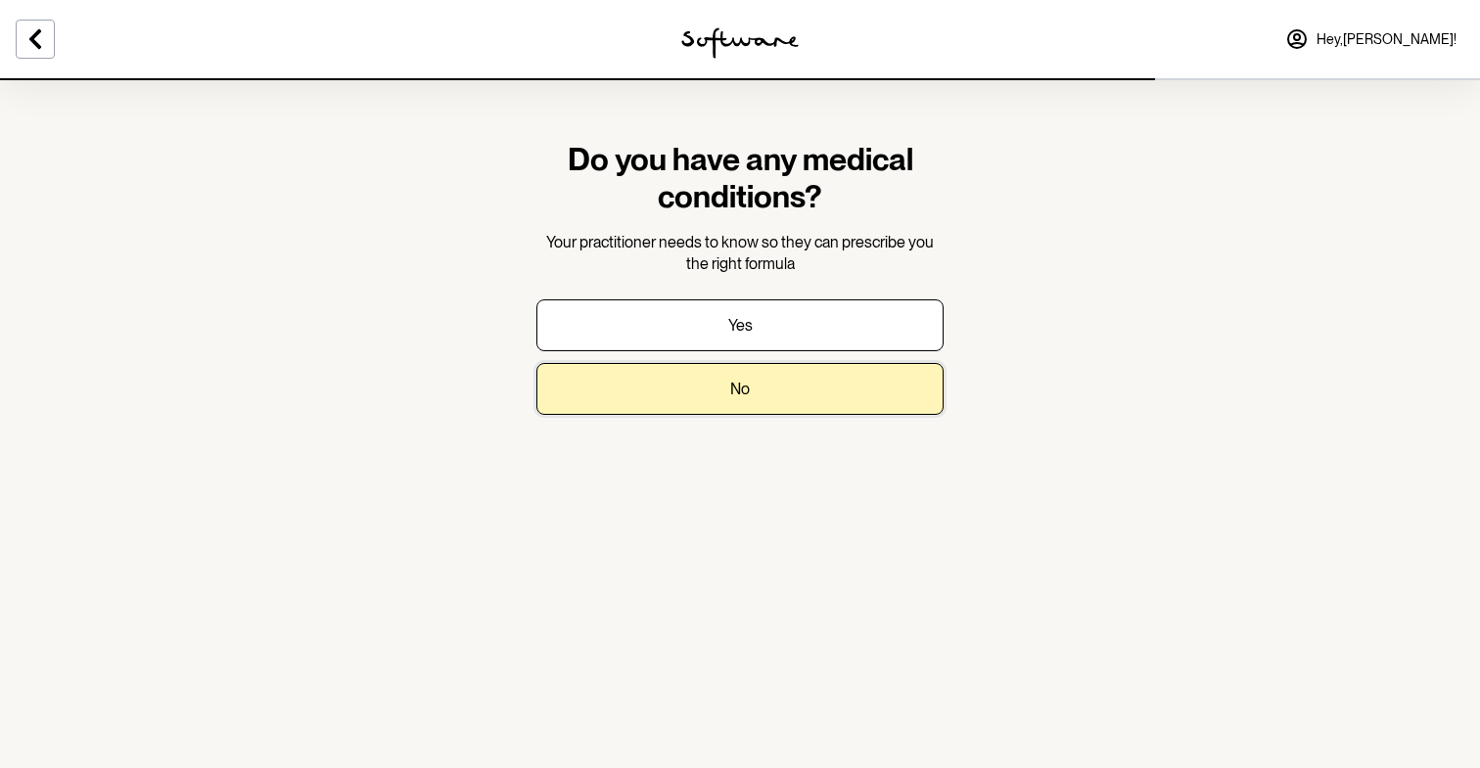
click at [654, 385] on button "No" at bounding box center [739, 389] width 407 height 52
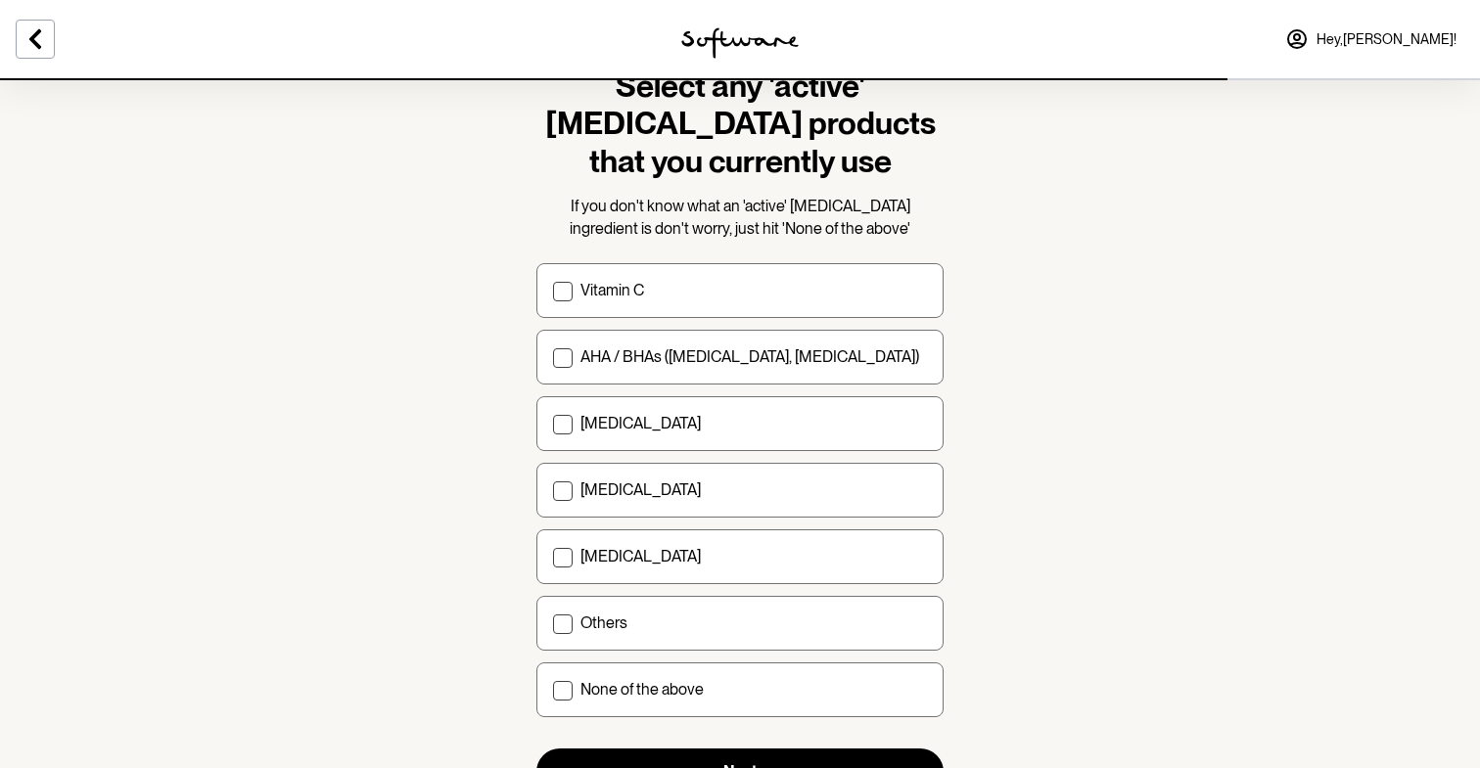
scroll to position [138, 0]
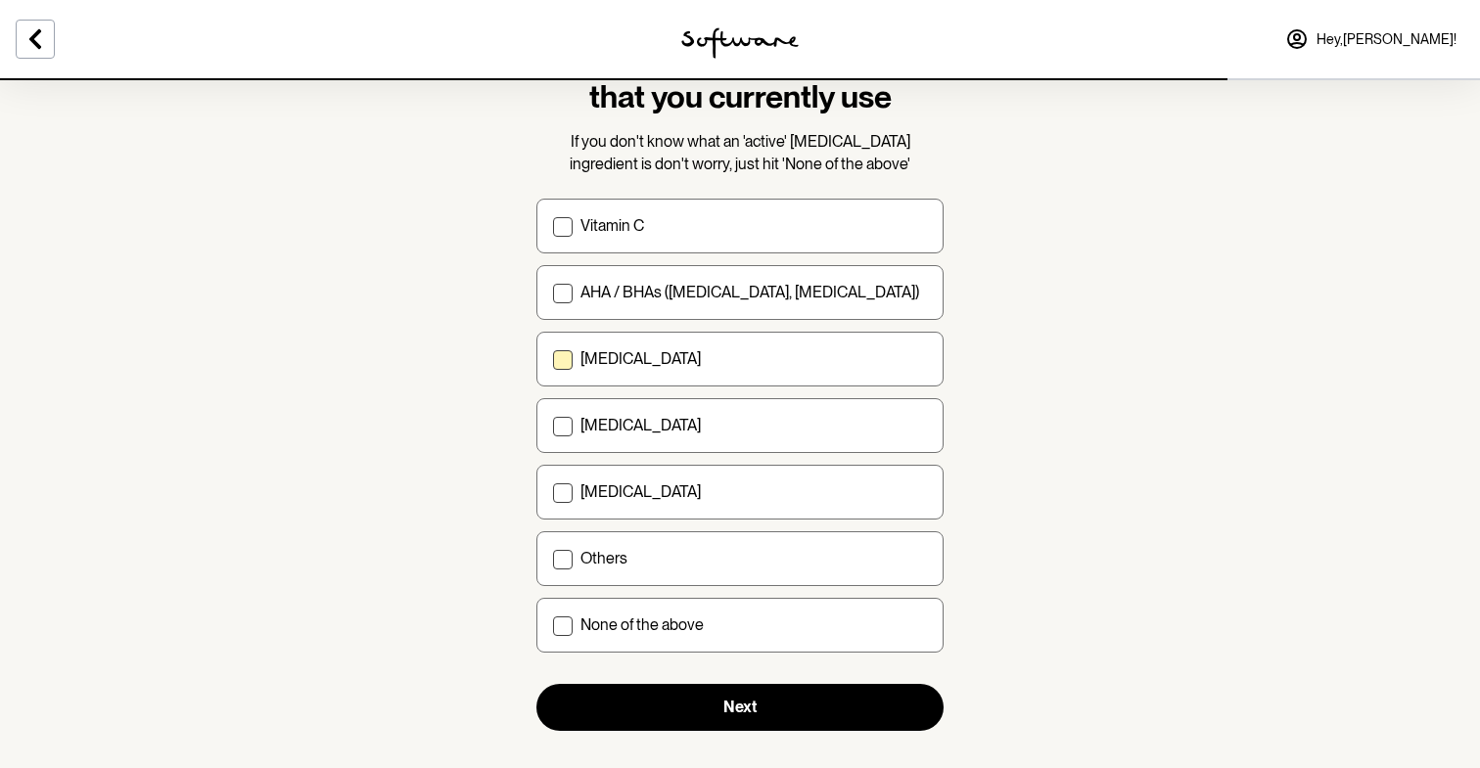
click at [674, 347] on label "[MEDICAL_DATA]" at bounding box center [739, 359] width 407 height 55
click at [553, 359] on input "[MEDICAL_DATA]" at bounding box center [552, 359] width 1 height 1
checkbox input "true"
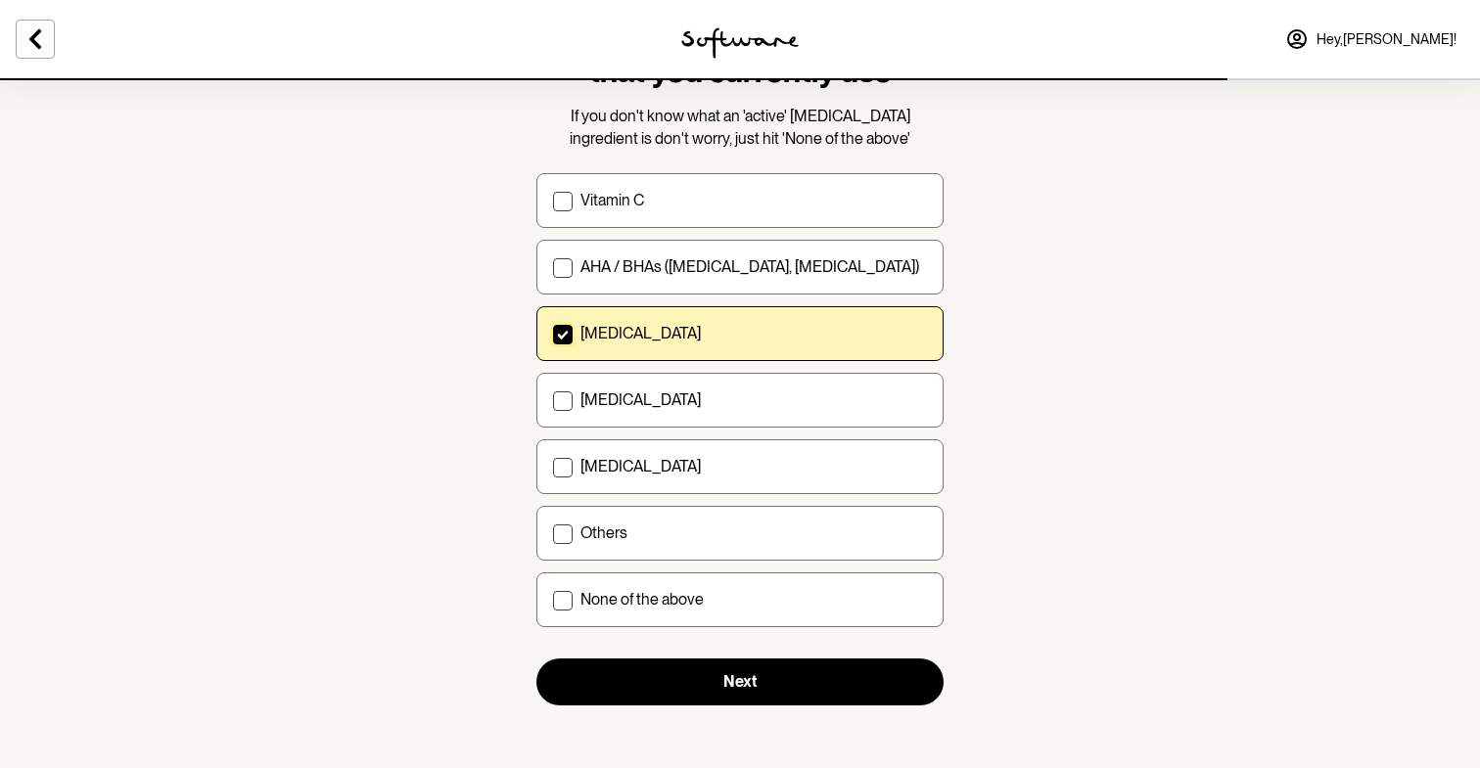
scroll to position [146, 0]
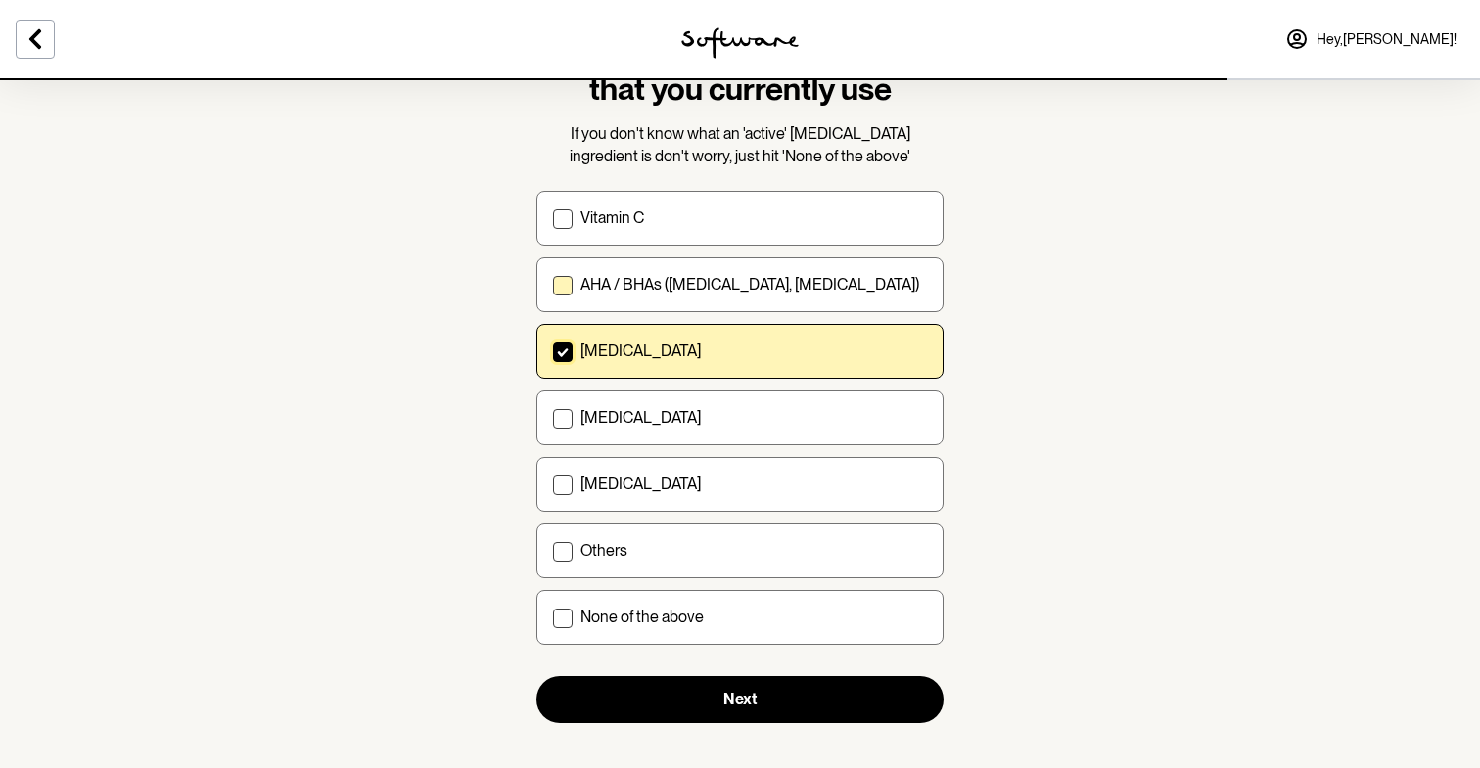
click at [715, 285] on p "AHA / BHAs ([MEDICAL_DATA], [MEDICAL_DATA])" at bounding box center [749, 284] width 339 height 19
click at [553, 285] on input "AHA / BHAs ([MEDICAL_DATA], [MEDICAL_DATA])" at bounding box center [552, 285] width 1 height 1
checkbox input "true"
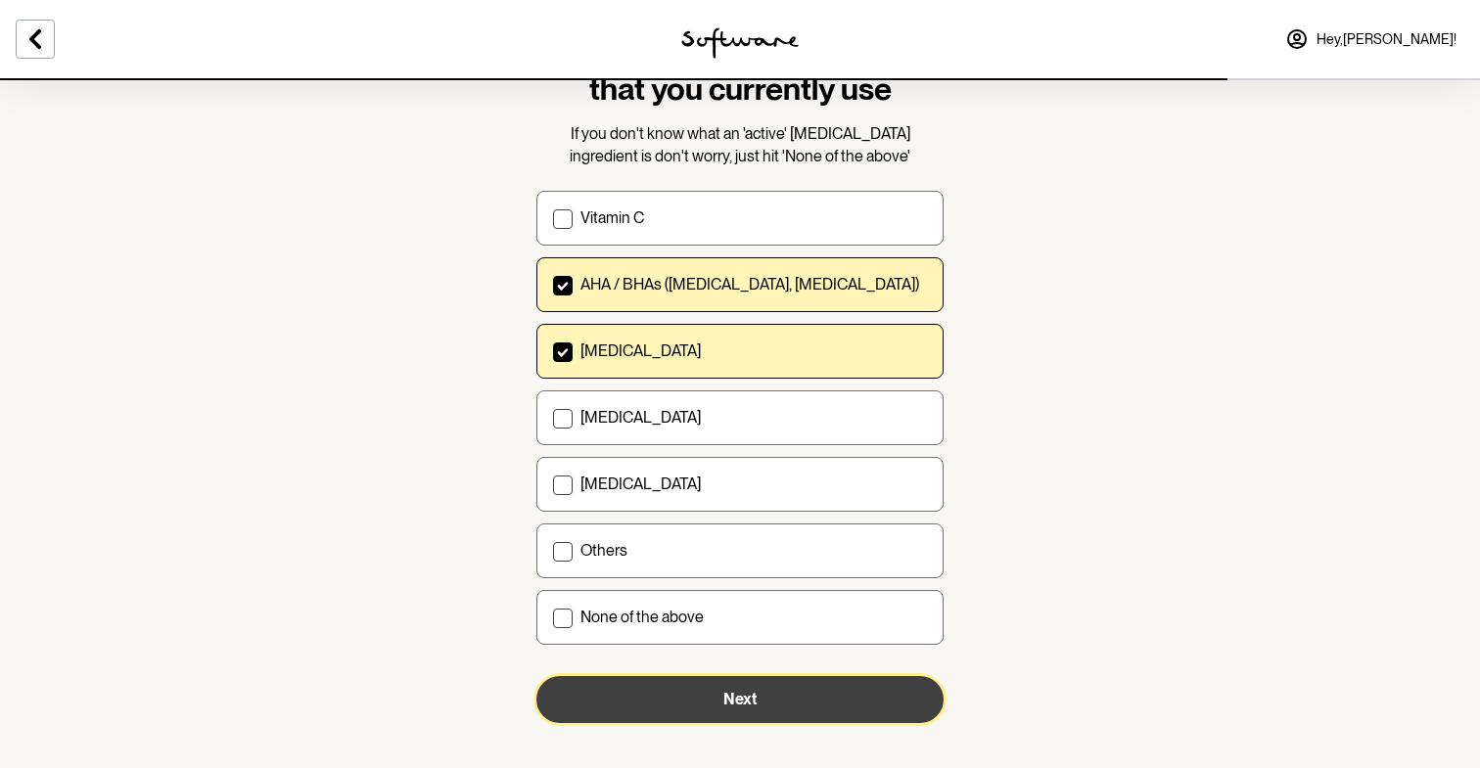
click at [639, 684] on button "Next" at bounding box center [739, 699] width 407 height 47
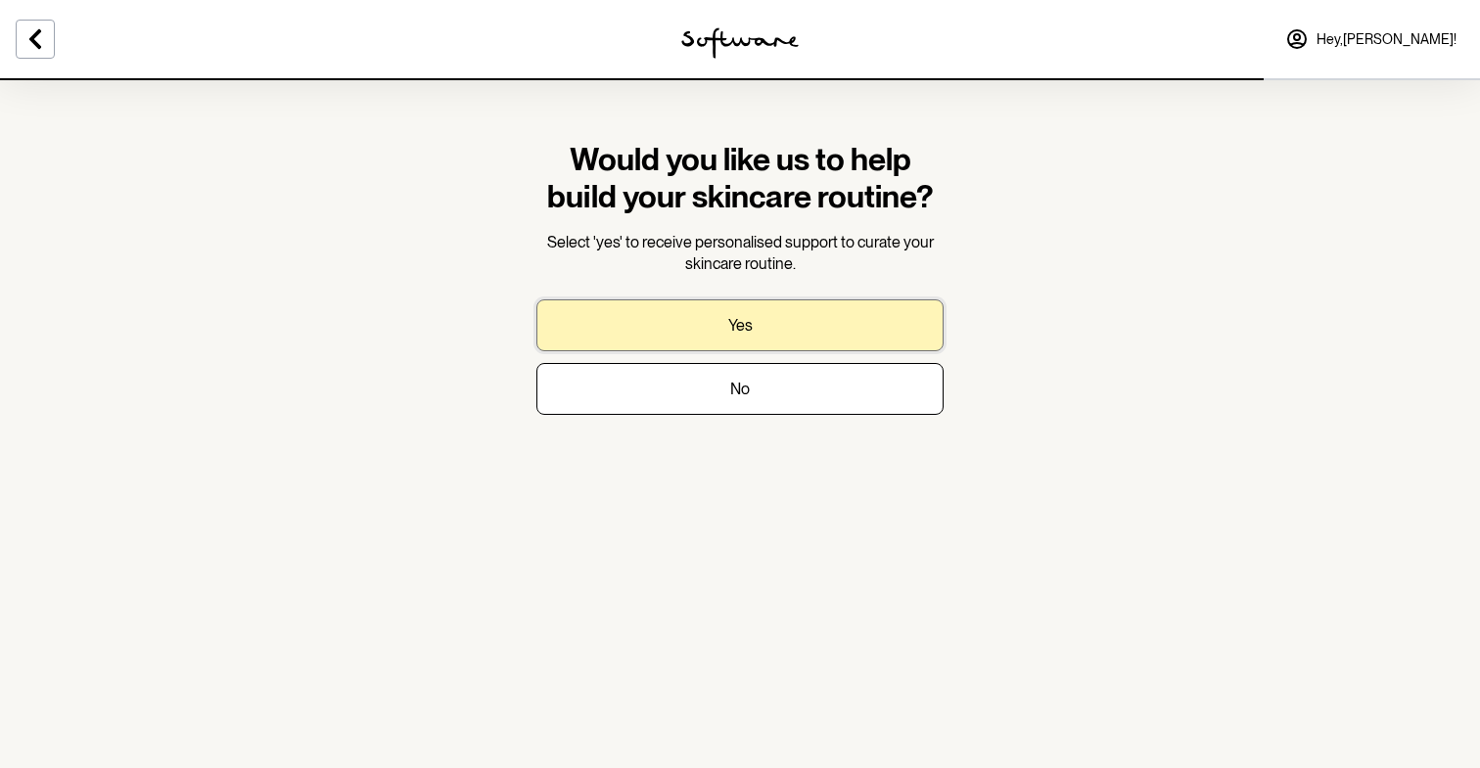
click at [744, 320] on p "Yes" at bounding box center [740, 325] width 24 height 19
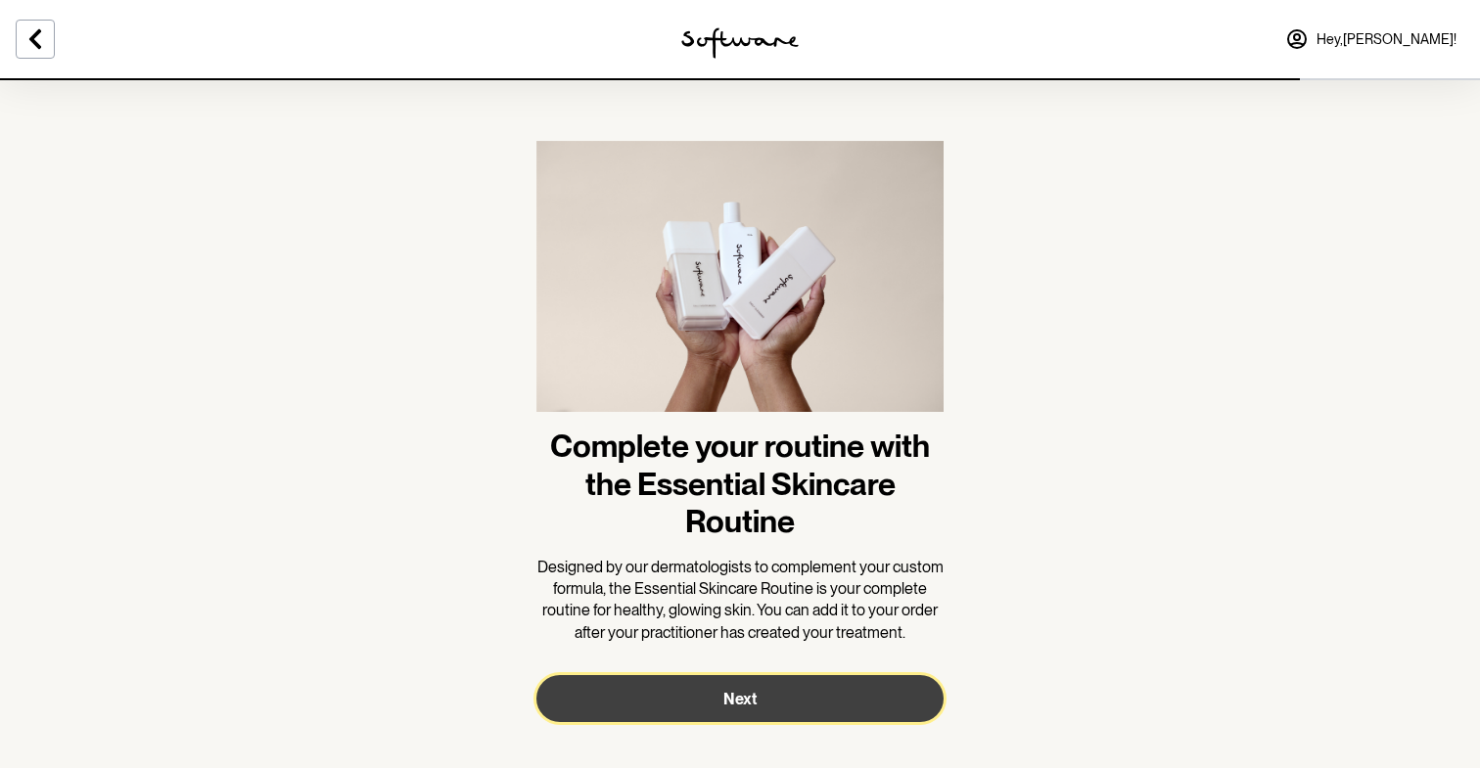
click at [720, 700] on button "Next" at bounding box center [739, 698] width 407 height 47
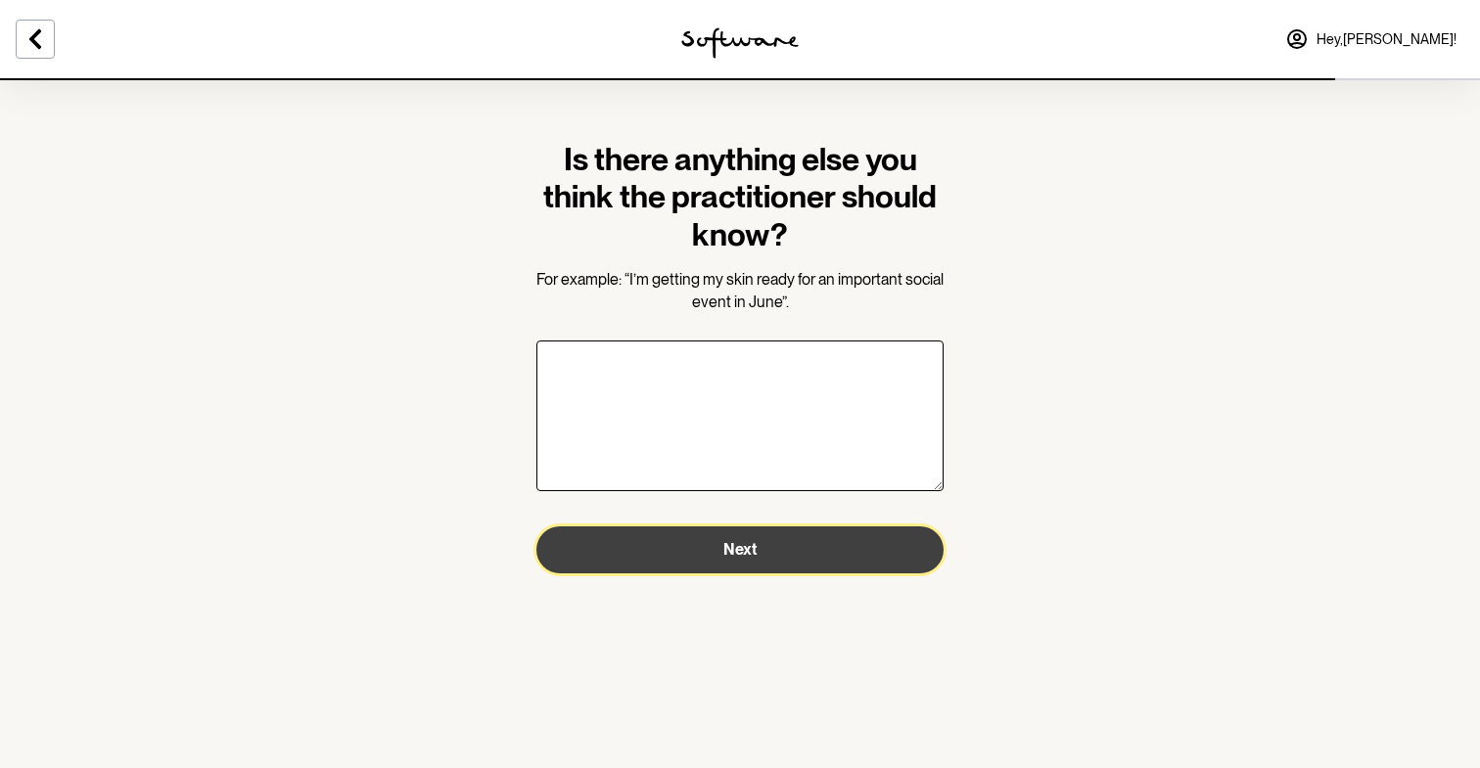
click at [733, 553] on span "Next" at bounding box center [739, 549] width 33 height 19
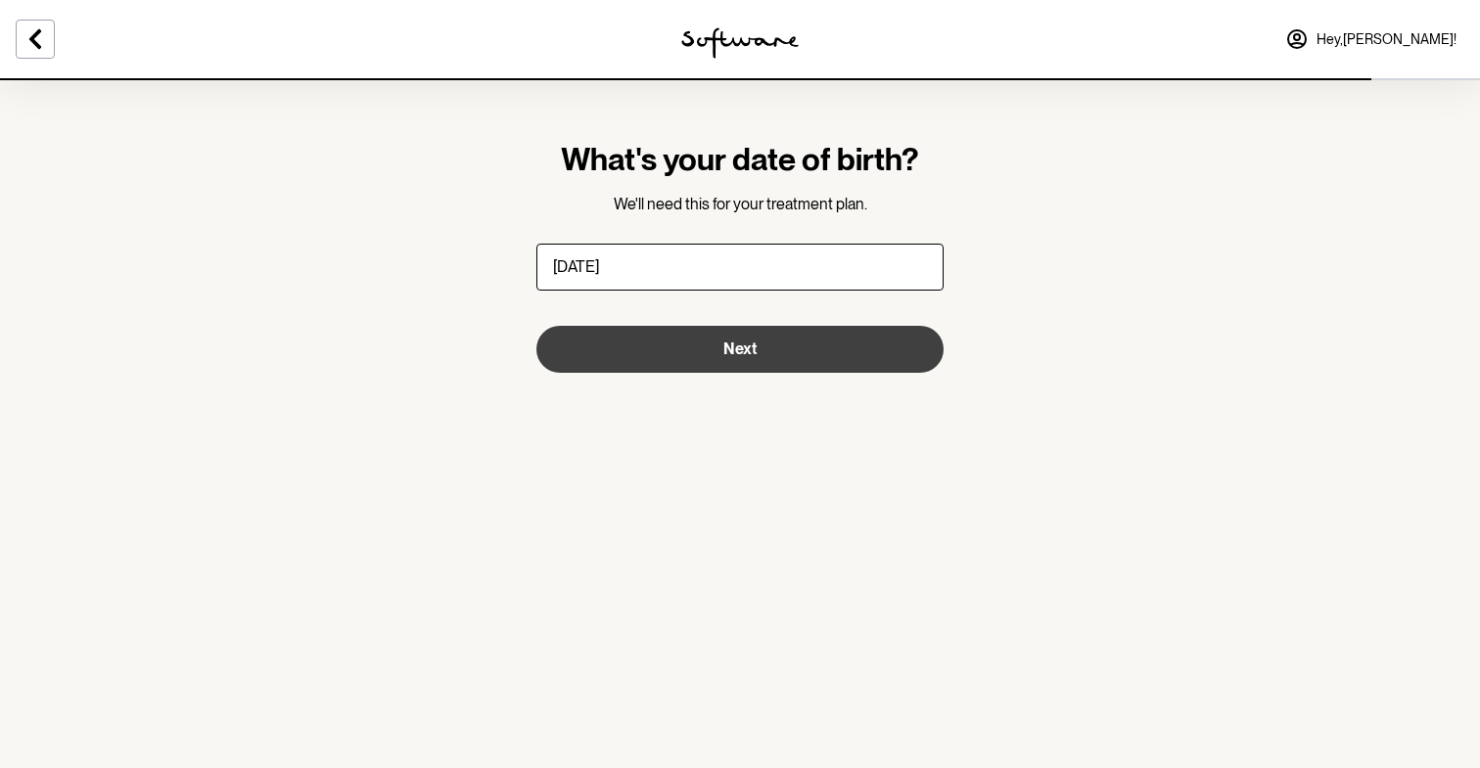
type input "[DATE]"
click at [812, 358] on button "Next" at bounding box center [739, 349] width 407 height 47
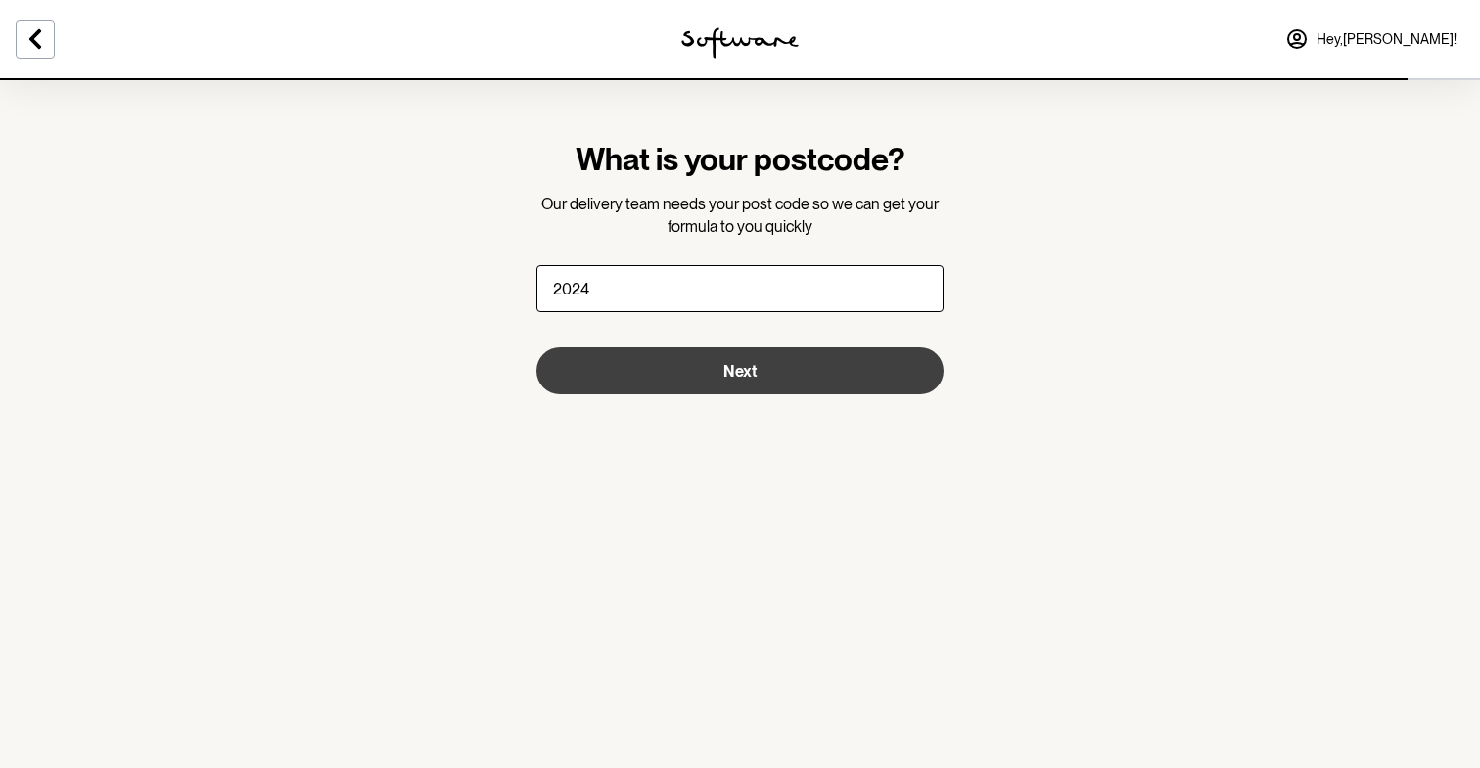
type input "2024"
click at [793, 392] on button "Next" at bounding box center [739, 370] width 407 height 47
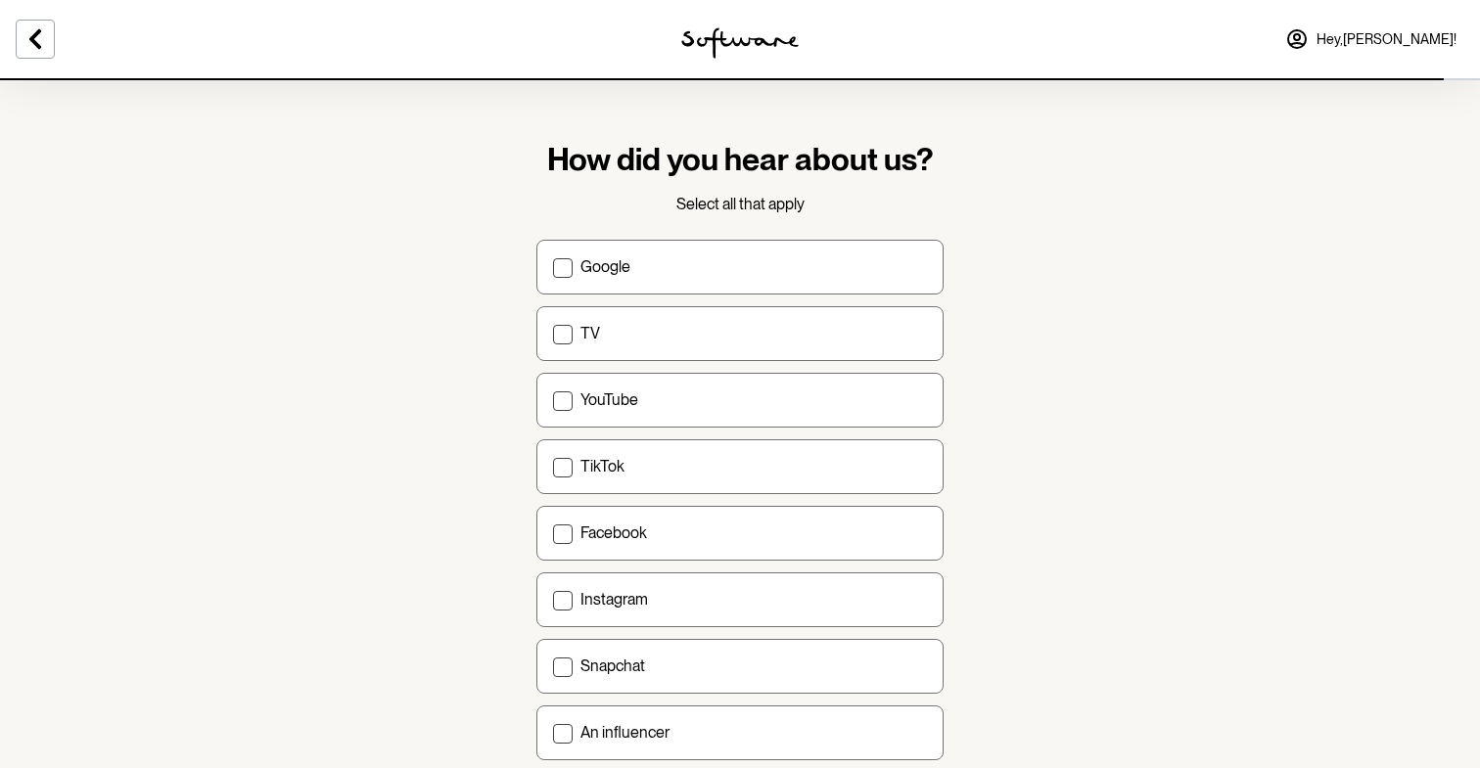
scroll to position [35, 0]
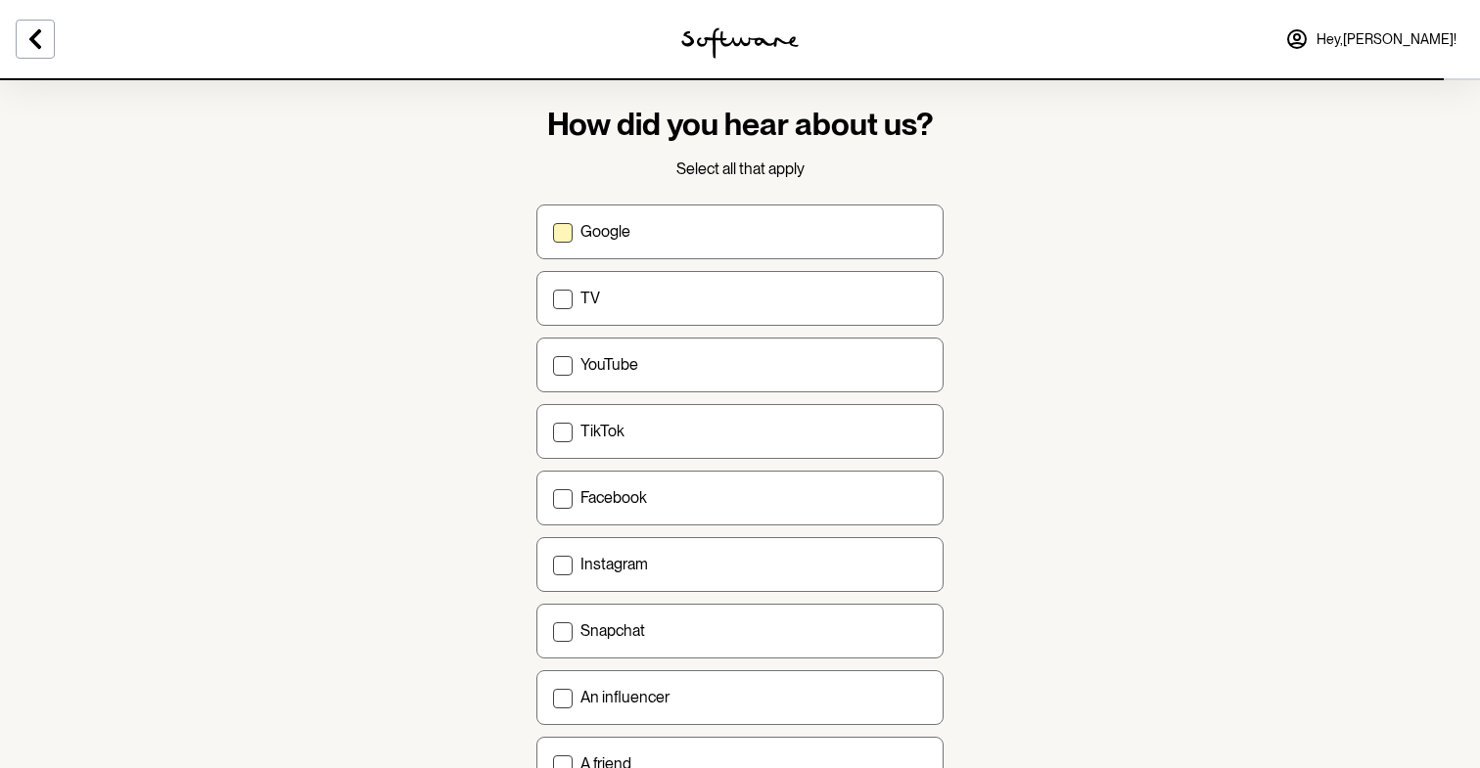
click at [824, 238] on div "Google" at bounding box center [753, 231] width 346 height 19
click at [553, 232] on input "Google" at bounding box center [552, 231] width 1 height 1
checkbox input "true"
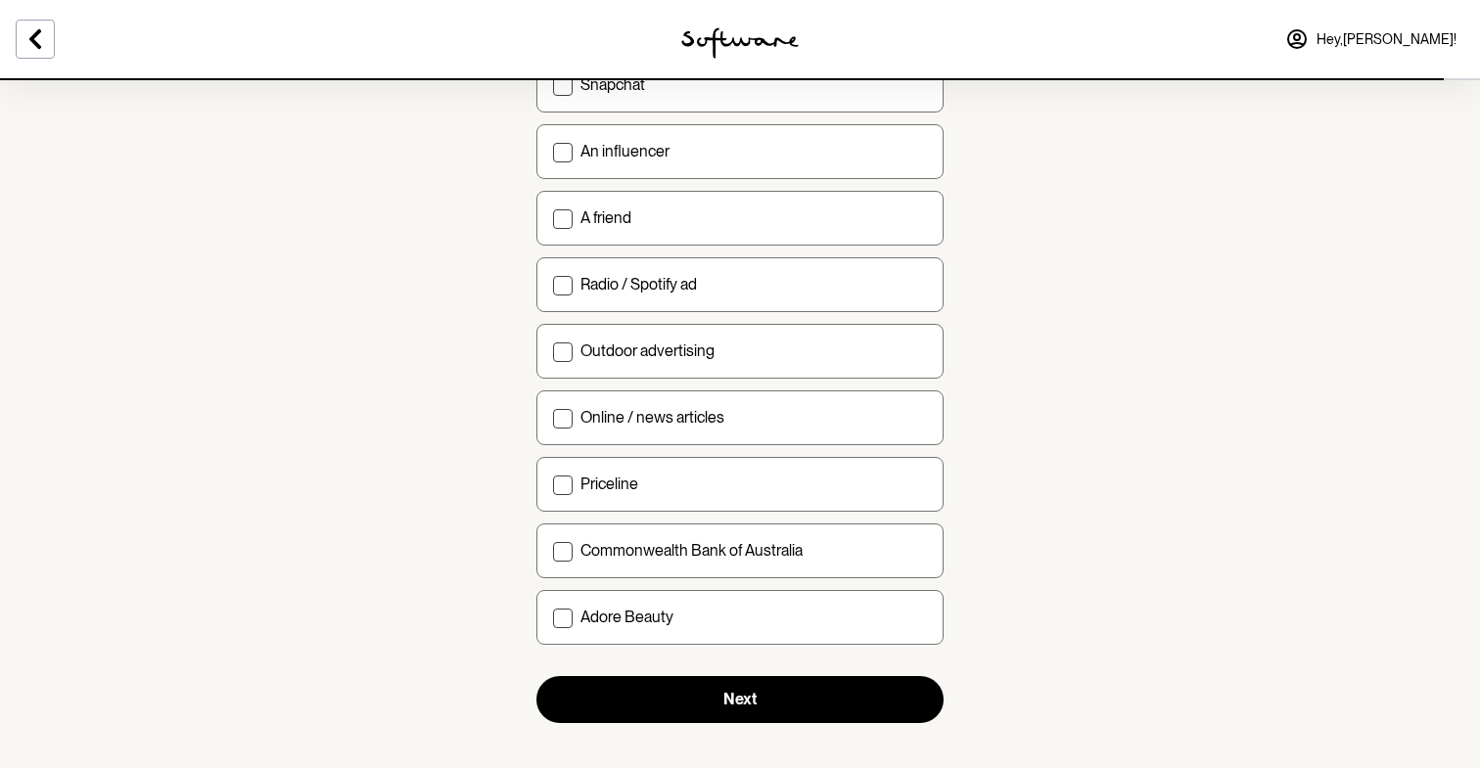
scroll to position [599, 0]
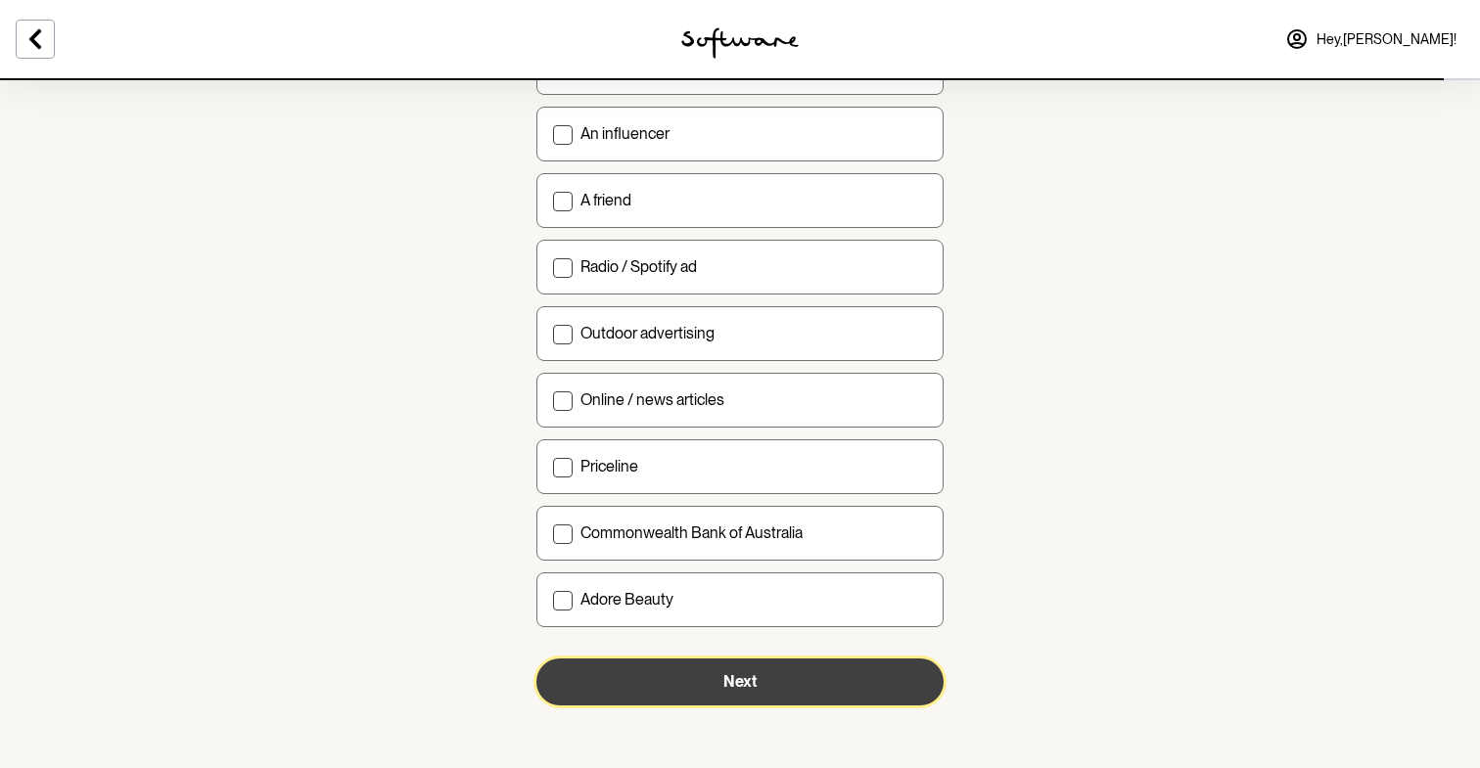
click at [661, 685] on button "Next" at bounding box center [739, 682] width 407 height 47
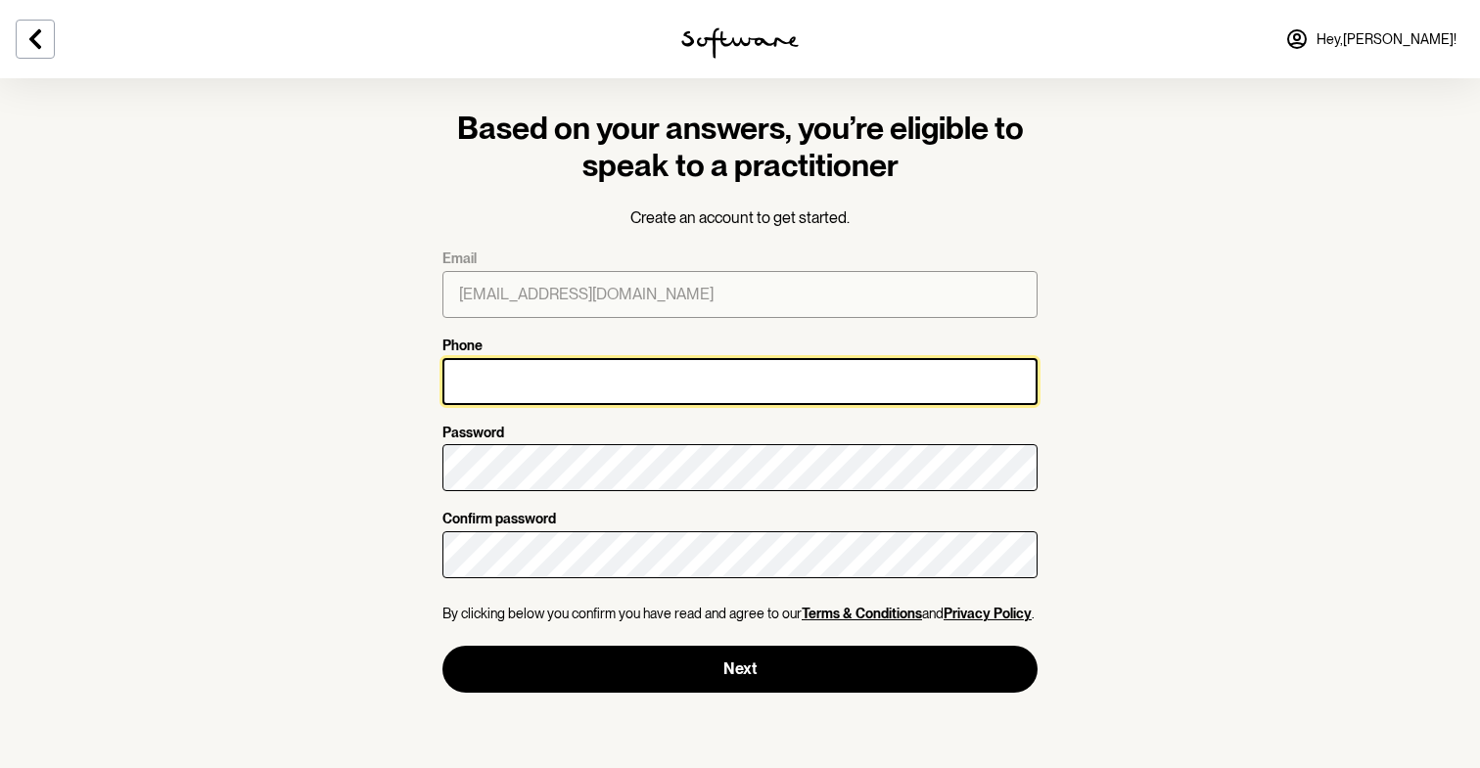
click at [692, 382] on input "Phone" at bounding box center [739, 381] width 595 height 47
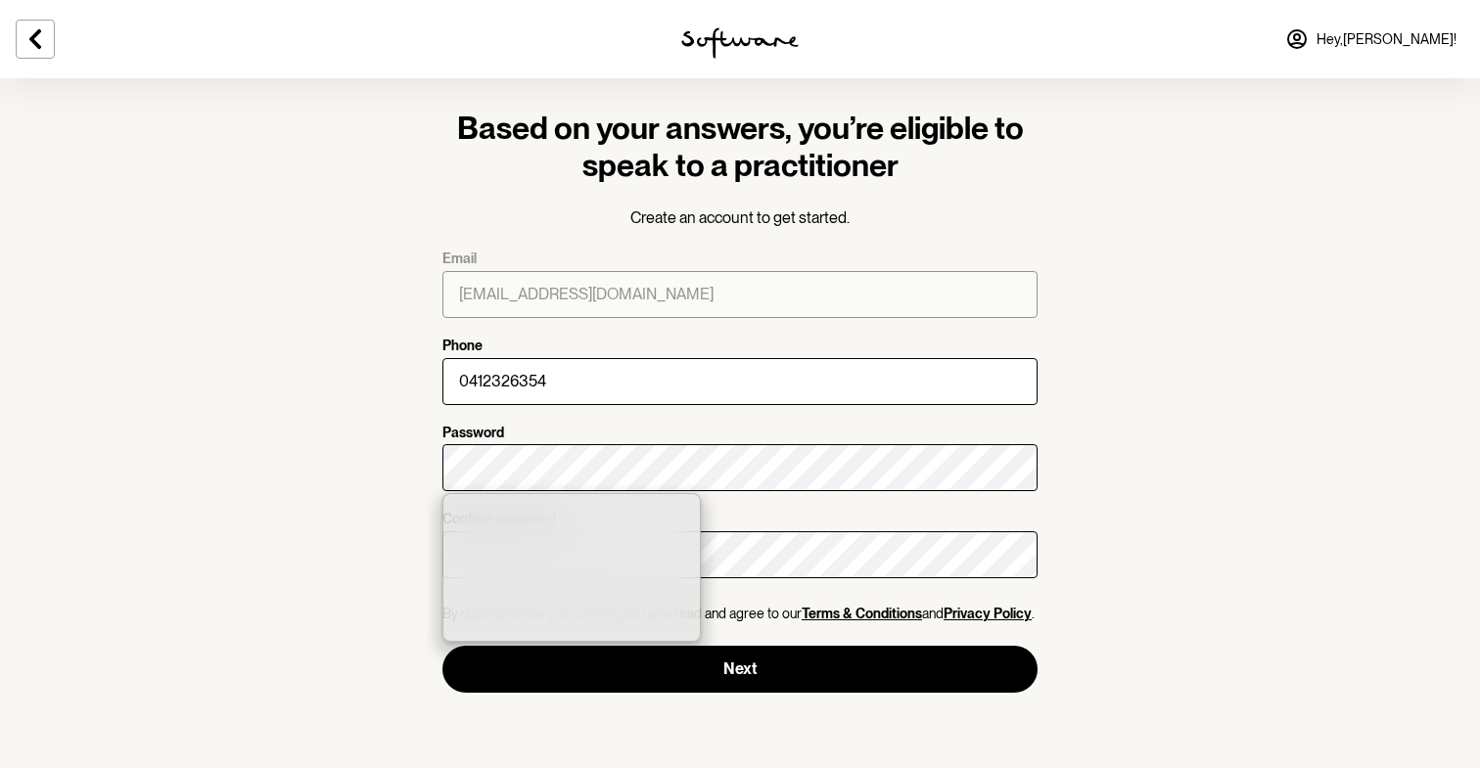
click at [348, 571] on section "Based on your answers, you’re eligible to speak to a practitioner Create an acc…" at bounding box center [740, 384] width 1480 height 768
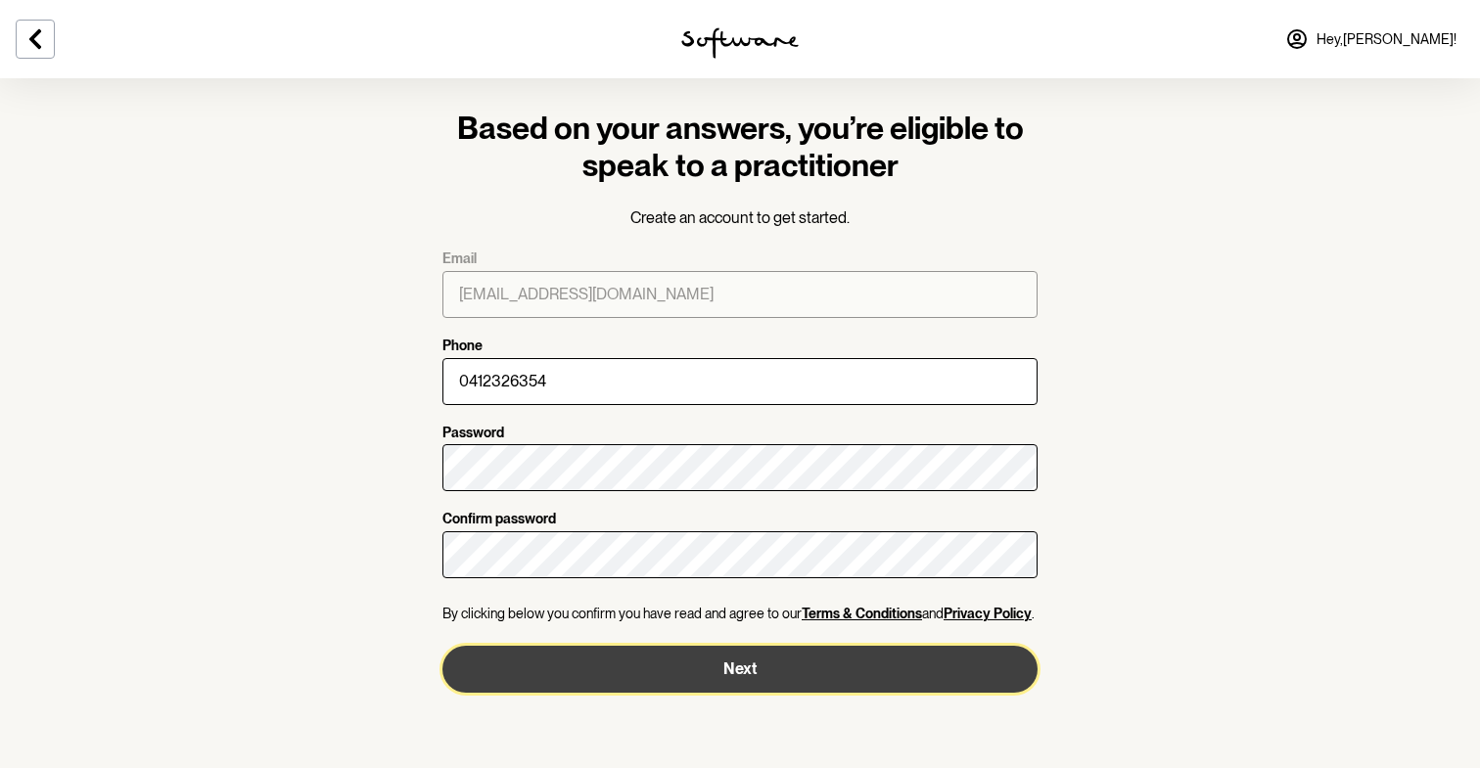
click at [535, 674] on button "Next" at bounding box center [739, 669] width 595 height 47
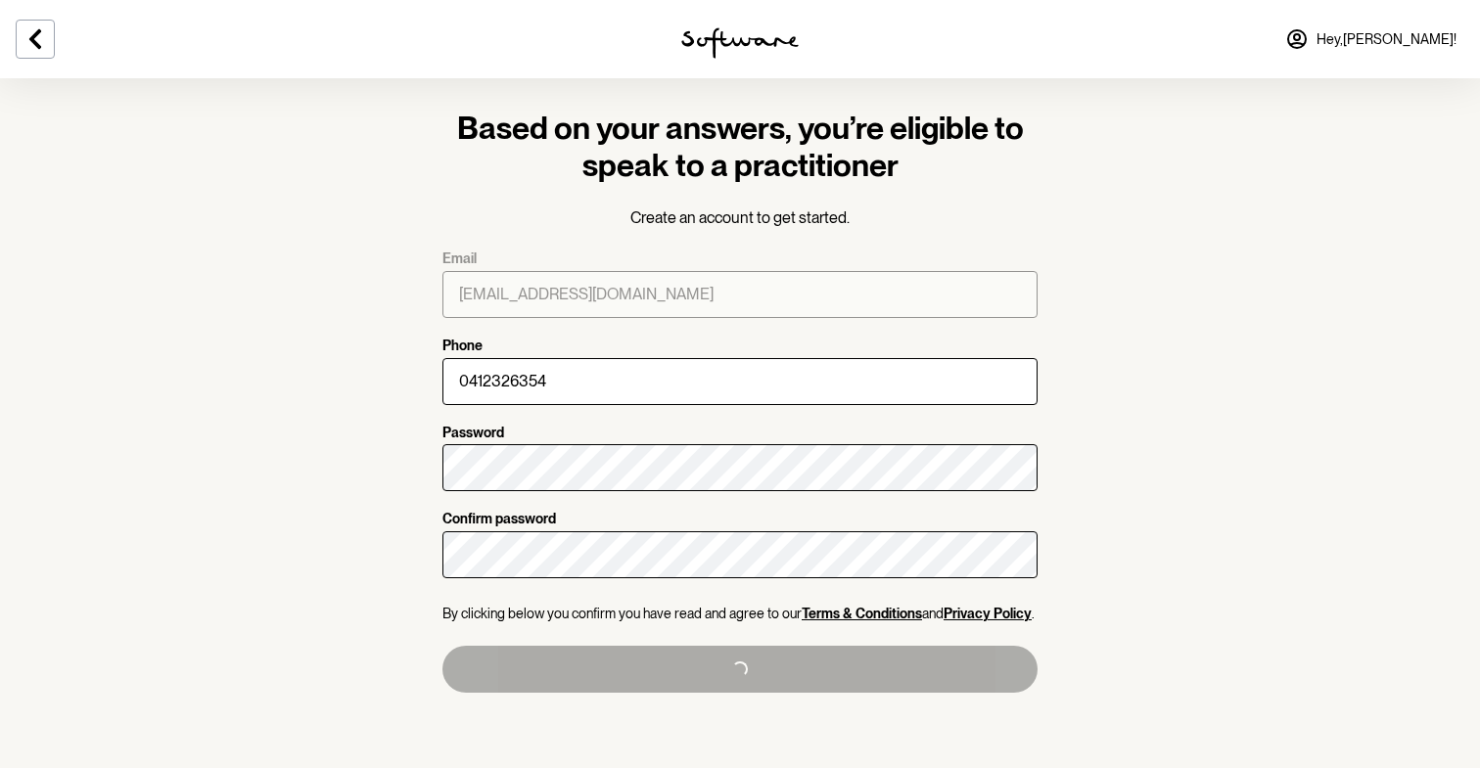
type input "[PHONE_NUMBER]"
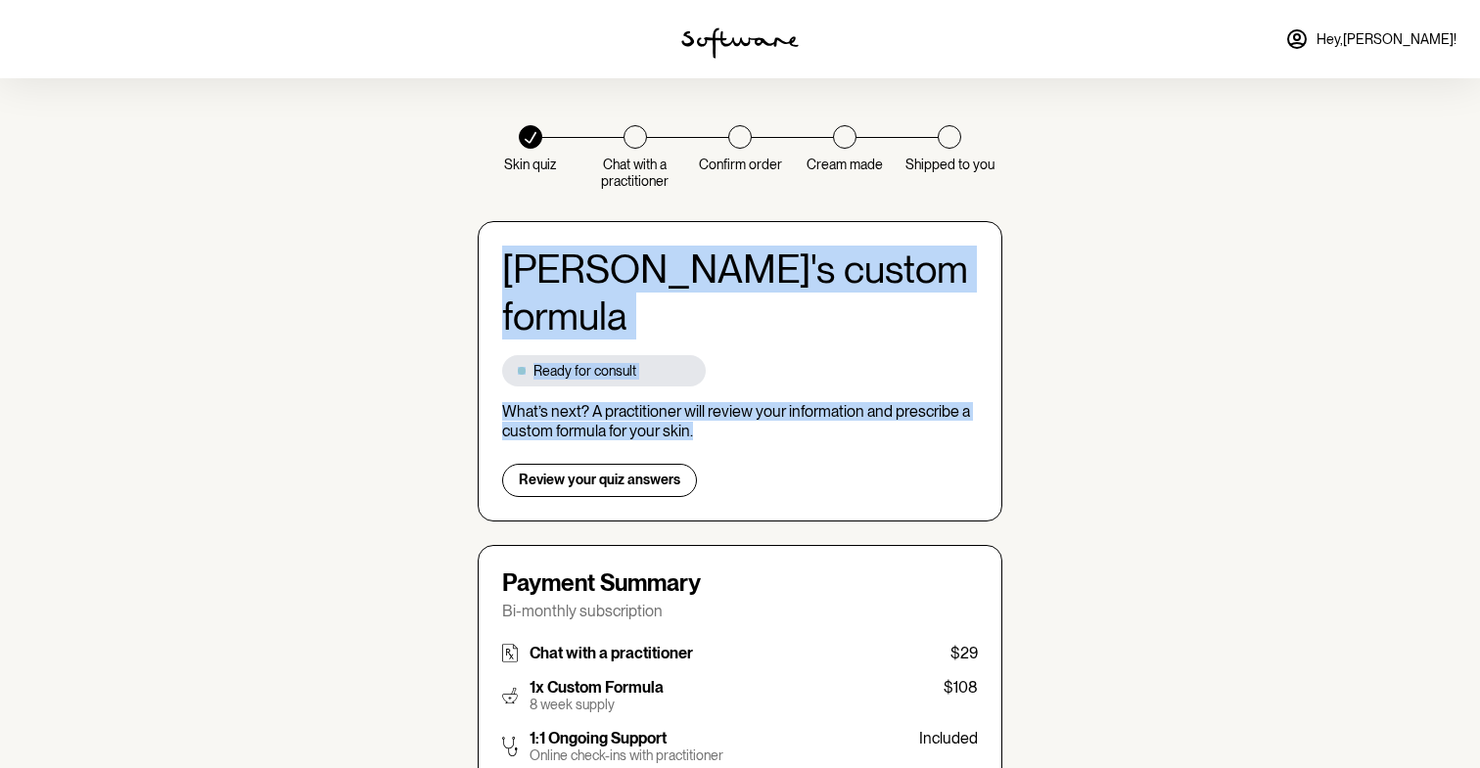
drag, startPoint x: 791, startPoint y: 234, endPoint x: 843, endPoint y: 400, distance: 174.3
click at [843, 400] on div "[PERSON_NAME] 's custom formula Ready for consult What’s next? A practitioner w…" at bounding box center [740, 371] width 525 height 300
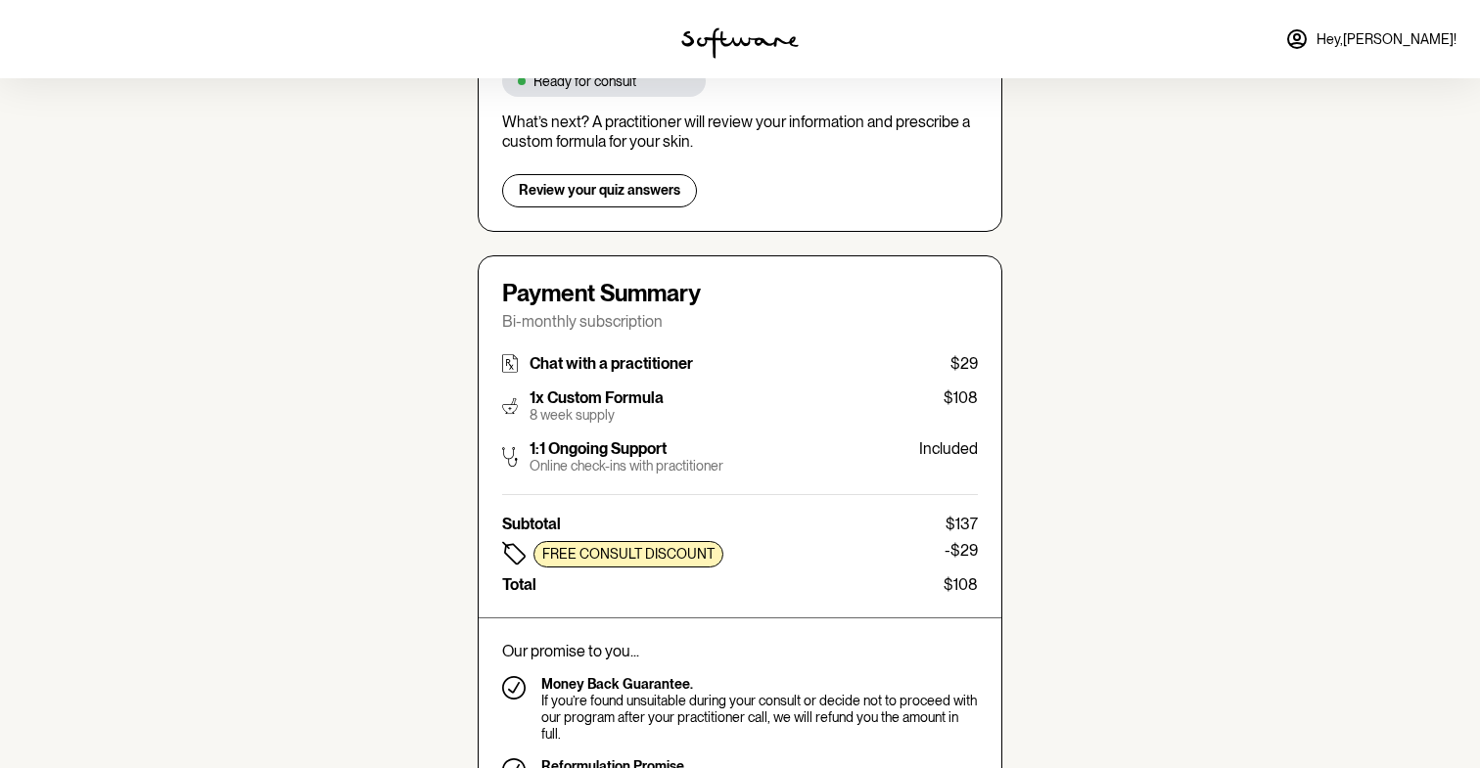
scroll to position [291, 0]
click at [644, 545] on p "Free consult discount" at bounding box center [628, 553] width 172 height 17
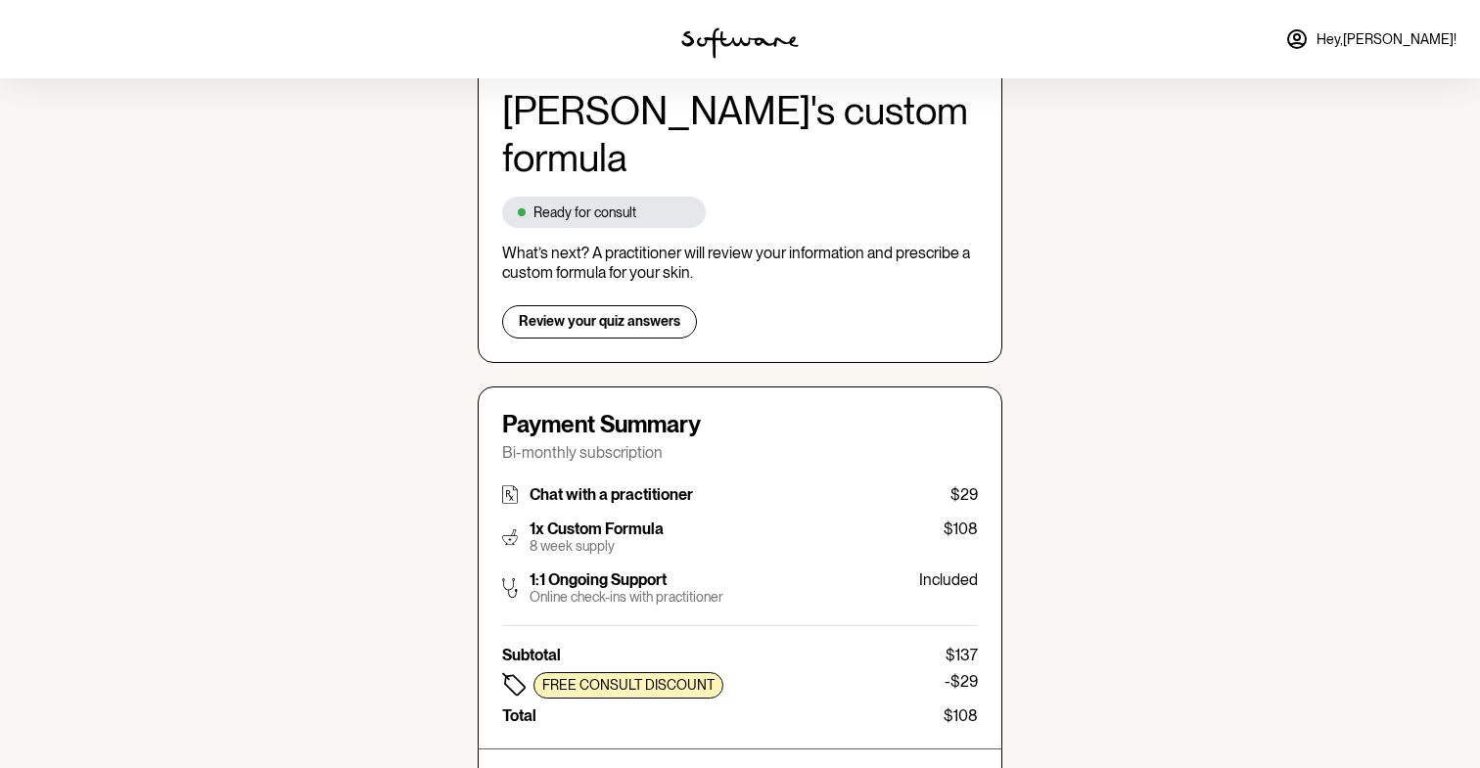
scroll to position [0, 0]
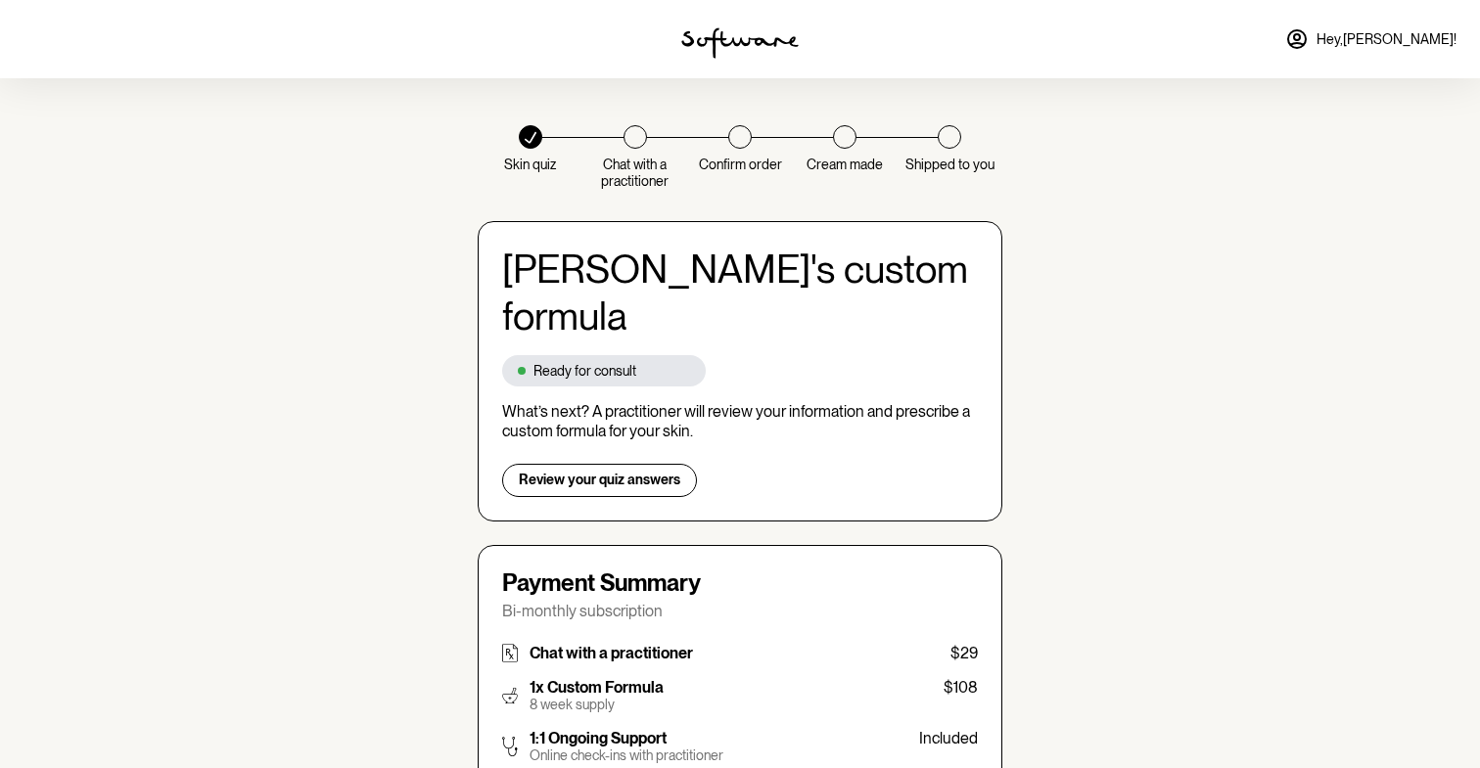
click at [714, 47] on img at bounding box center [739, 42] width 117 height 31
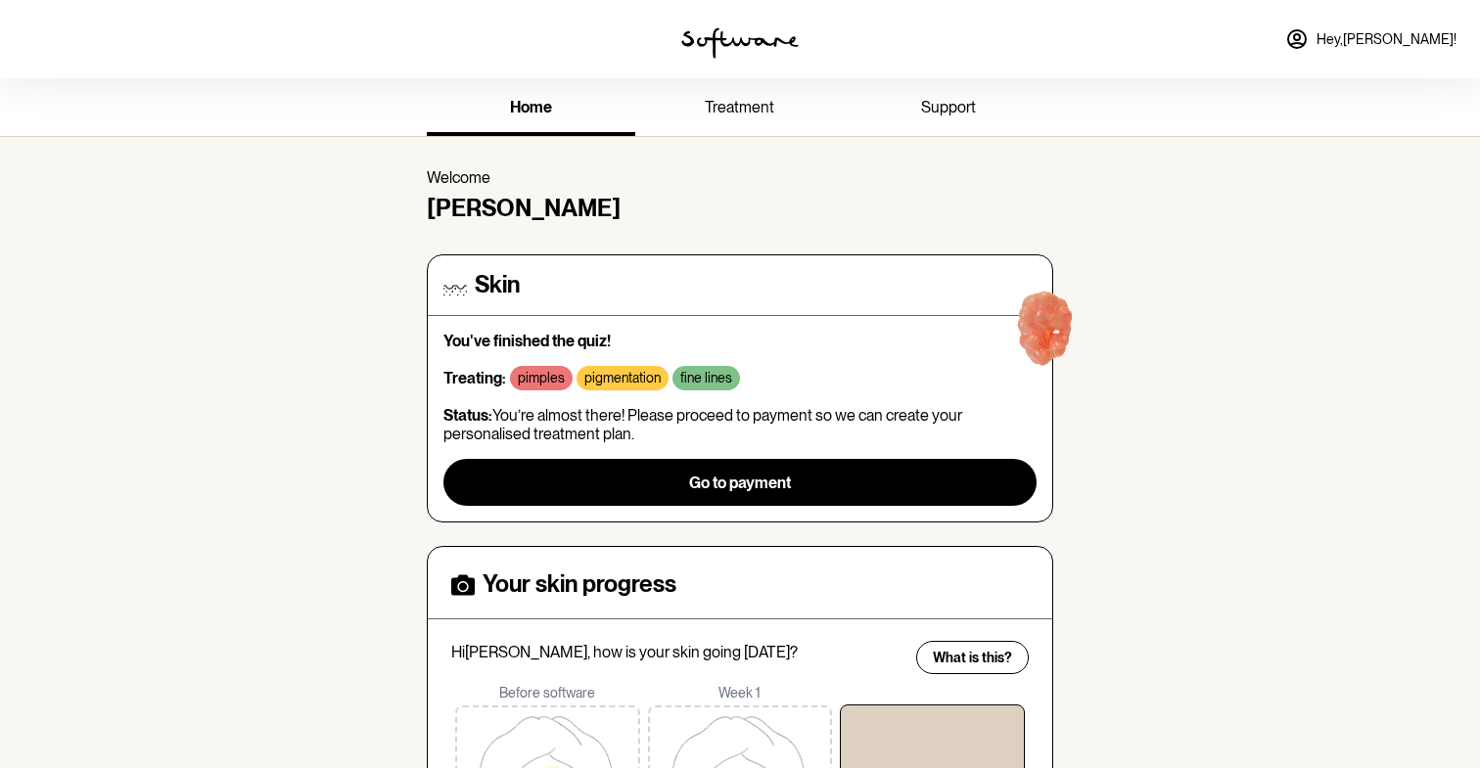
click at [718, 81] on div "home treatment support" at bounding box center [740, 107] width 658 height 58
click at [718, 99] on span "treatment" at bounding box center [739, 107] width 69 height 19
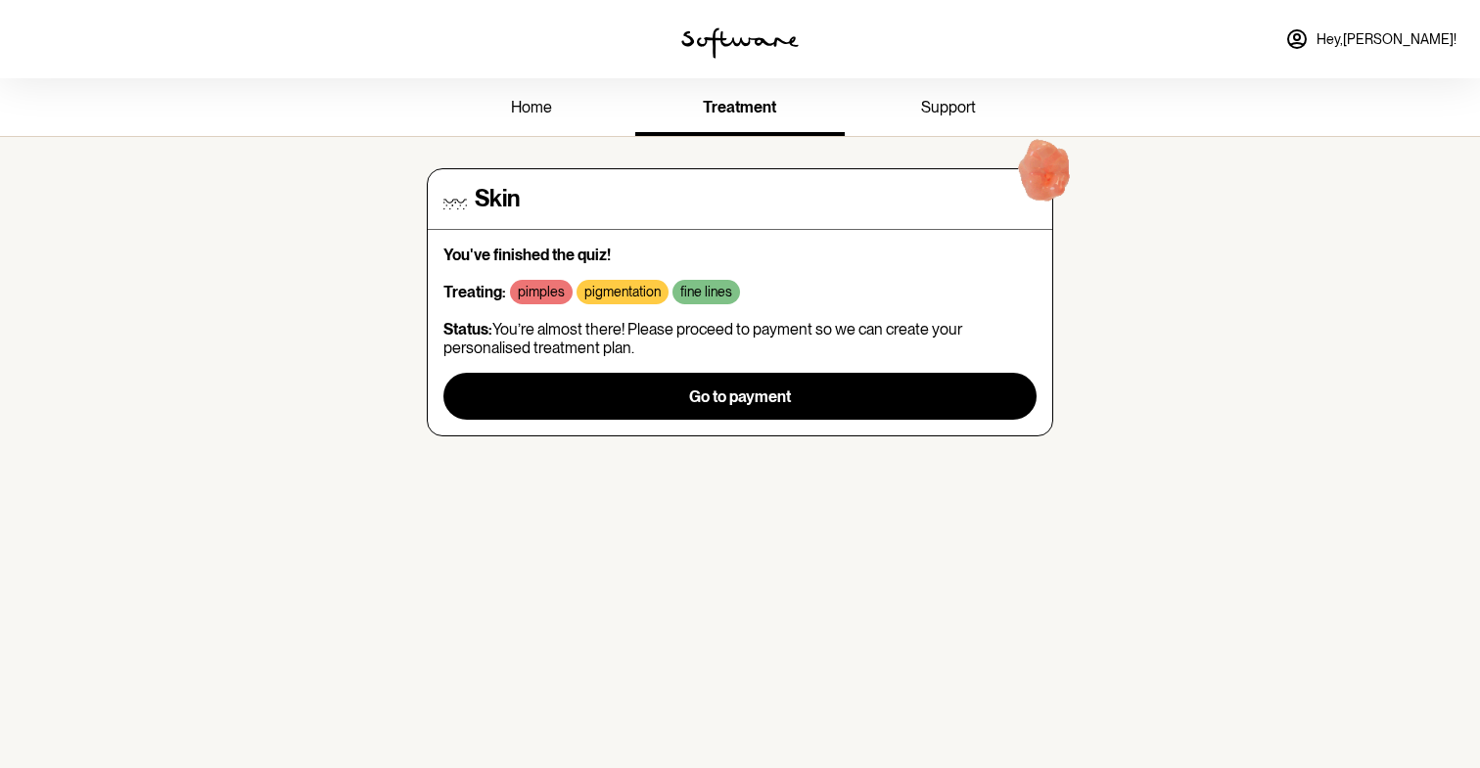
click at [968, 102] on span "support" at bounding box center [948, 107] width 55 height 19
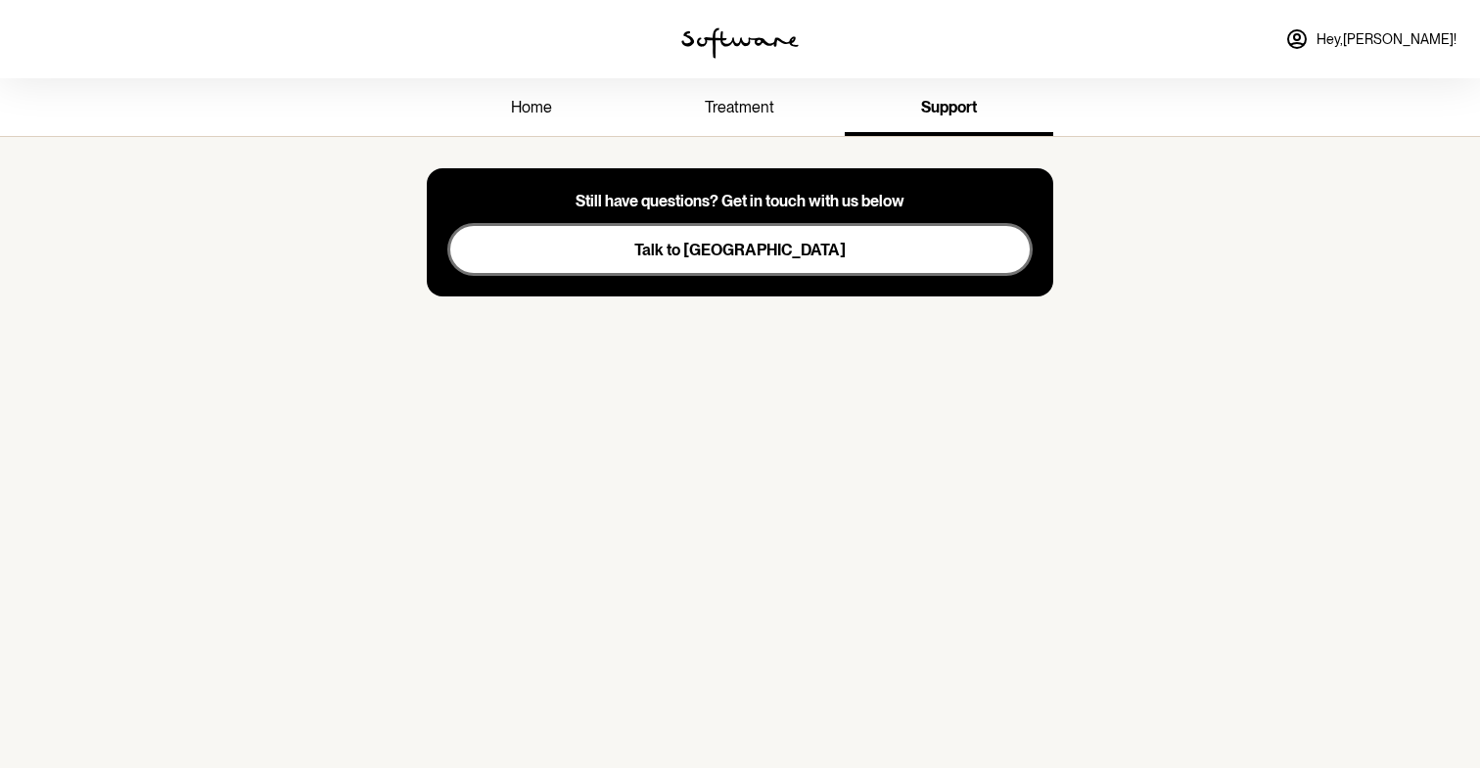
click at [700, 268] on button "Talk to [GEOGRAPHIC_DATA]" at bounding box center [739, 249] width 579 height 47
